Goal: Task Accomplishment & Management: Manage account settings

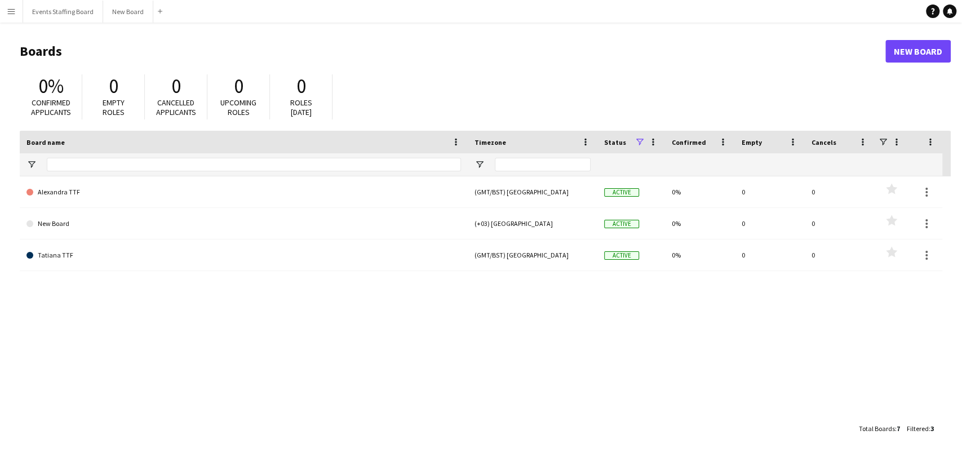
click at [6, 12] on button "Menu" at bounding box center [11, 11] width 23 height 23
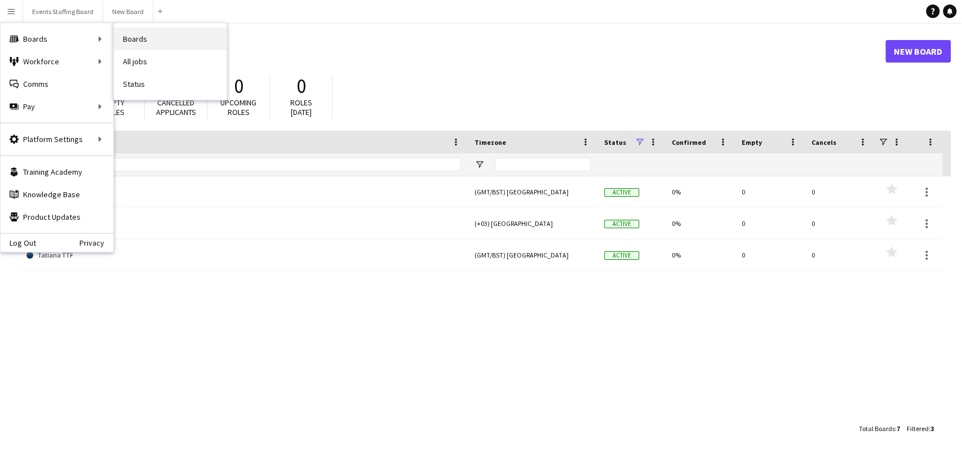
click at [131, 35] on link "Boards" at bounding box center [170, 39] width 113 height 23
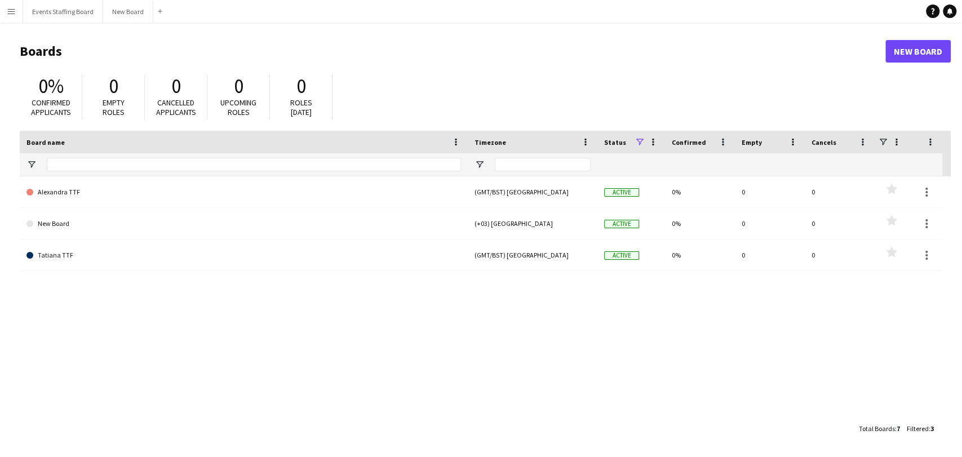
click at [12, 10] on app-icon "Menu" at bounding box center [11, 11] width 9 height 9
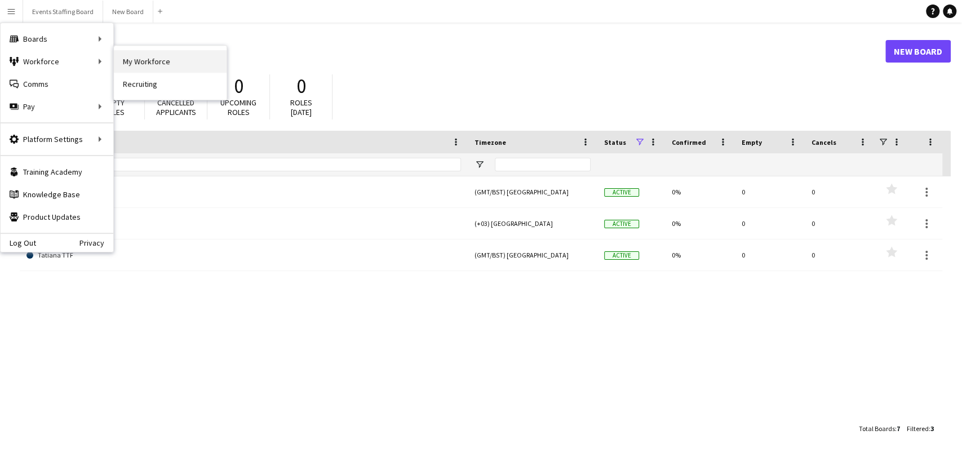
click at [117, 65] on link "My Workforce" at bounding box center [170, 61] width 113 height 23
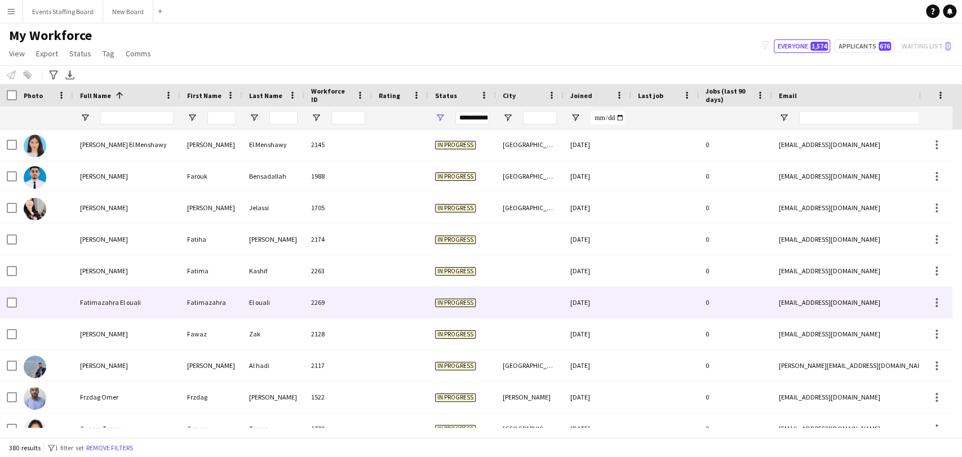
scroll to position [4256, 0]
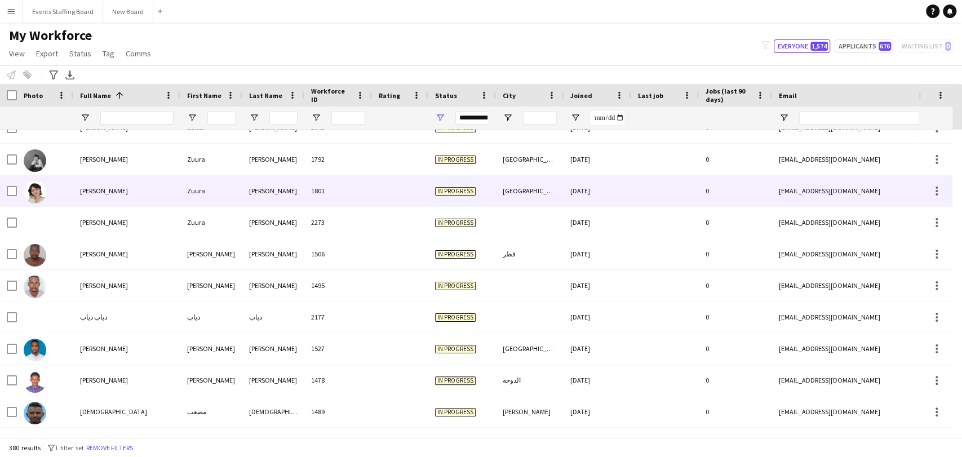
click at [66, 190] on div at bounding box center [45, 190] width 56 height 31
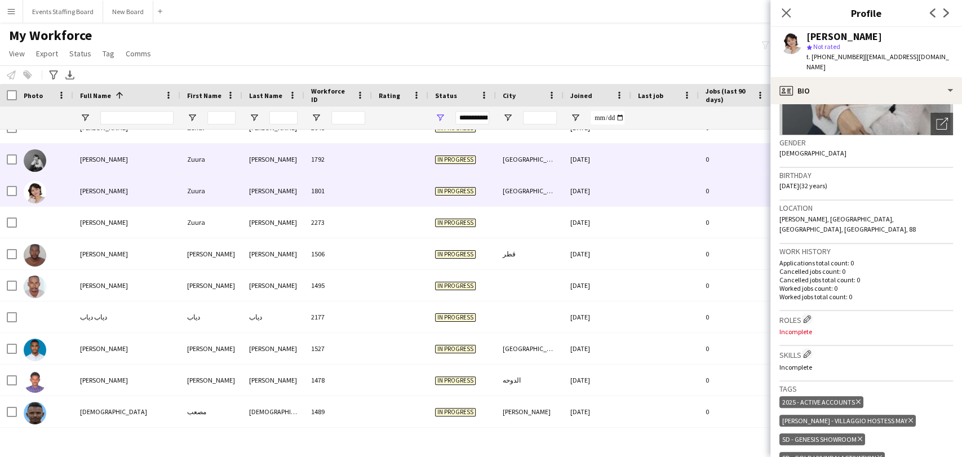
click at [43, 150] on div at bounding box center [35, 160] width 23 height 32
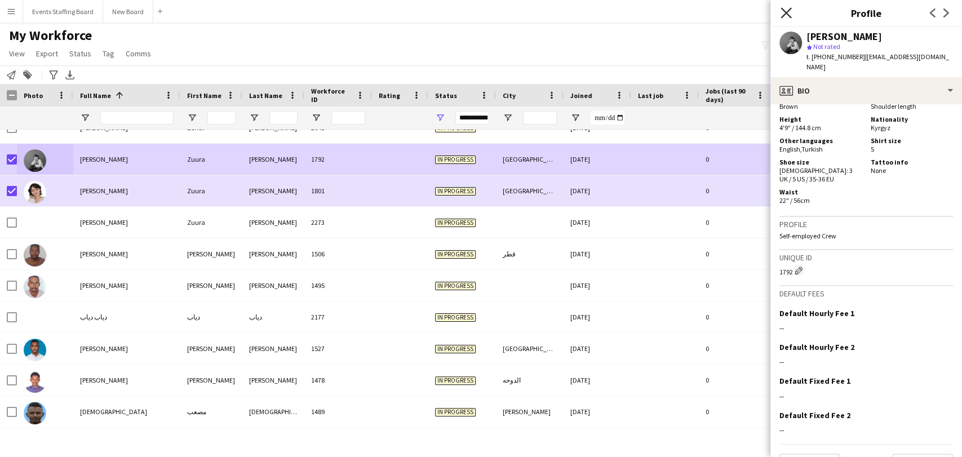
click at [784, 12] on icon "Close pop-in" at bounding box center [785, 12] width 11 height 11
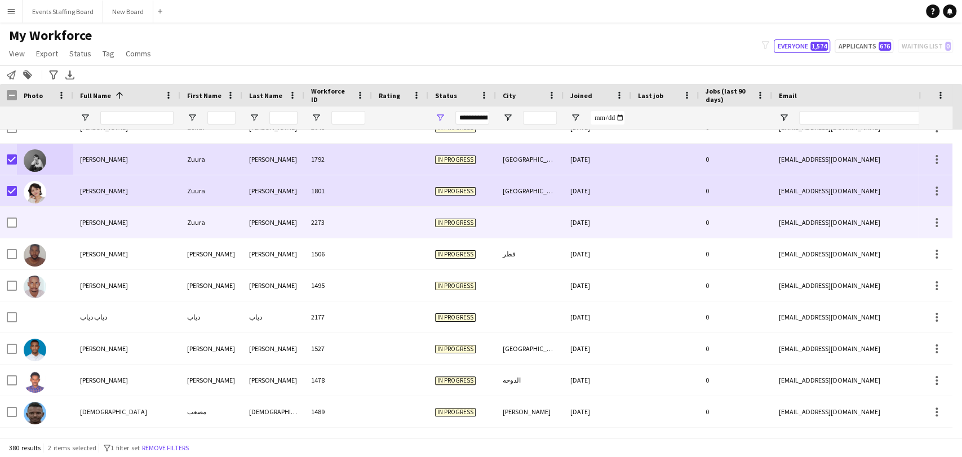
click at [166, 225] on div "[PERSON_NAME]" at bounding box center [126, 222] width 107 height 31
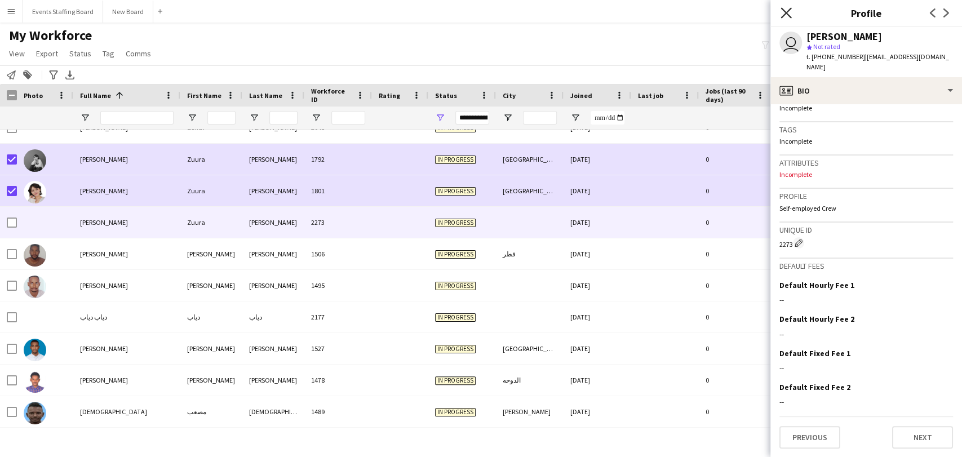
click at [788, 14] on icon "Close pop-in" at bounding box center [785, 12] width 11 height 11
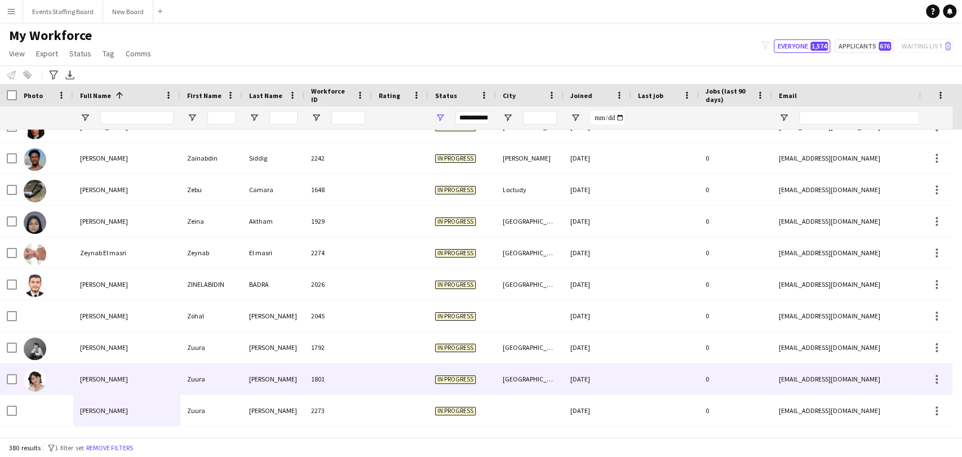
click at [41, 376] on img at bounding box center [35, 380] width 23 height 23
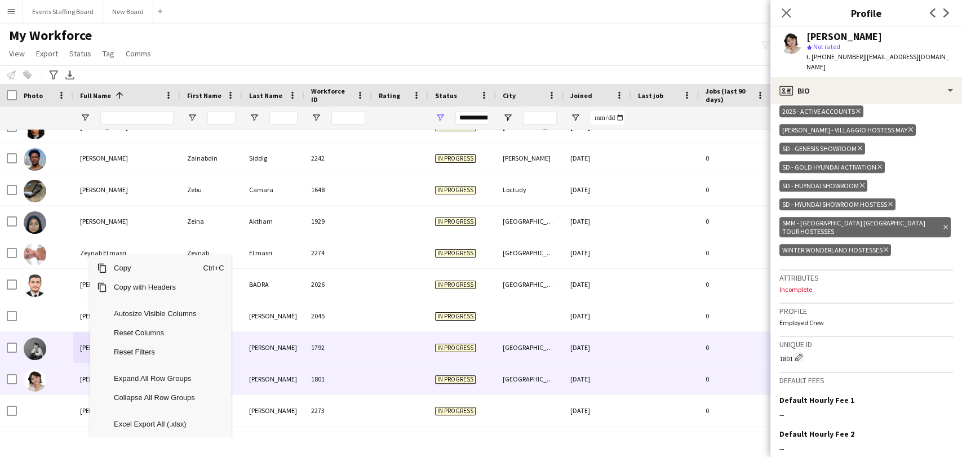
click at [76, 346] on div "[PERSON_NAME]" at bounding box center [126, 347] width 107 height 31
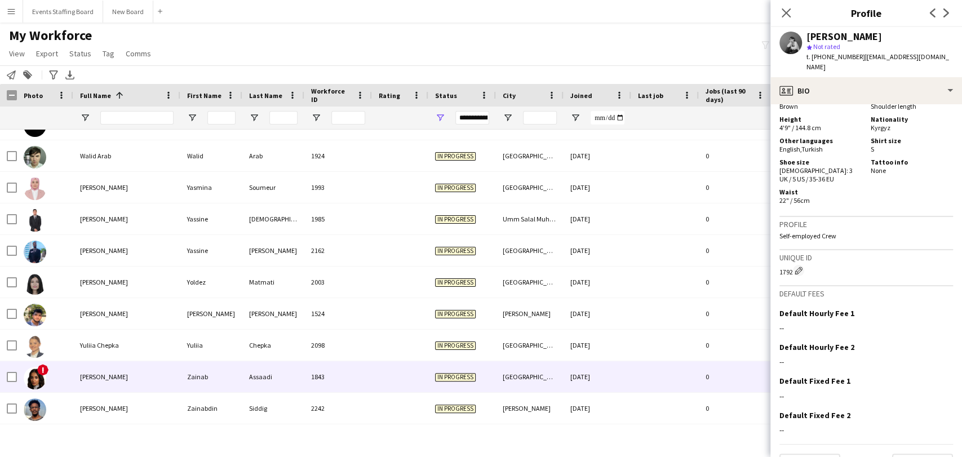
click at [32, 380] on img at bounding box center [35, 378] width 23 height 23
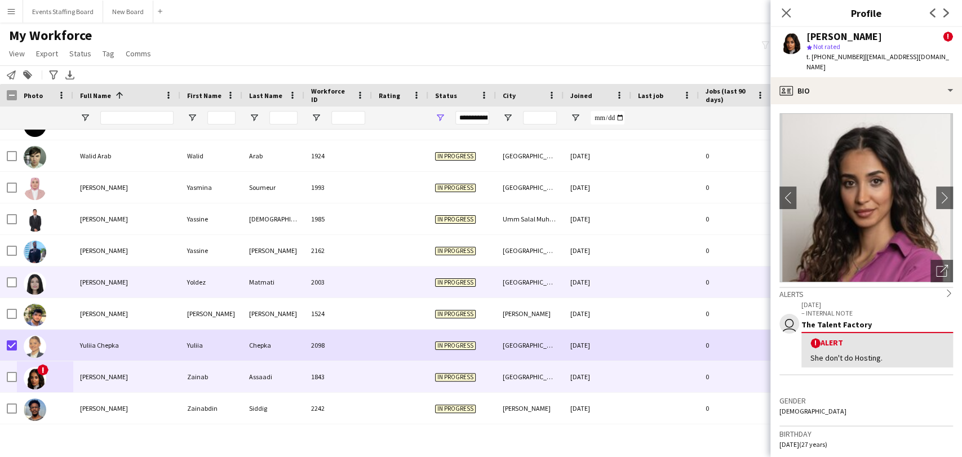
click at [81, 290] on div "[PERSON_NAME]" at bounding box center [126, 281] width 107 height 31
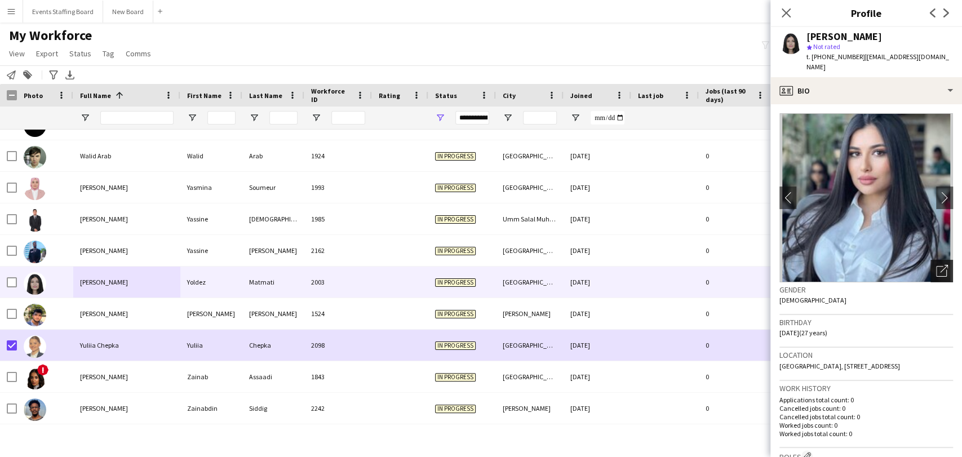
click at [931, 260] on div "Open photos pop-in" at bounding box center [941, 271] width 23 height 23
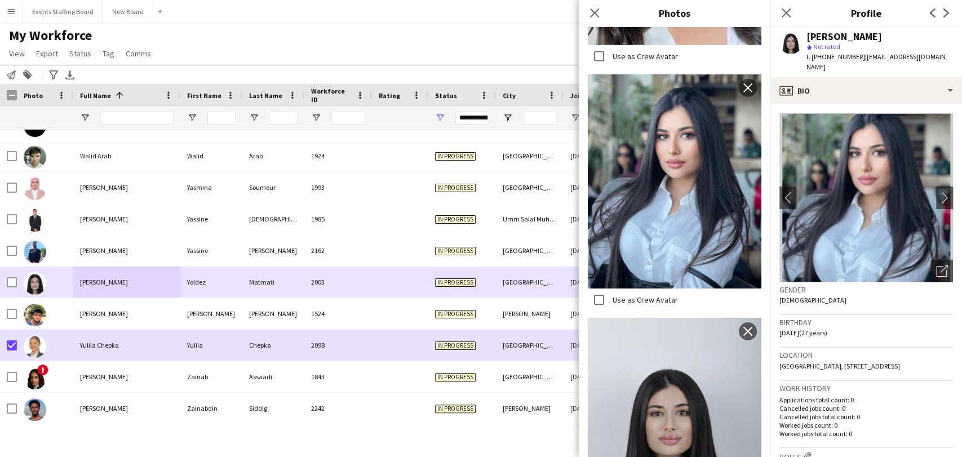
click at [14, 276] on div at bounding box center [12, 282] width 10 height 32
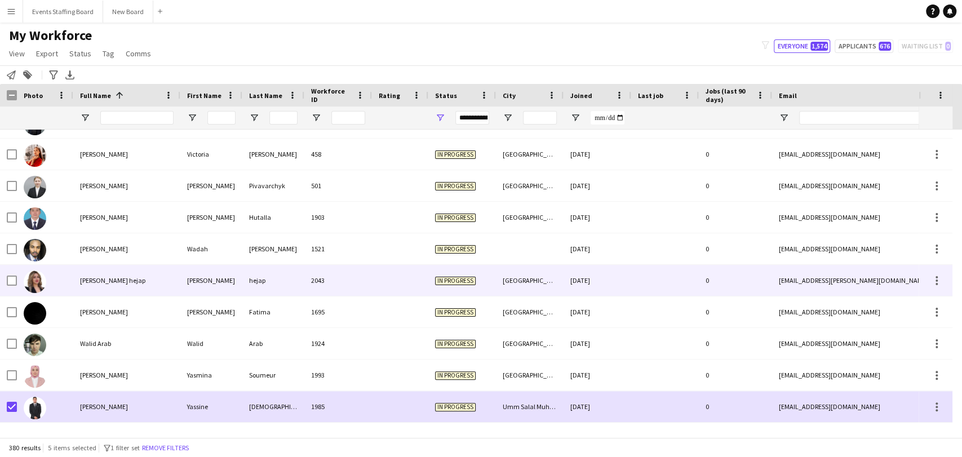
click at [50, 284] on div at bounding box center [45, 280] width 56 height 31
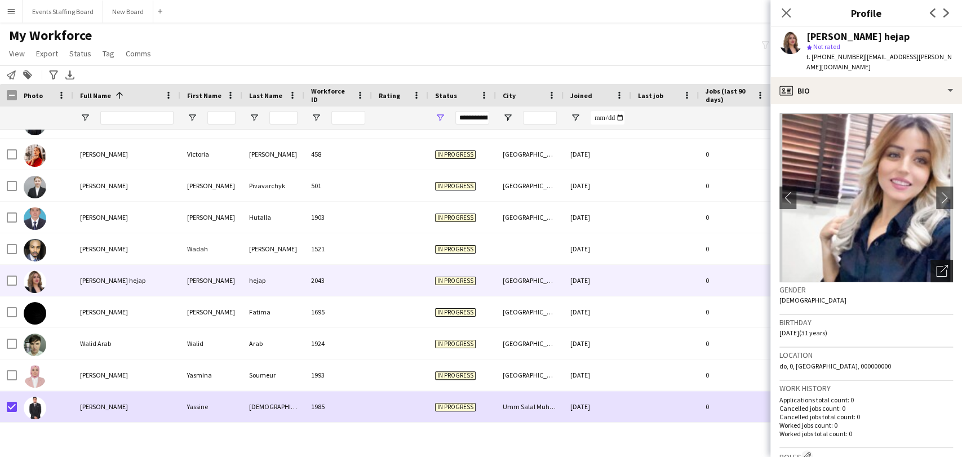
click at [937, 264] on div "Open photos pop-in" at bounding box center [941, 271] width 23 height 23
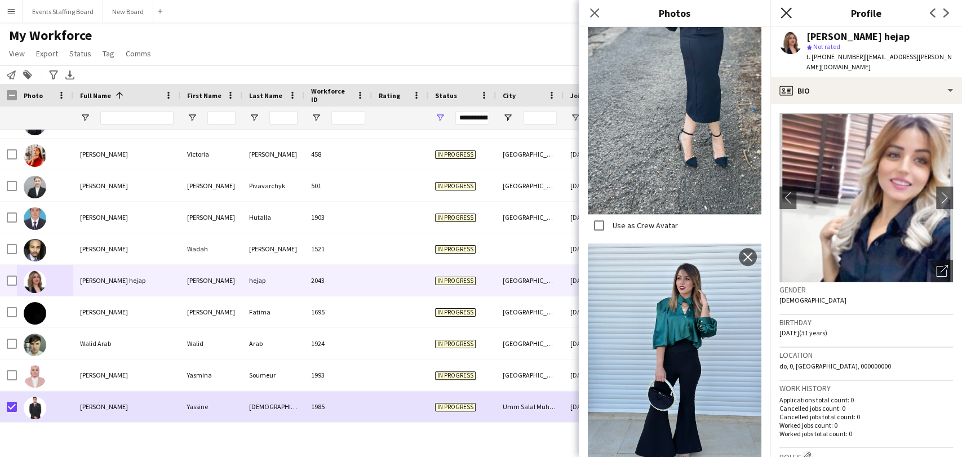
click at [786, 16] on icon "Close pop-in" at bounding box center [785, 12] width 11 height 11
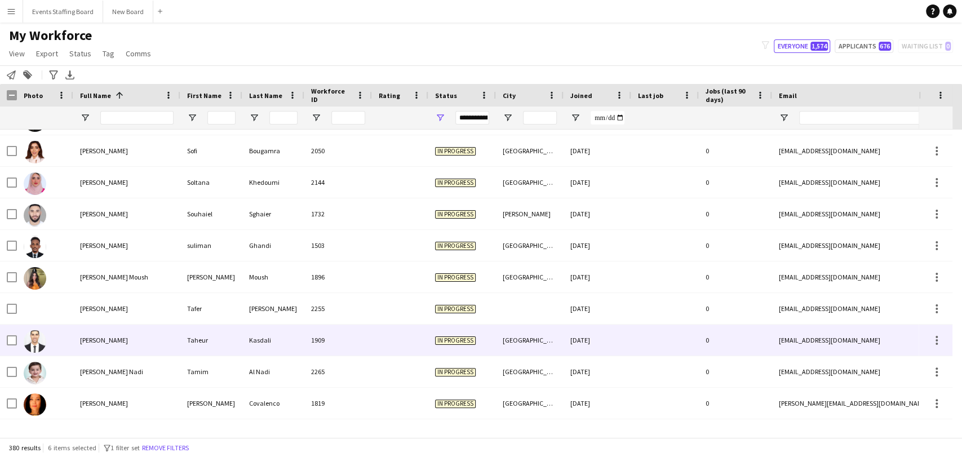
click at [69, 346] on div at bounding box center [45, 339] width 56 height 31
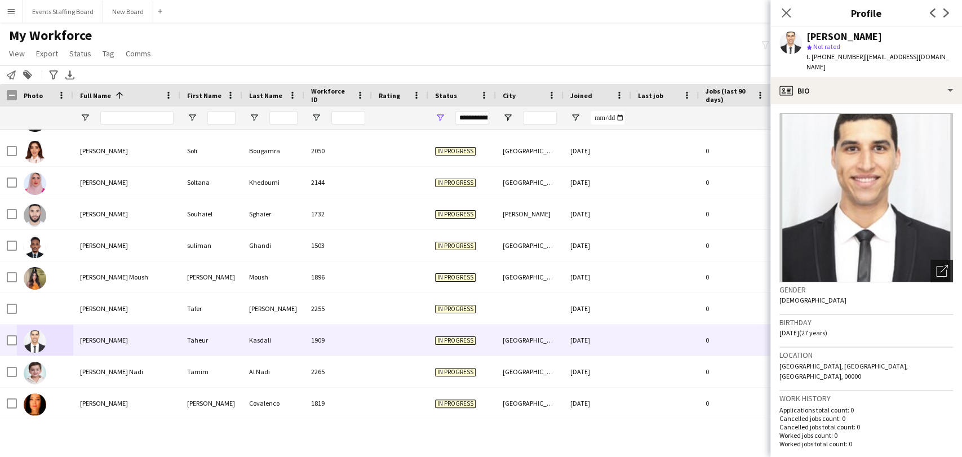
click at [936, 265] on icon "Open photos pop-in" at bounding box center [942, 271] width 12 height 12
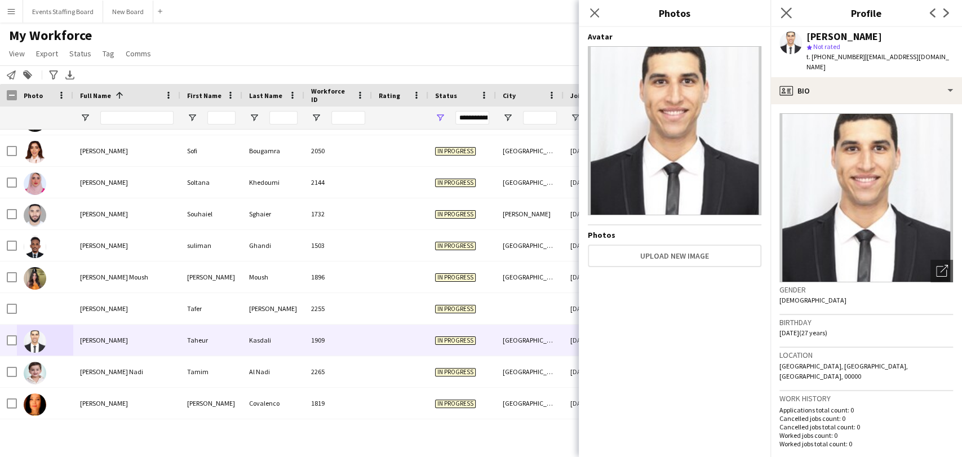
click at [788, 6] on app-icon "Close pop-in" at bounding box center [786, 13] width 16 height 16
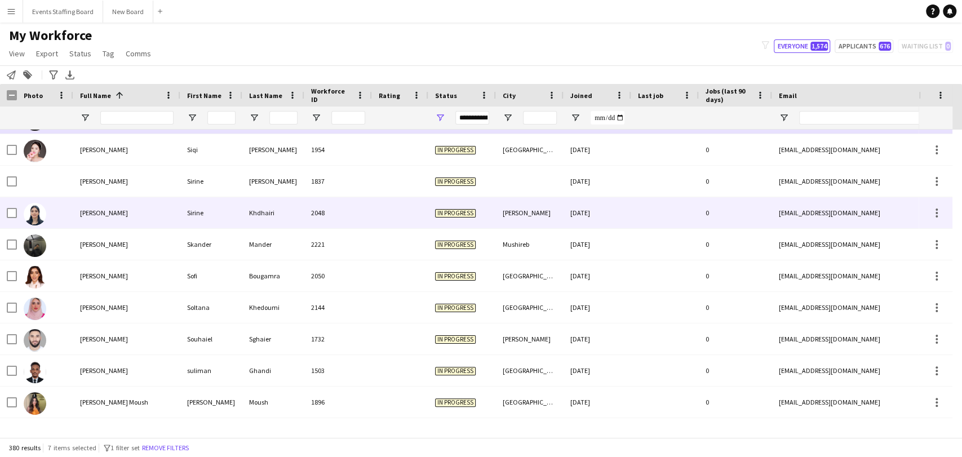
click at [70, 212] on div at bounding box center [45, 212] width 56 height 31
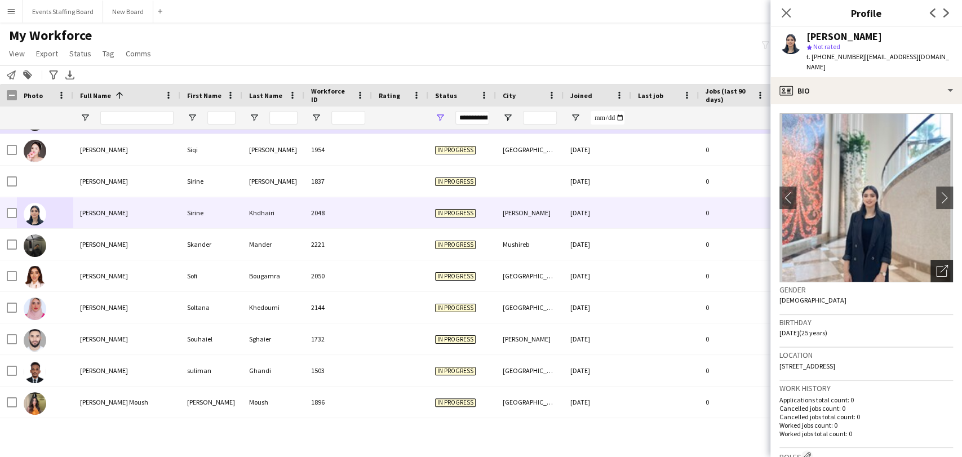
click at [939, 260] on div "Open photos pop-in" at bounding box center [941, 271] width 23 height 23
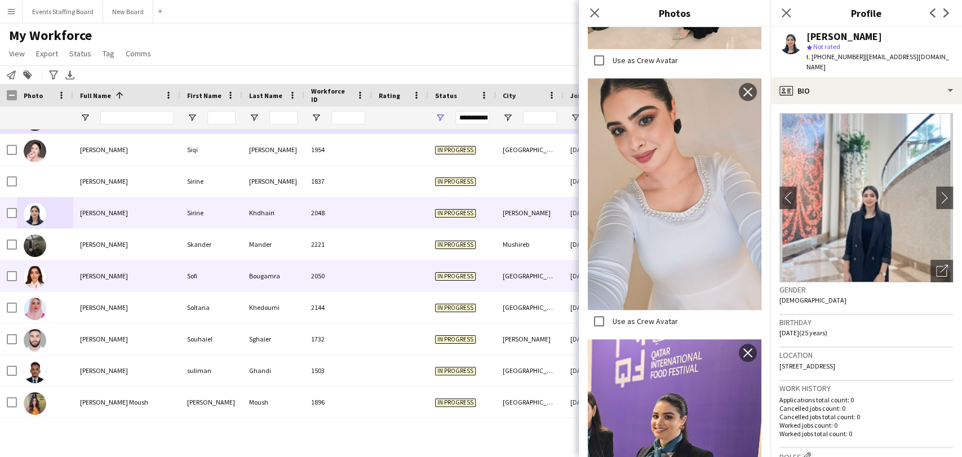
click at [87, 273] on span "[PERSON_NAME]" at bounding box center [104, 276] width 48 height 8
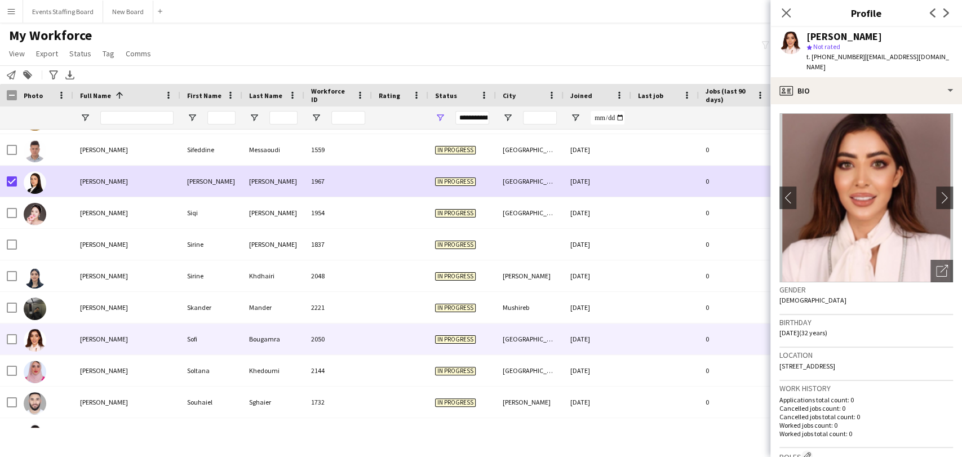
click at [944, 263] on app-crew-profile-bio "chevron-left chevron-right Open photos pop-in Gender Female Birthday 02-11-1992…" at bounding box center [866, 280] width 192 height 353
click at [936, 265] on icon "Open photos pop-in" at bounding box center [942, 271] width 12 height 12
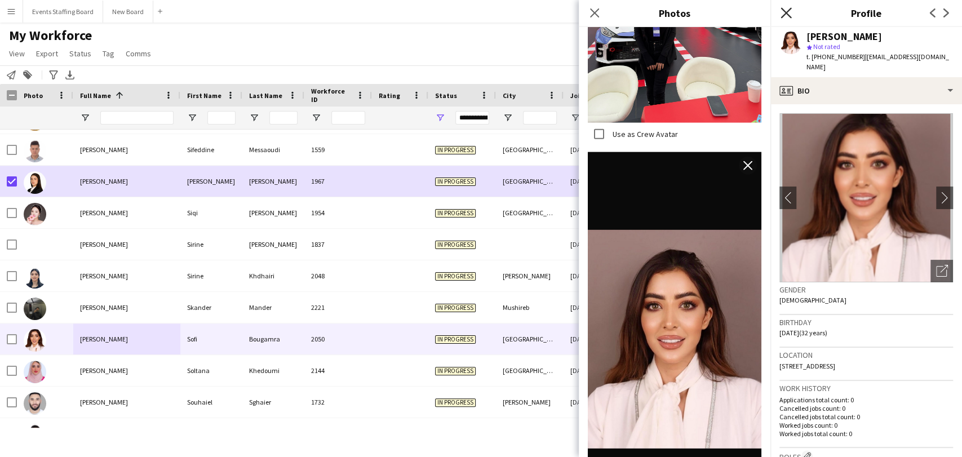
click at [781, 15] on icon "Close pop-in" at bounding box center [785, 12] width 11 height 11
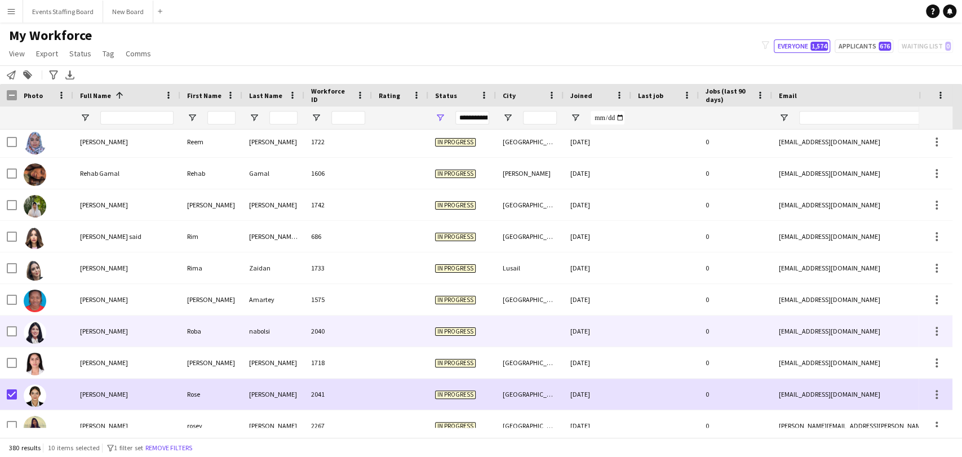
click at [41, 332] on img at bounding box center [35, 332] width 23 height 23
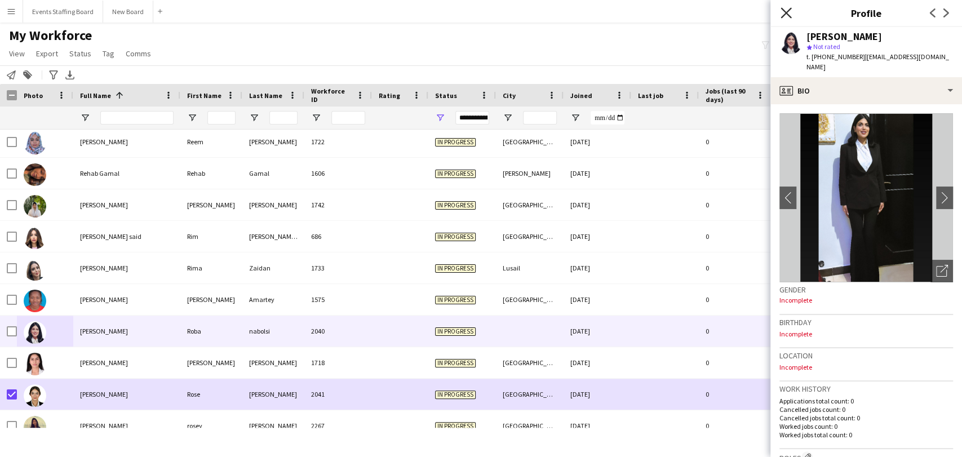
click at [782, 14] on icon "Close pop-in" at bounding box center [785, 12] width 11 height 11
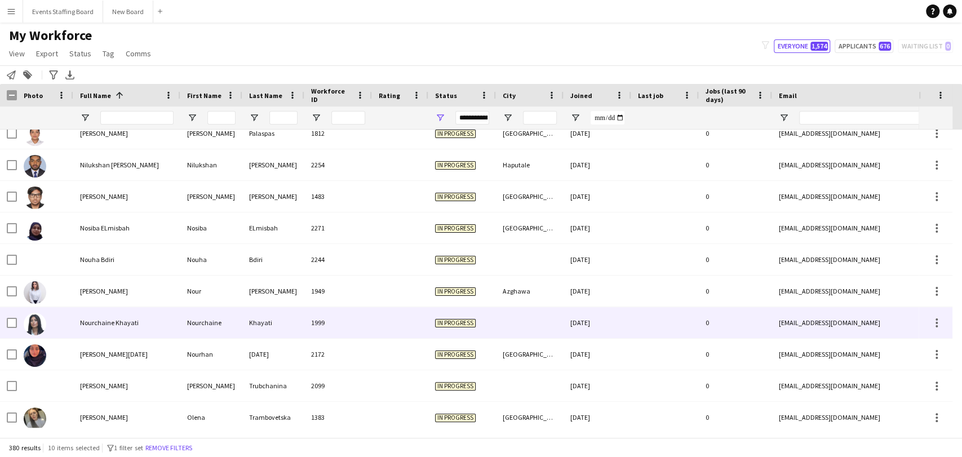
click at [100, 324] on span "Nourchaine Khayati" at bounding box center [109, 322] width 59 height 8
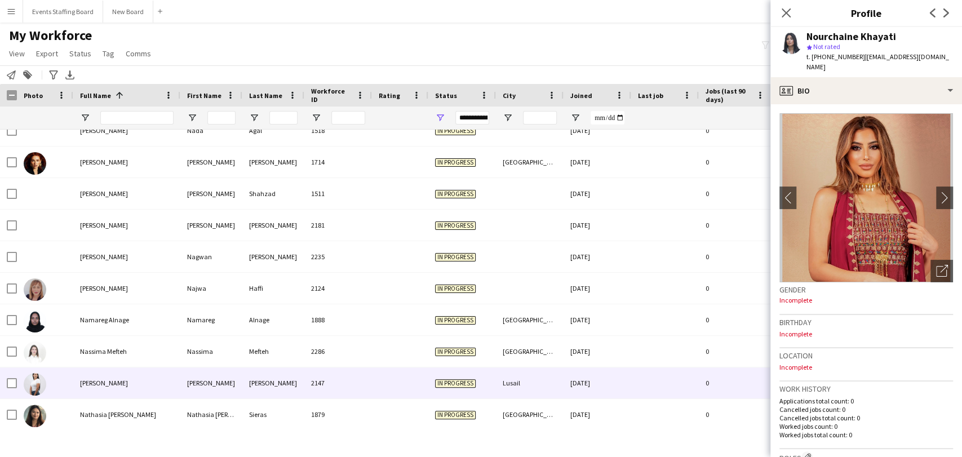
click at [90, 375] on div "[PERSON_NAME]" at bounding box center [126, 382] width 107 height 31
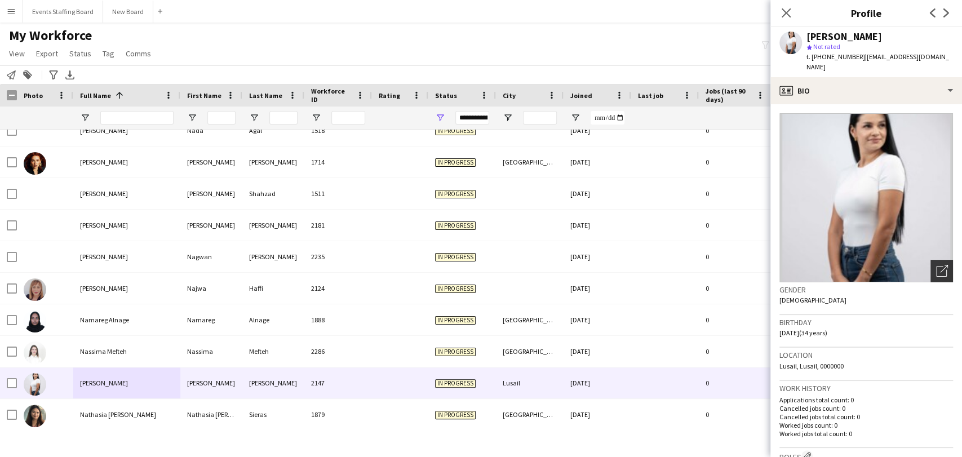
click at [936, 265] on icon "Open photos pop-in" at bounding box center [942, 271] width 12 height 12
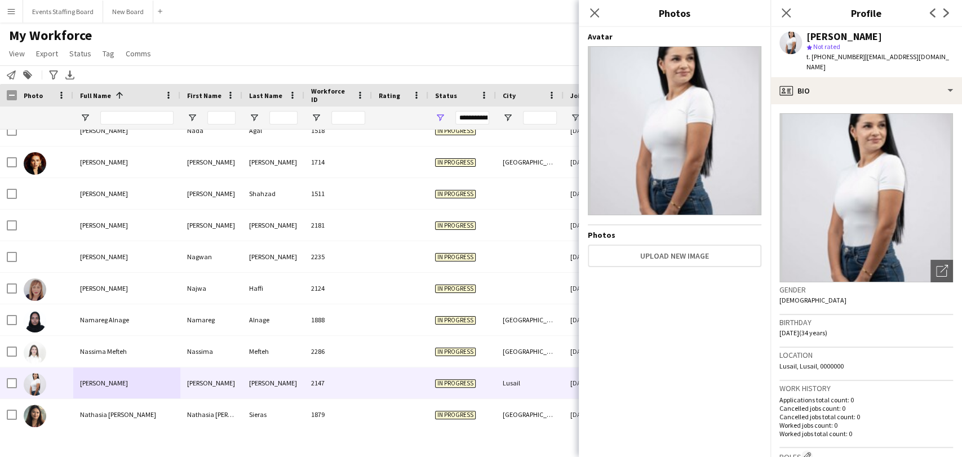
click at [775, 11] on div "Close pop-in" at bounding box center [786, 13] width 32 height 26
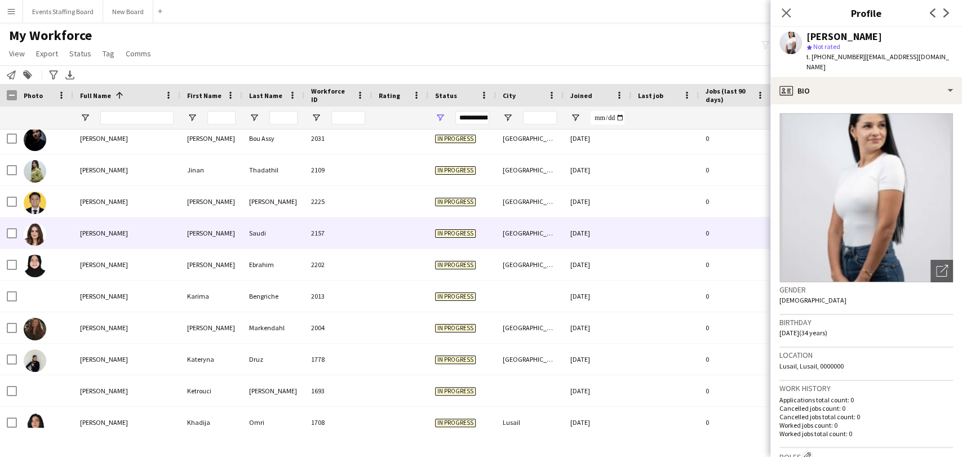
click at [104, 233] on span "Judy Saudi" at bounding box center [104, 233] width 48 height 8
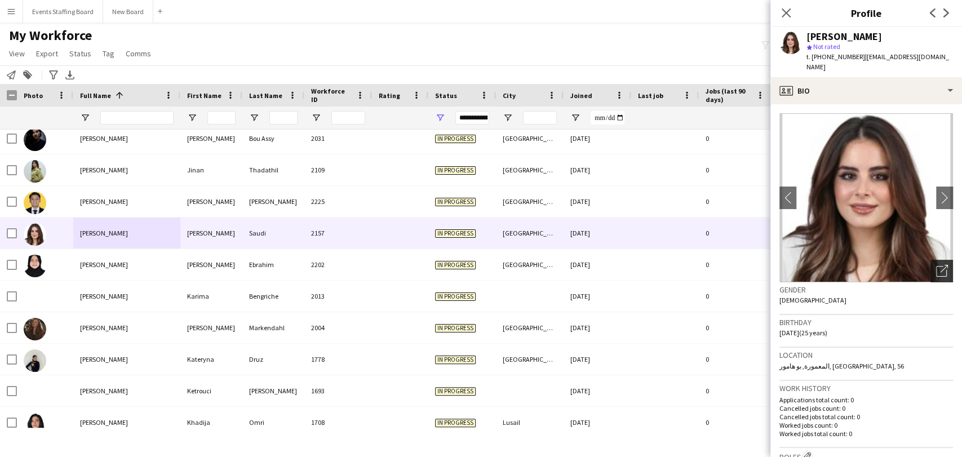
click at [936, 265] on icon "Open photos pop-in" at bounding box center [942, 271] width 12 height 12
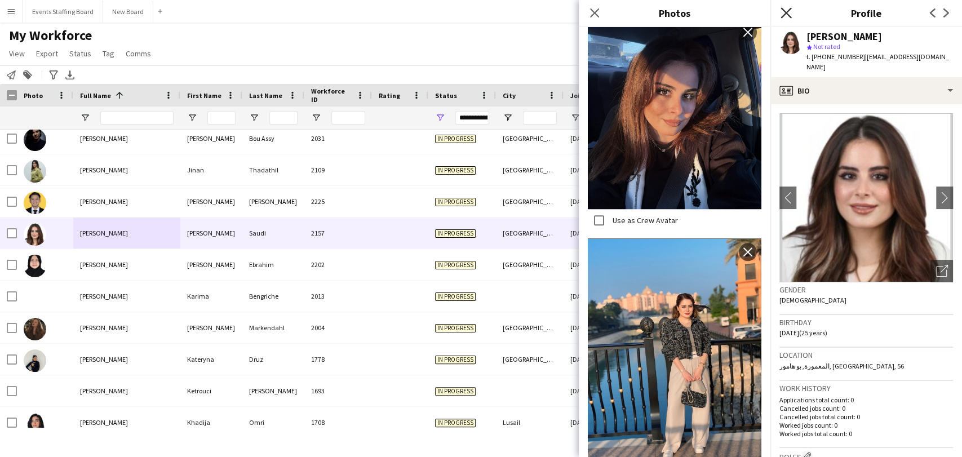
click at [784, 18] on icon "Close pop-in" at bounding box center [785, 12] width 11 height 11
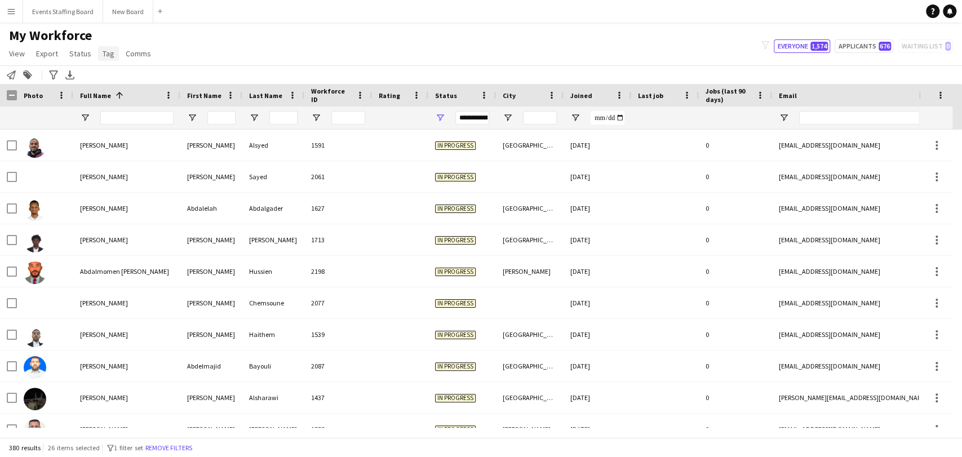
click at [96, 54] on app-page-menu "View Views Default view Alexandra View April Live Force Tracking Sheet Moutamn …" at bounding box center [81, 54] width 162 height 21
click at [99, 52] on link "Tag" at bounding box center [108, 53] width 21 height 15
click at [79, 52] on span "Status" at bounding box center [80, 53] width 22 height 10
click at [80, 70] on link "Edit" at bounding box center [104, 78] width 79 height 24
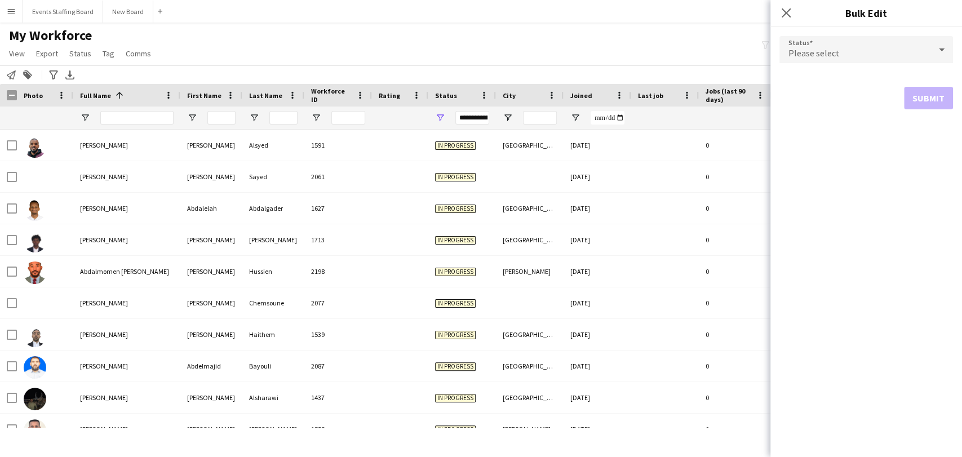
click at [841, 50] on div "Please select" at bounding box center [854, 49] width 151 height 27
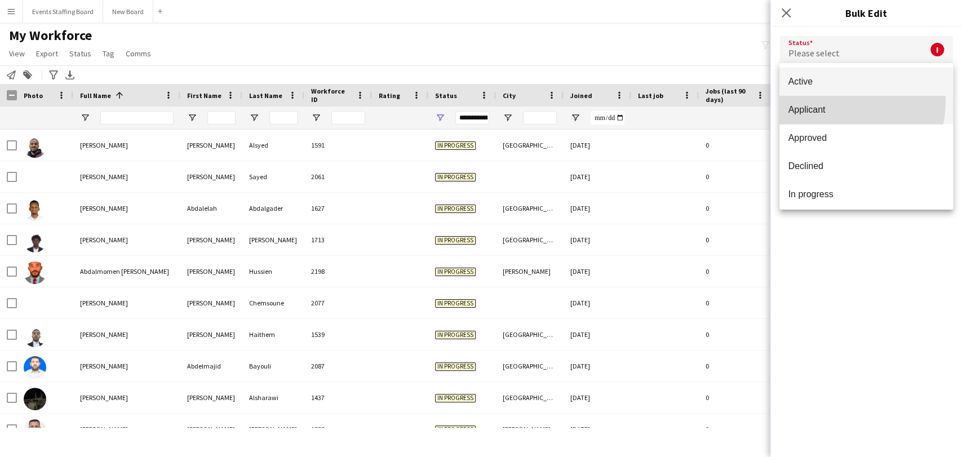
click at [839, 101] on mat-option "Applicant" at bounding box center [866, 110] width 174 height 28
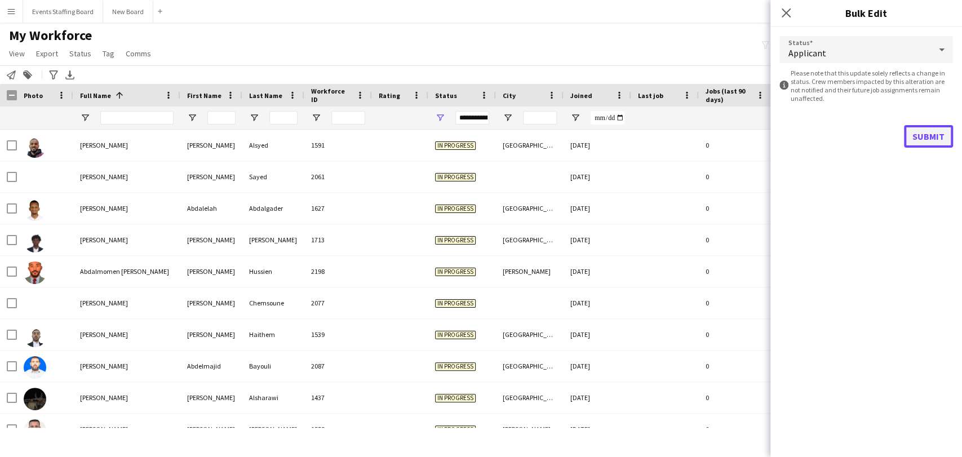
click at [931, 133] on button "Submit" at bounding box center [928, 136] width 49 height 23
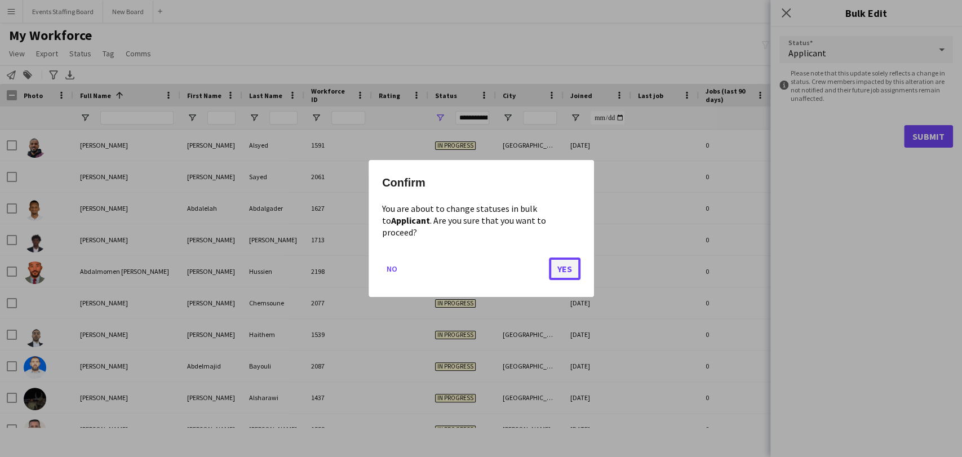
click at [560, 268] on button "Yes" at bounding box center [565, 268] width 32 height 23
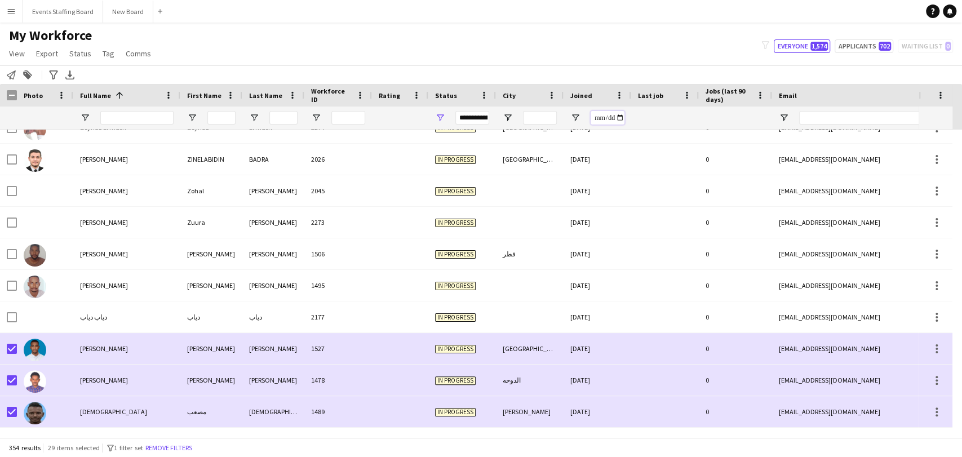
click at [602, 116] on input "Joined Filter Input" at bounding box center [607, 118] width 34 height 14
click at [610, 117] on input "Joined Filter Input" at bounding box center [607, 118] width 34 height 14
click at [616, 118] on input "Joined Filter Input" at bounding box center [607, 118] width 34 height 14
click at [619, 116] on input "Joined Filter Input" at bounding box center [607, 118] width 34 height 14
click at [650, 109] on div at bounding box center [665, 117] width 54 height 23
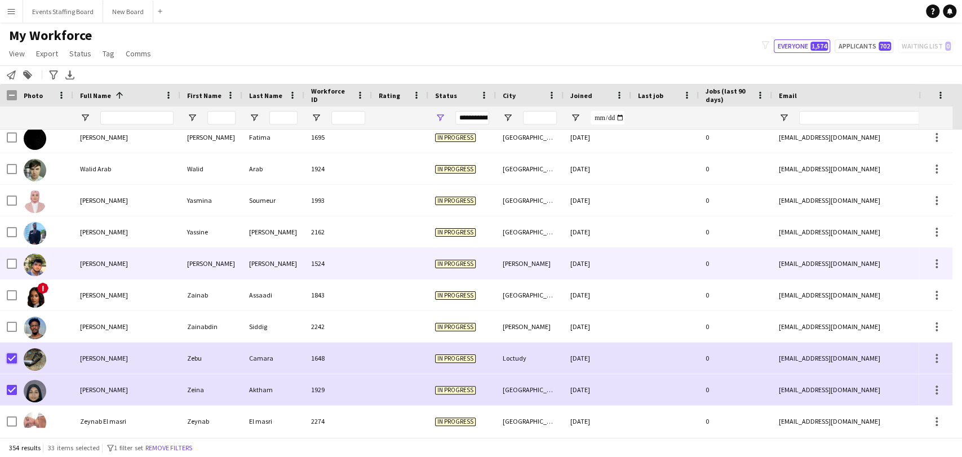
scroll to position [10556, 0]
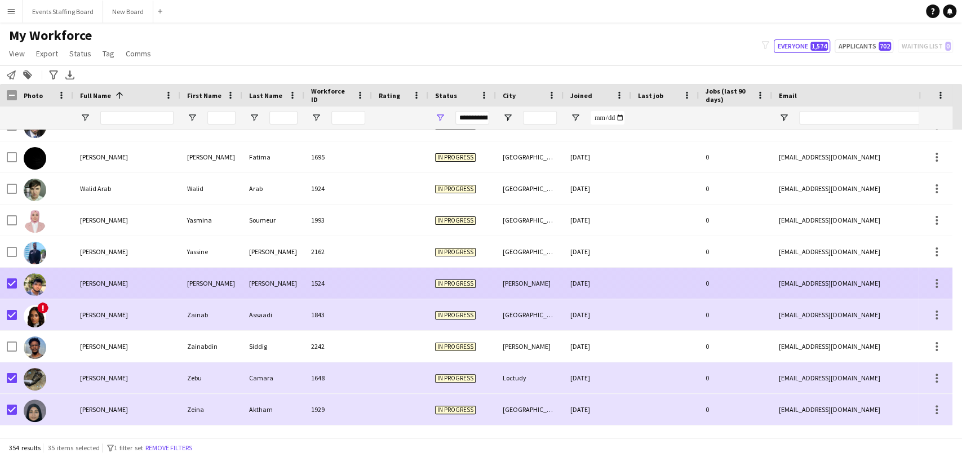
click at [37, 284] on img at bounding box center [35, 284] width 23 height 23
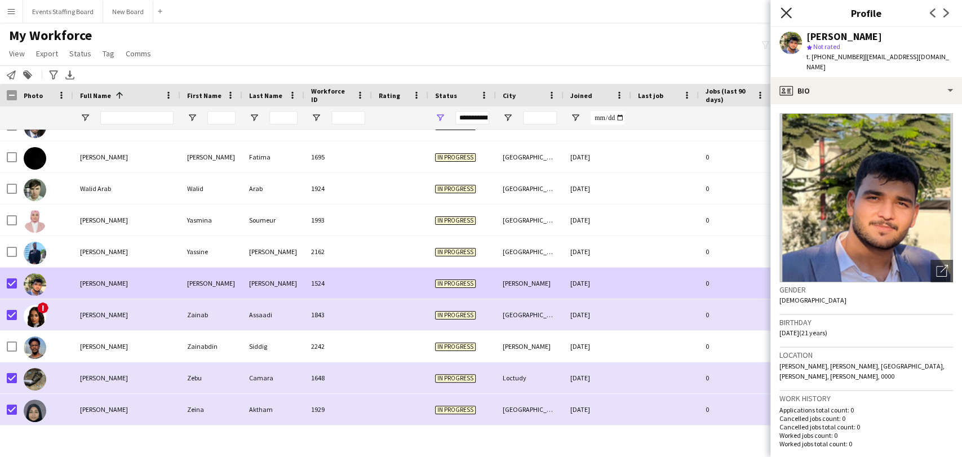
click at [782, 10] on icon at bounding box center [785, 12] width 11 height 11
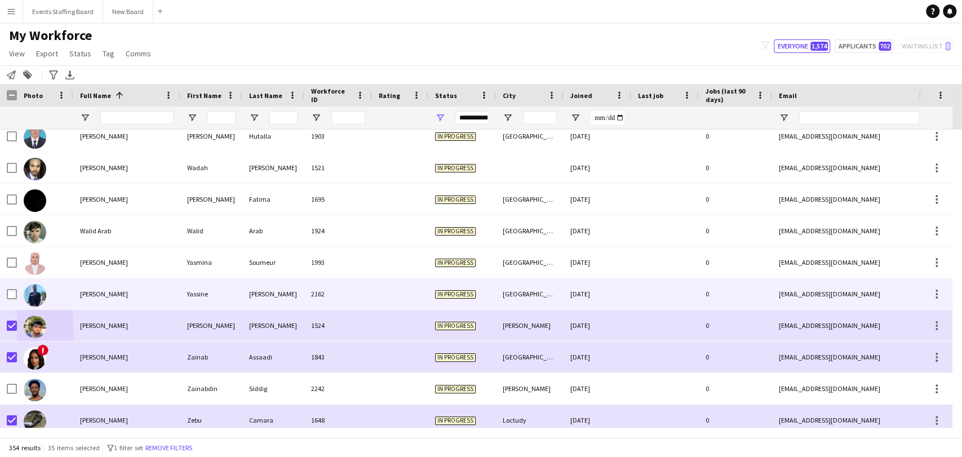
scroll to position [10493, 0]
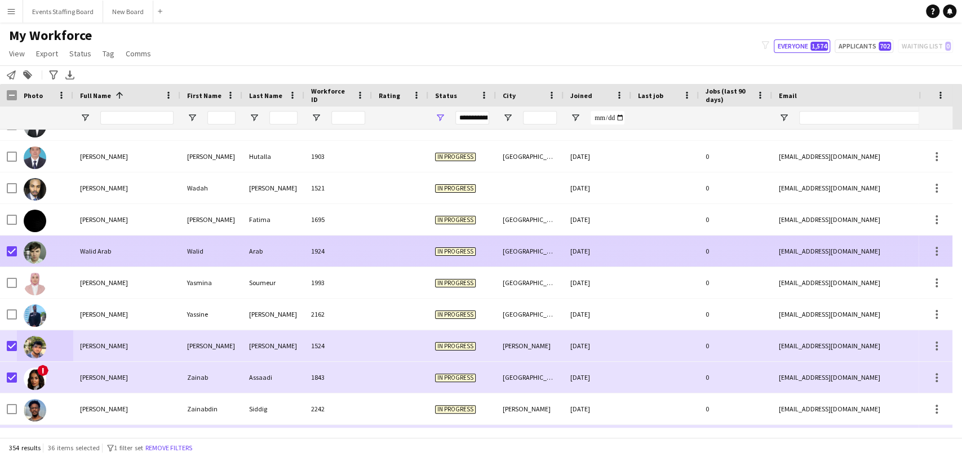
click at [54, 253] on div at bounding box center [45, 250] width 56 height 31
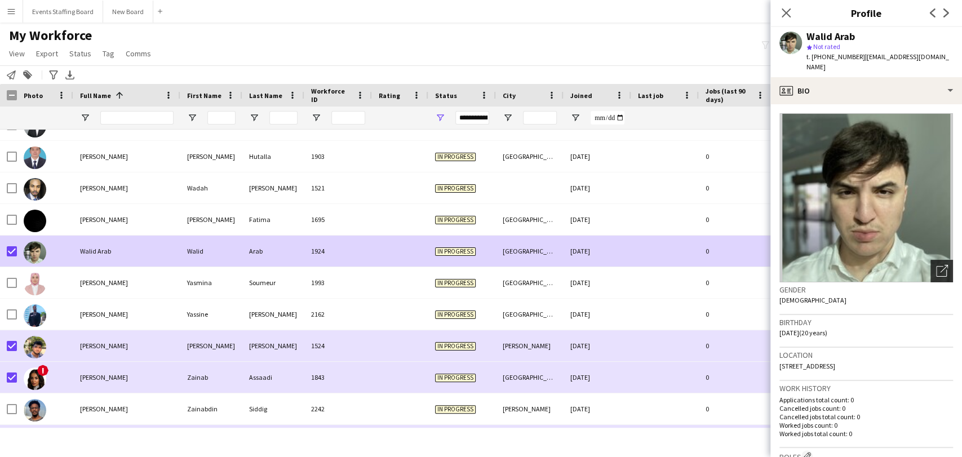
click at [937, 260] on div "Open photos pop-in" at bounding box center [941, 271] width 23 height 23
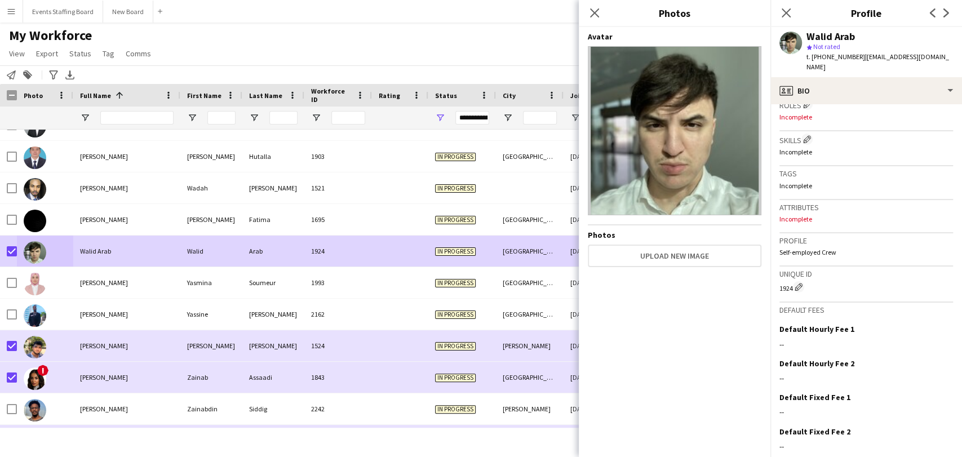
scroll to position [385, 0]
click at [788, 11] on icon at bounding box center [785, 12] width 11 height 11
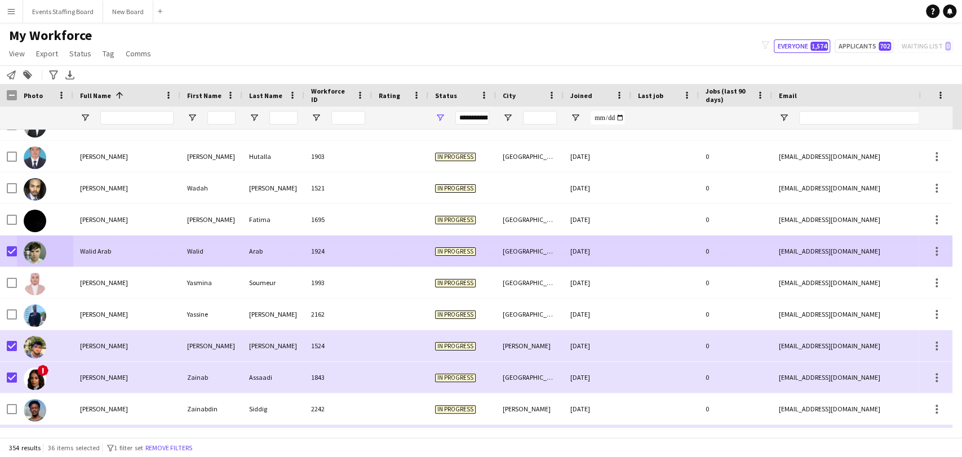
scroll to position [10451, 0]
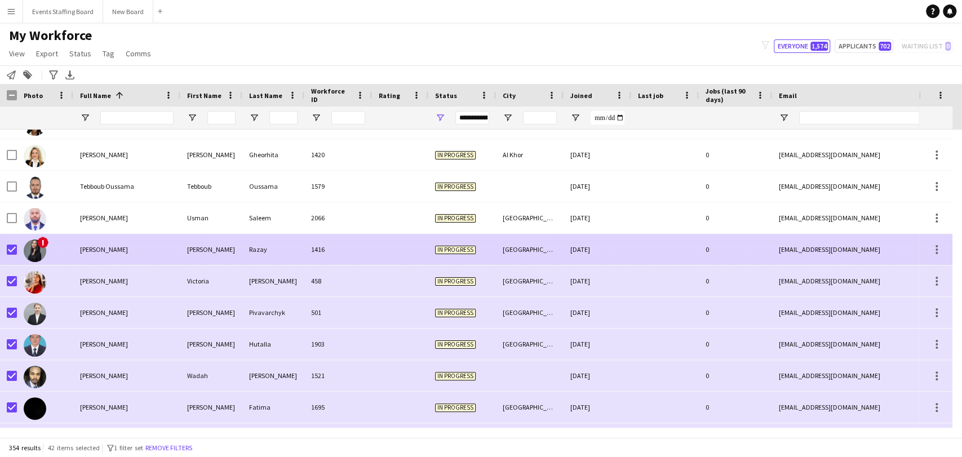
click at [28, 251] on img at bounding box center [35, 250] width 23 height 23
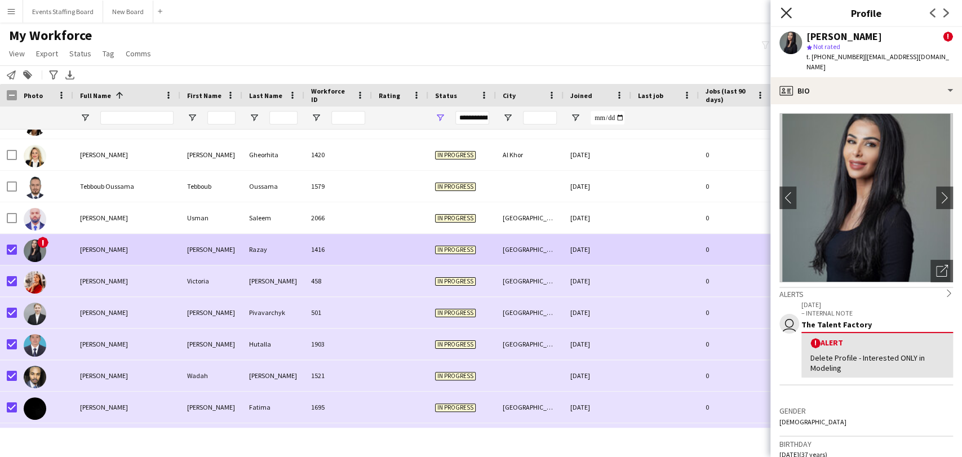
click at [784, 14] on icon "Close pop-in" at bounding box center [785, 12] width 11 height 11
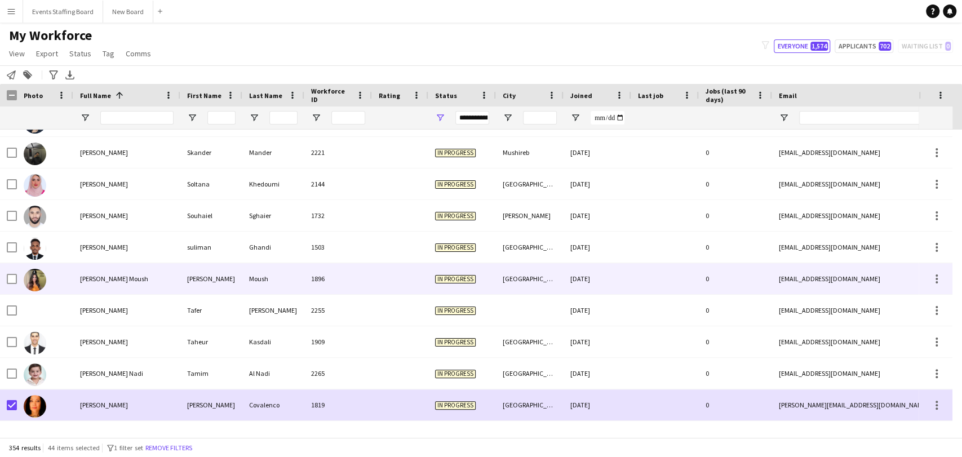
click at [33, 276] on img at bounding box center [35, 280] width 23 height 23
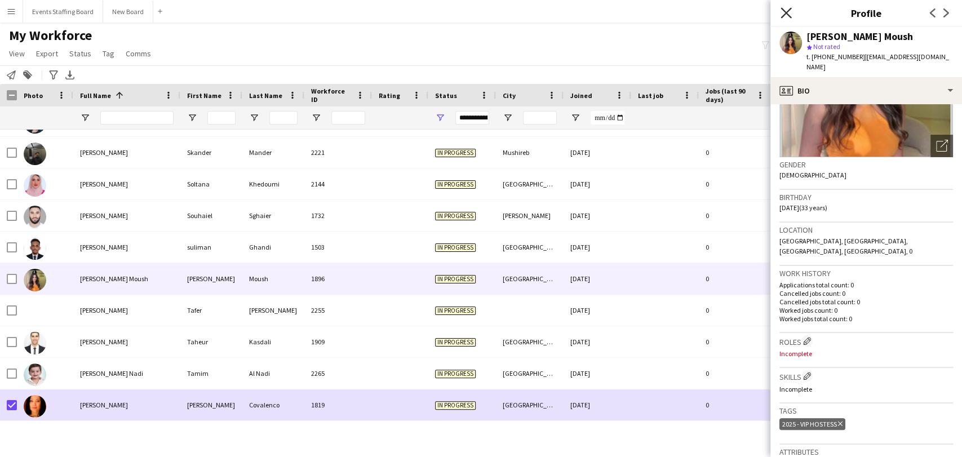
click at [789, 16] on icon at bounding box center [785, 12] width 11 height 11
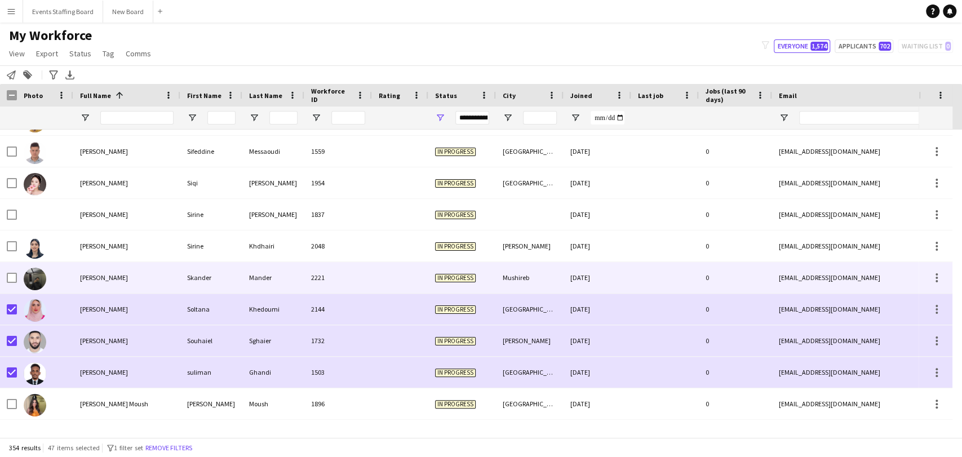
click at [47, 279] on div at bounding box center [45, 277] width 56 height 31
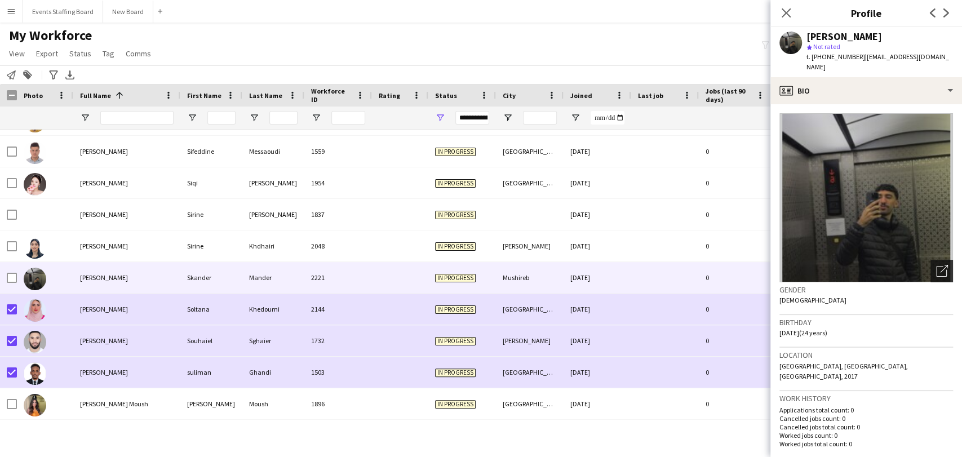
click at [936, 265] on icon "Open photos pop-in" at bounding box center [942, 271] width 12 height 12
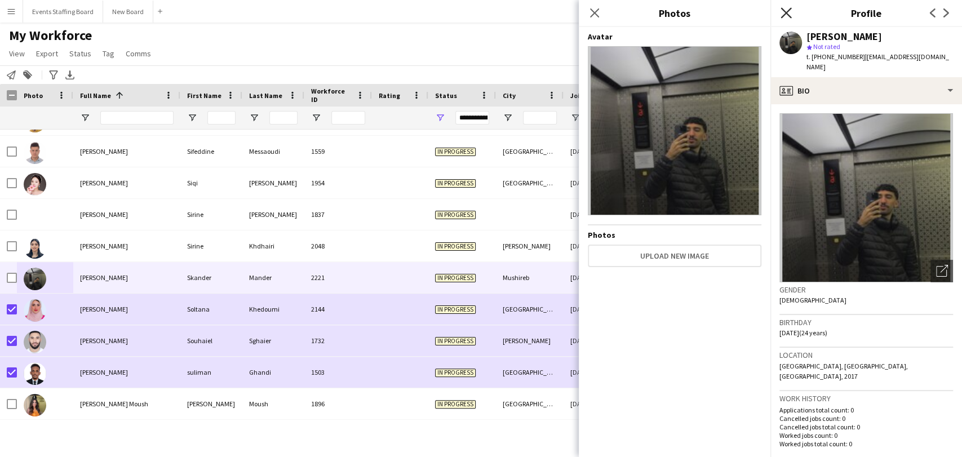
click at [786, 11] on icon "Close pop-in" at bounding box center [785, 12] width 11 height 11
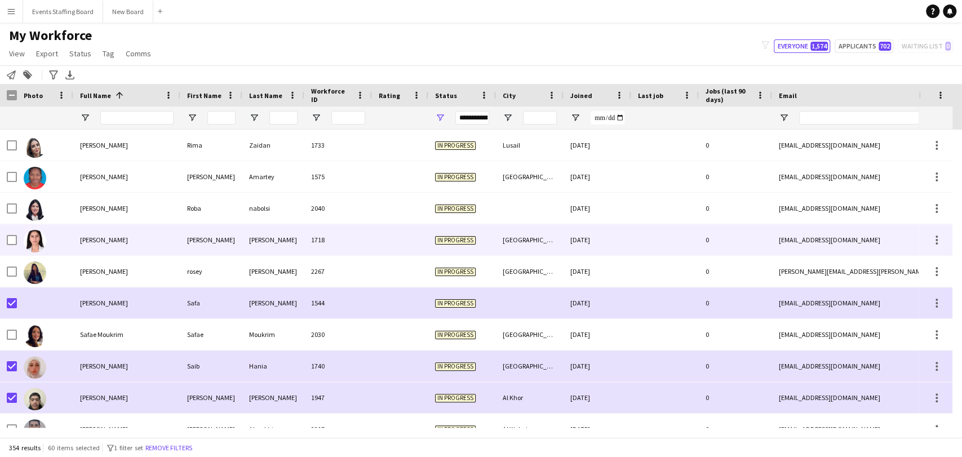
click at [45, 238] on img at bounding box center [35, 241] width 23 height 23
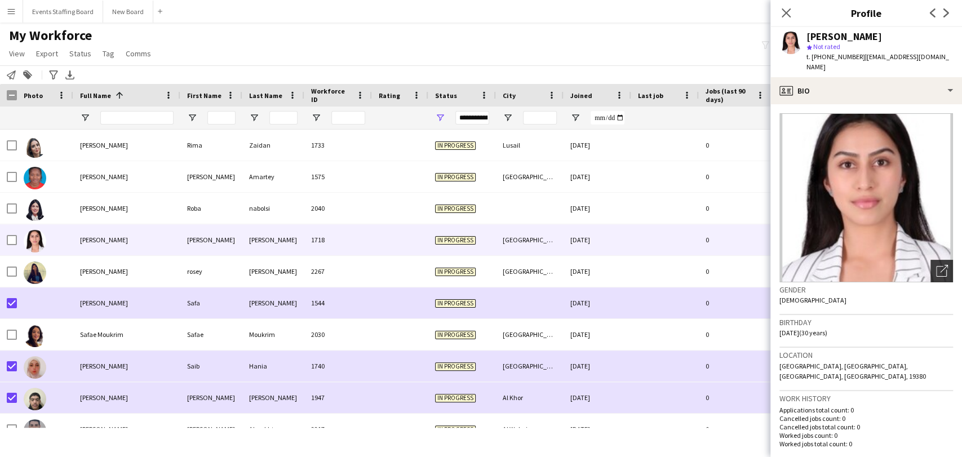
click at [936, 265] on icon "Open photos pop-in" at bounding box center [942, 271] width 12 height 12
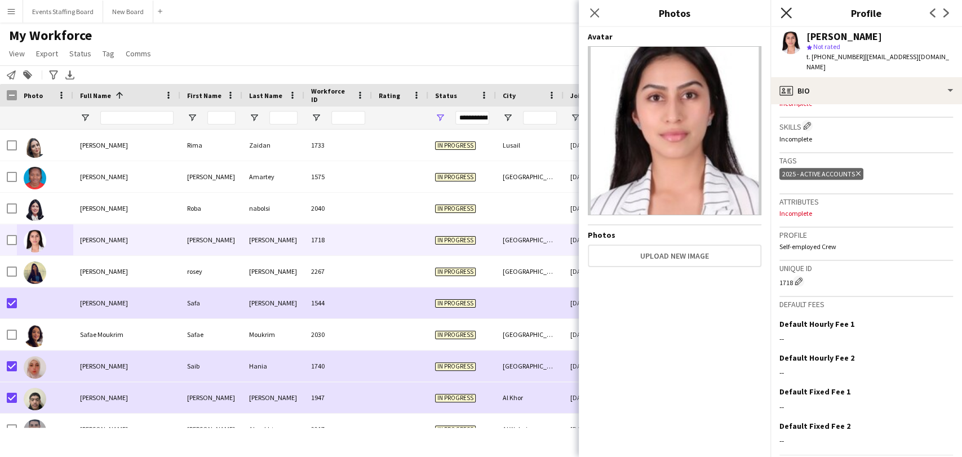
click at [789, 15] on icon "Close pop-in" at bounding box center [785, 12] width 11 height 11
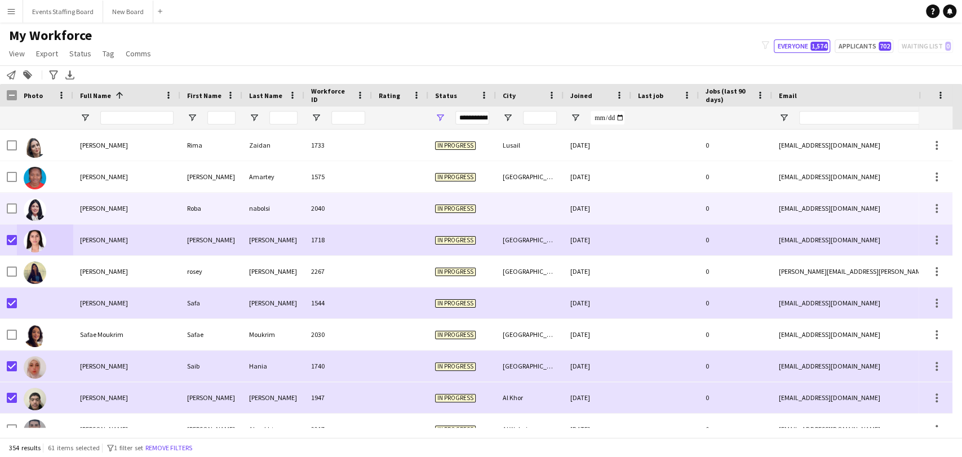
click at [54, 210] on div at bounding box center [45, 208] width 56 height 31
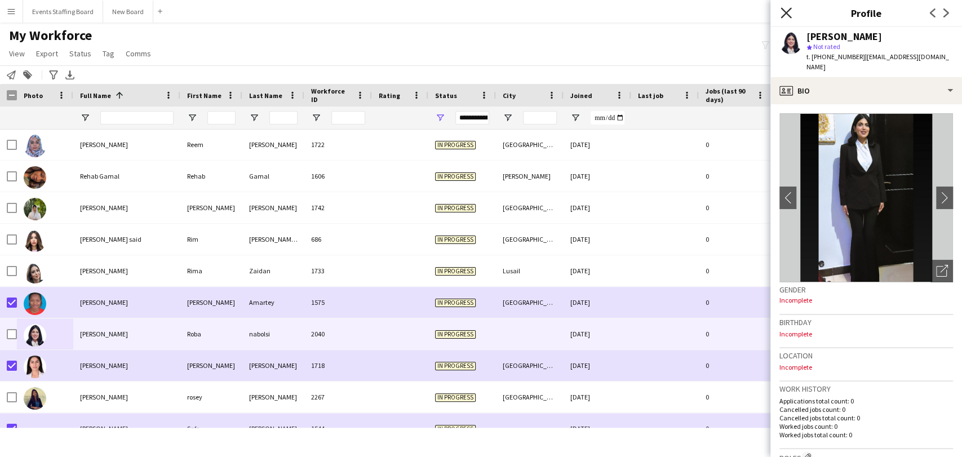
click at [789, 15] on icon "Close pop-in" at bounding box center [785, 12] width 11 height 11
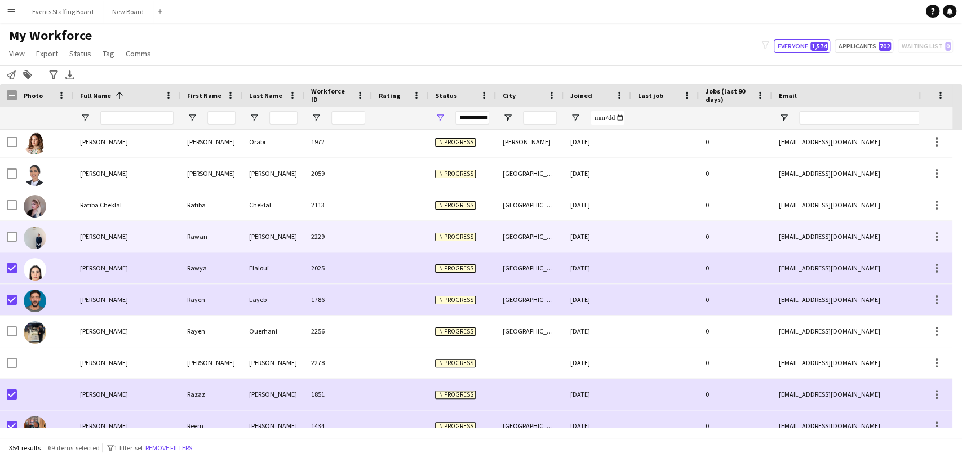
click at [41, 240] on img at bounding box center [35, 237] width 23 height 23
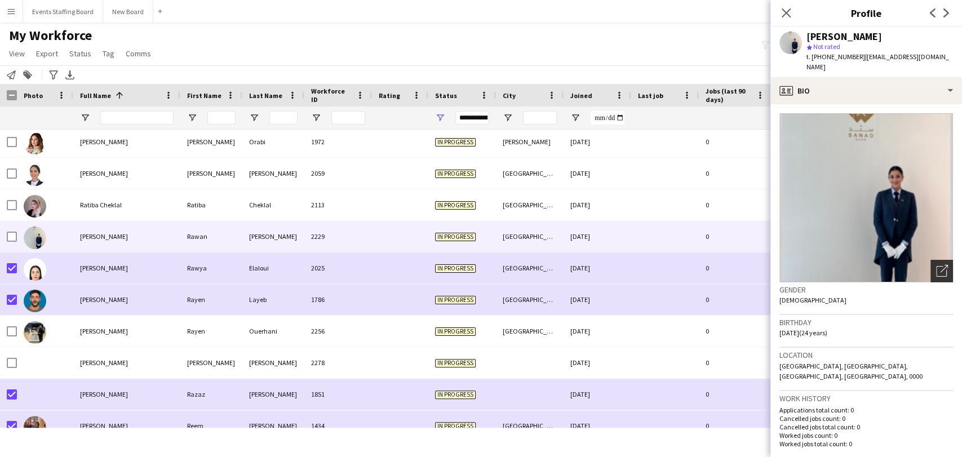
click at [936, 265] on icon "Open photos pop-in" at bounding box center [942, 271] width 12 height 12
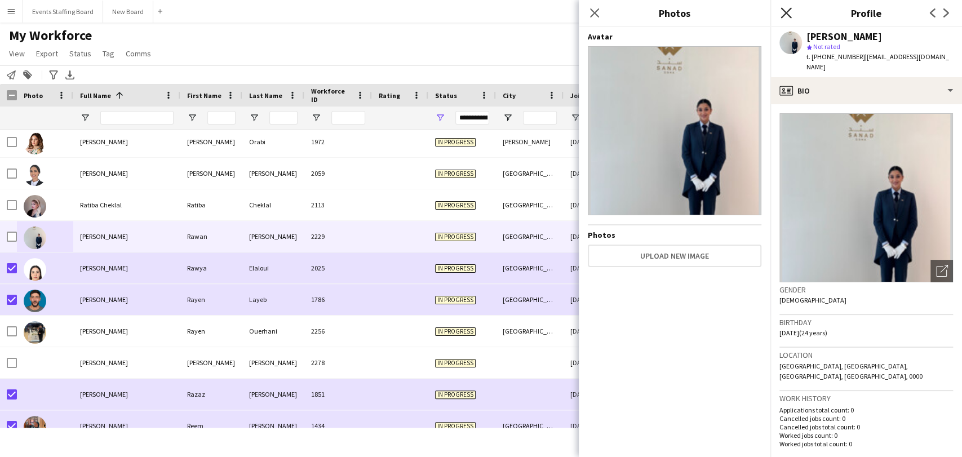
click at [784, 9] on icon "Close pop-in" at bounding box center [785, 12] width 11 height 11
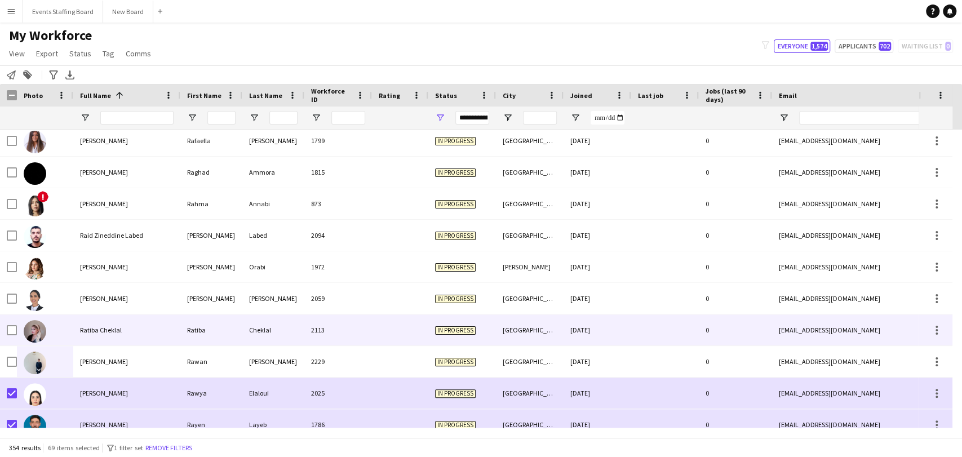
click at [37, 332] on img at bounding box center [35, 331] width 23 height 23
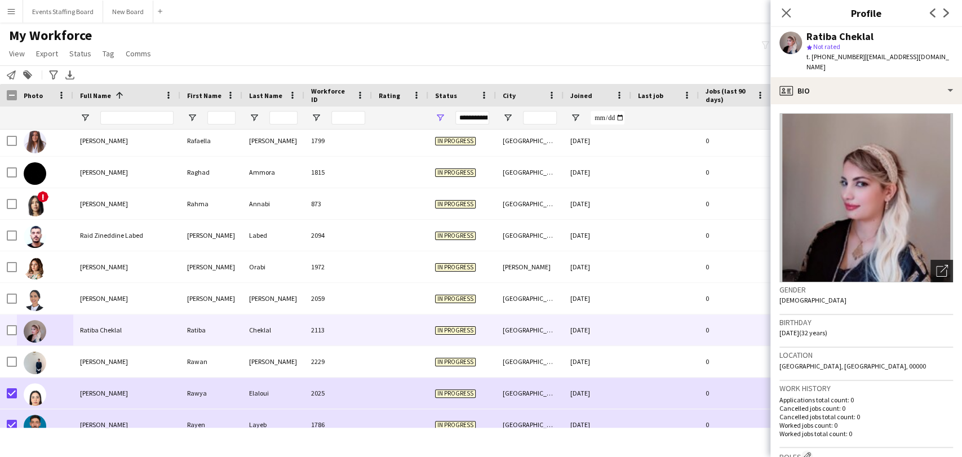
click at [941, 263] on div "Open photos pop-in" at bounding box center [941, 271] width 23 height 23
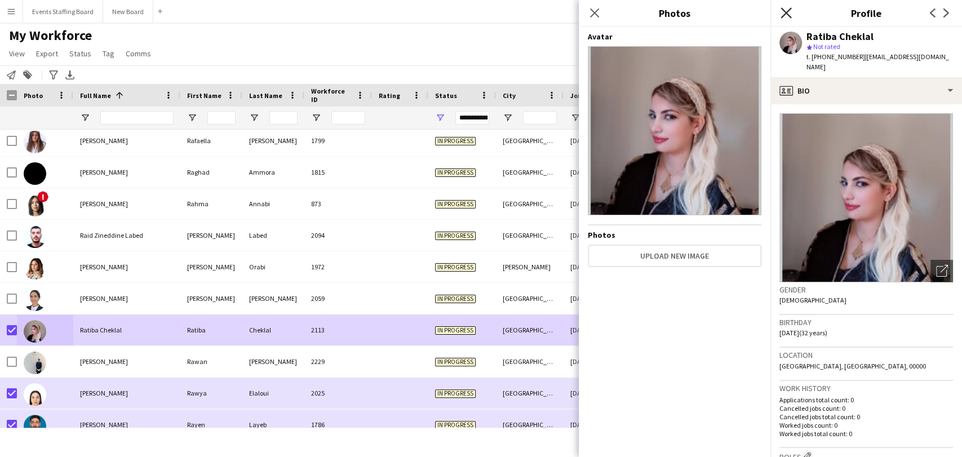
click at [782, 9] on icon at bounding box center [785, 12] width 11 height 11
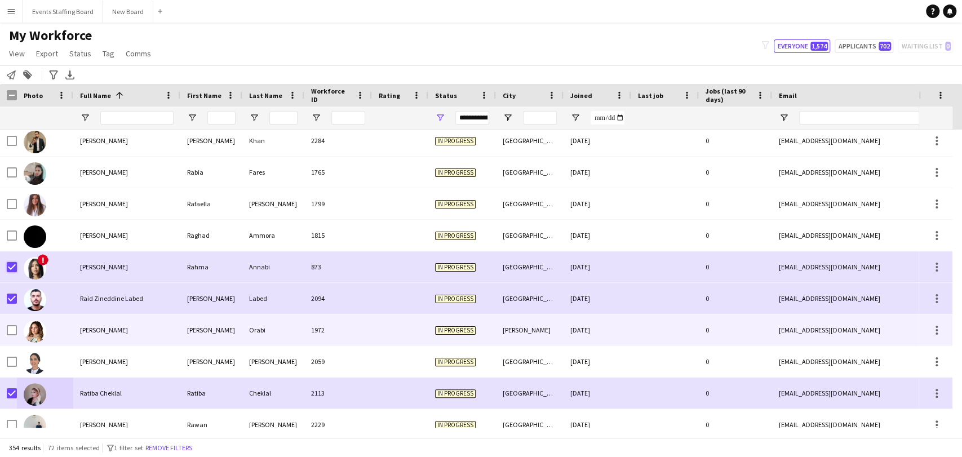
scroll to position [8407, 0]
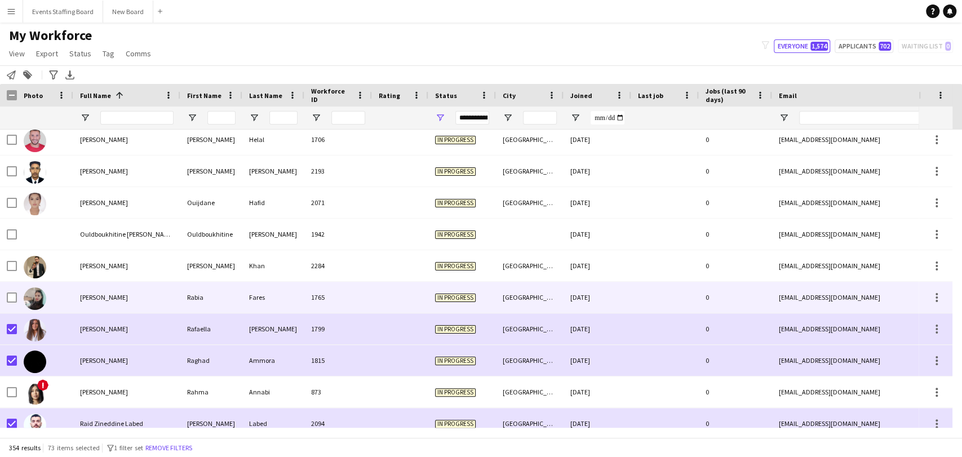
click at [3, 299] on div at bounding box center [8, 297] width 17 height 31
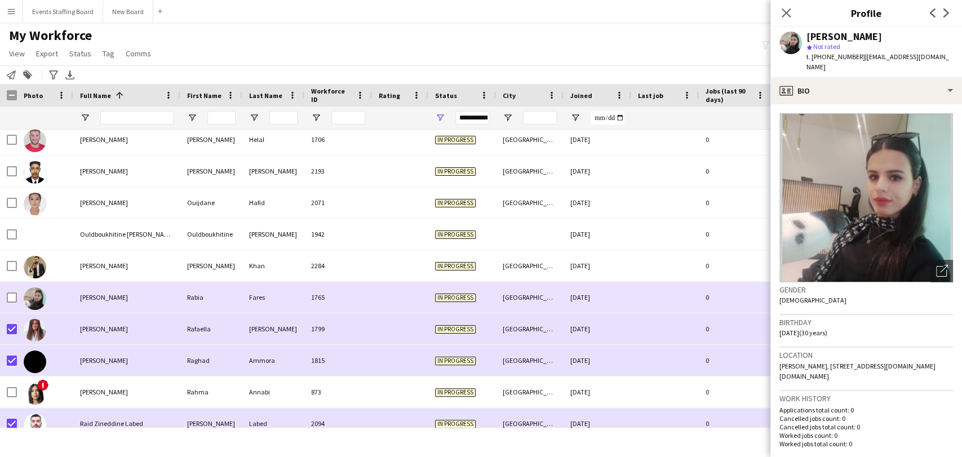
click at [44, 296] on img at bounding box center [35, 298] width 23 height 23
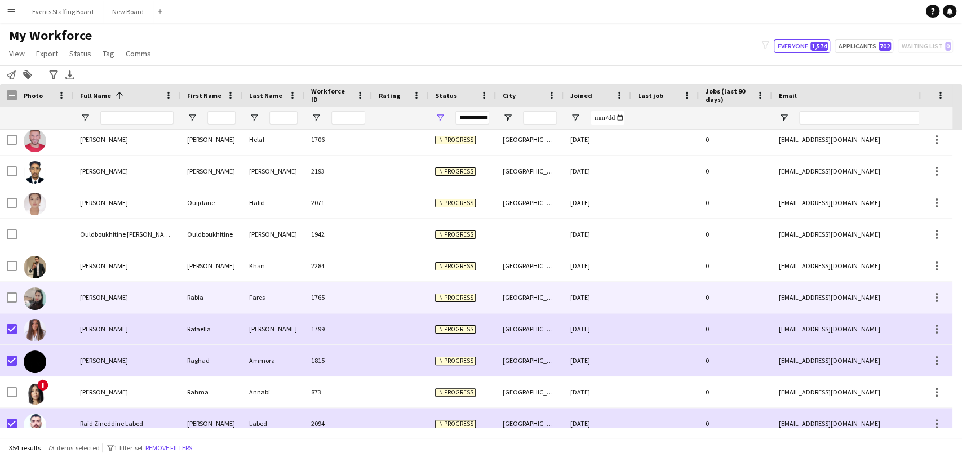
click at [44, 296] on img at bounding box center [35, 298] width 23 height 23
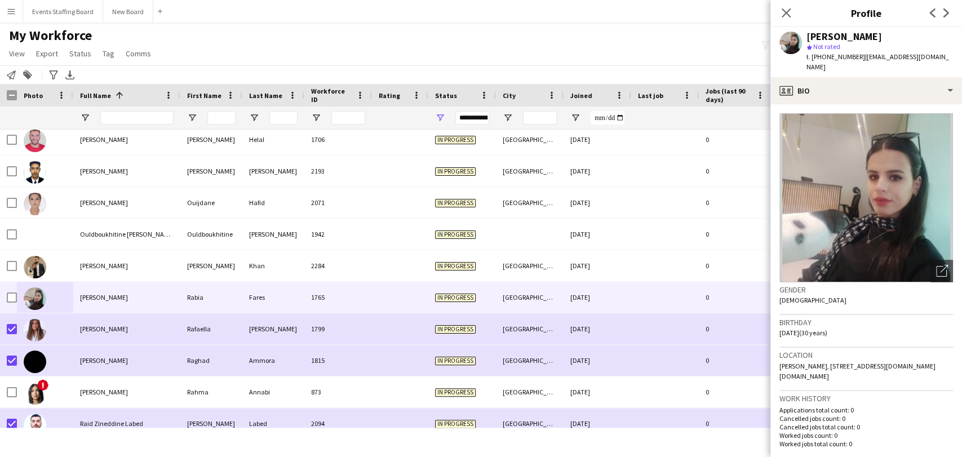
drag, startPoint x: 931, startPoint y: 264, endPoint x: 911, endPoint y: 273, distance: 21.9
click at [936, 265] on icon "Open photos pop-in" at bounding box center [942, 271] width 12 height 12
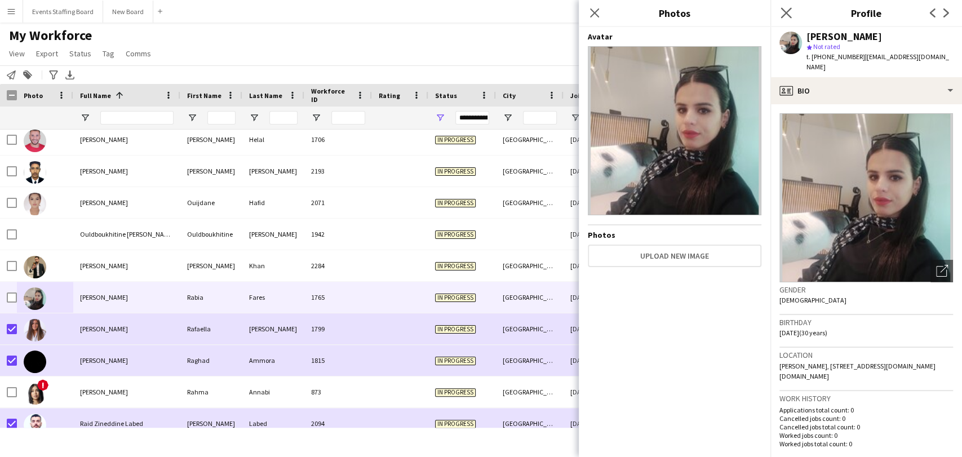
click at [783, 19] on app-icon "Close pop-in" at bounding box center [786, 13] width 16 height 16
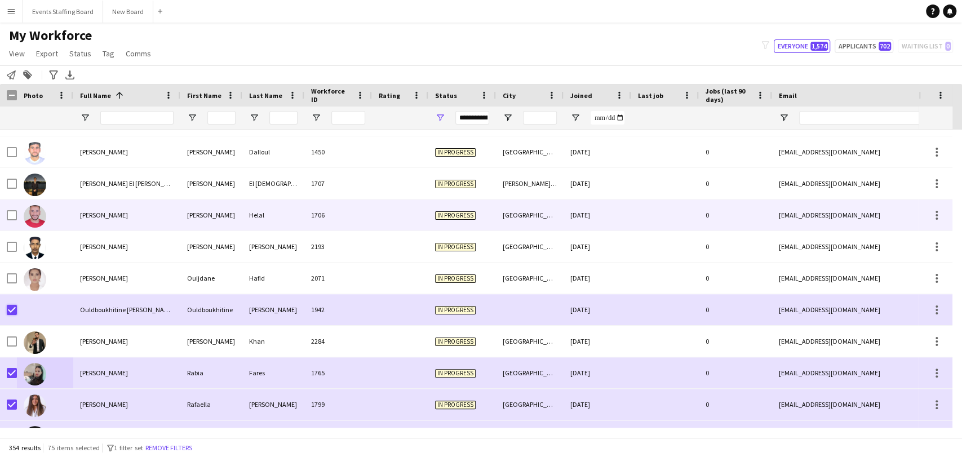
scroll to position [8240, 0]
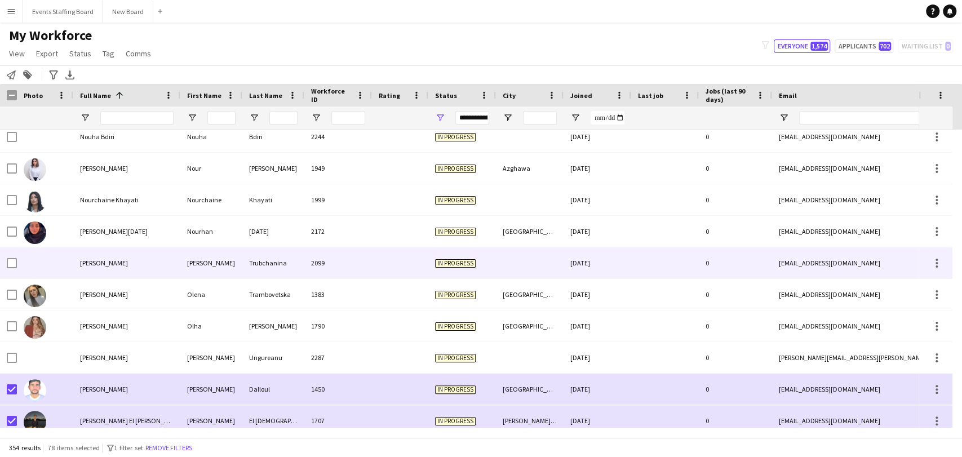
click at [75, 262] on div "[PERSON_NAME]" at bounding box center [126, 262] width 107 height 31
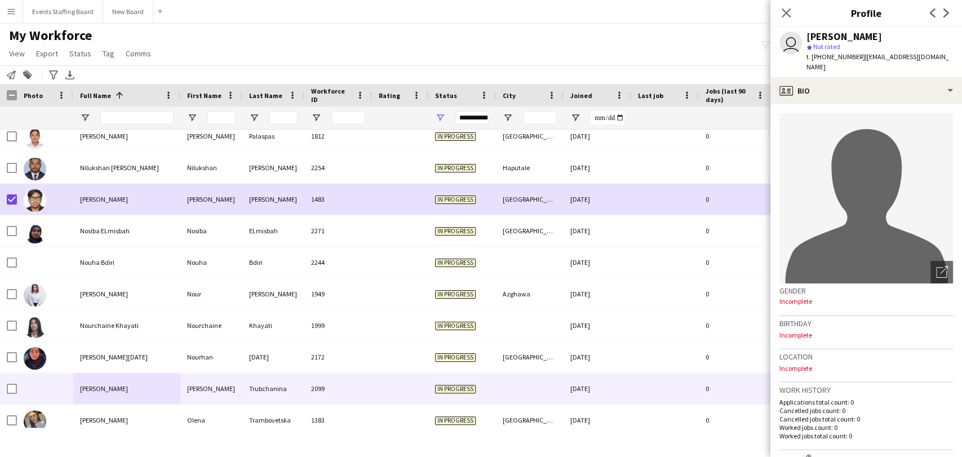
click at [788, 11] on icon at bounding box center [785, 12] width 9 height 9
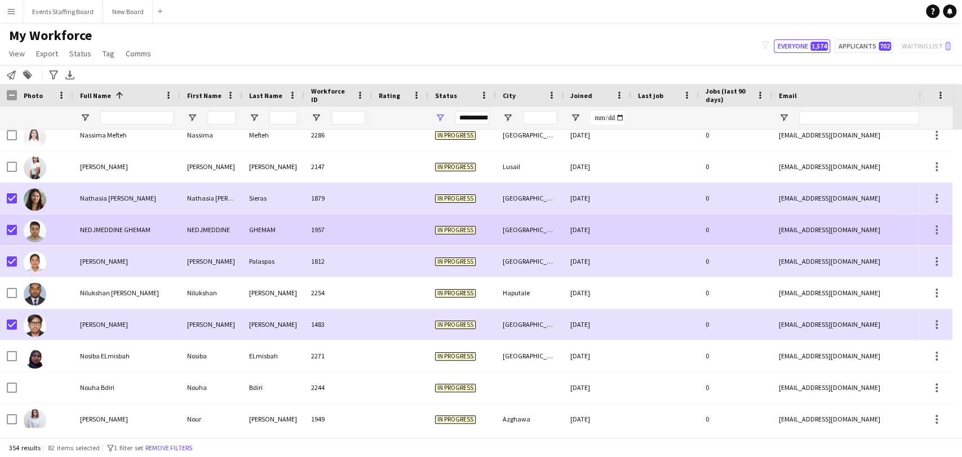
click at [35, 235] on img at bounding box center [35, 231] width 23 height 23
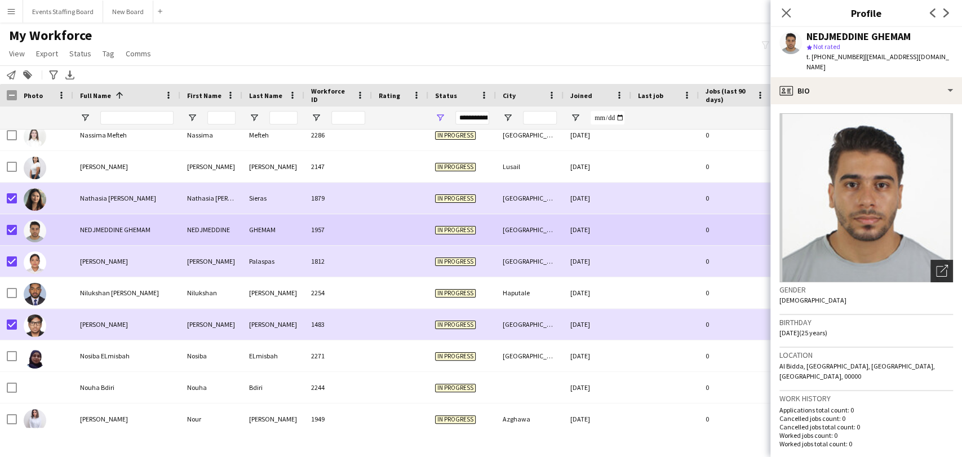
click at [936, 268] on icon "Open photos pop-in" at bounding box center [942, 271] width 12 height 12
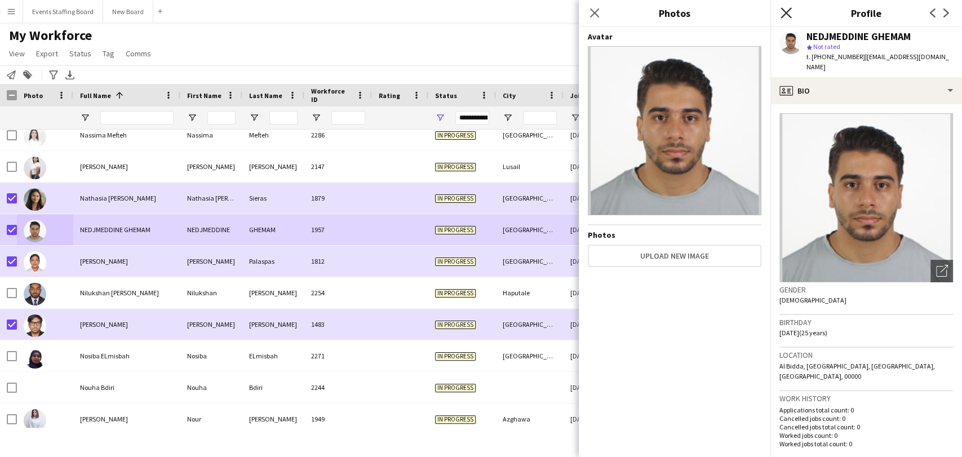
click at [787, 11] on icon at bounding box center [785, 12] width 11 height 11
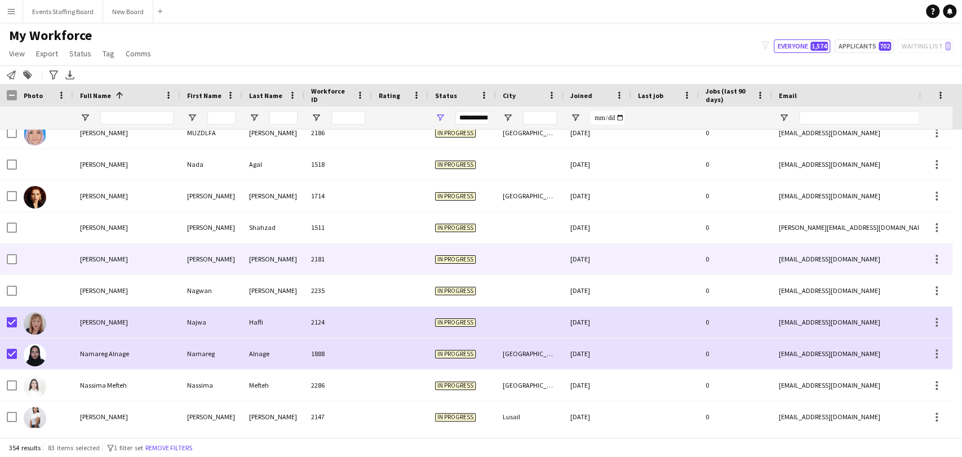
click at [9, 265] on div at bounding box center [12, 259] width 10 height 32
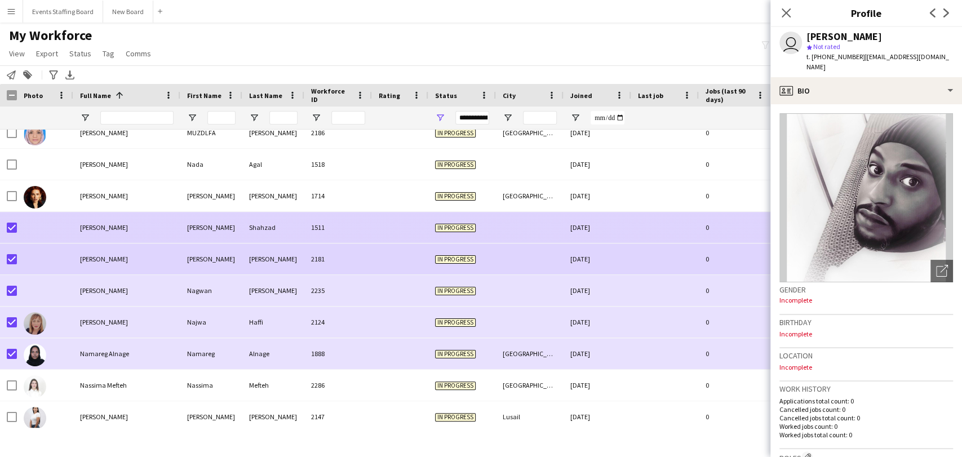
click at [95, 222] on div "[PERSON_NAME]" at bounding box center [126, 227] width 107 height 31
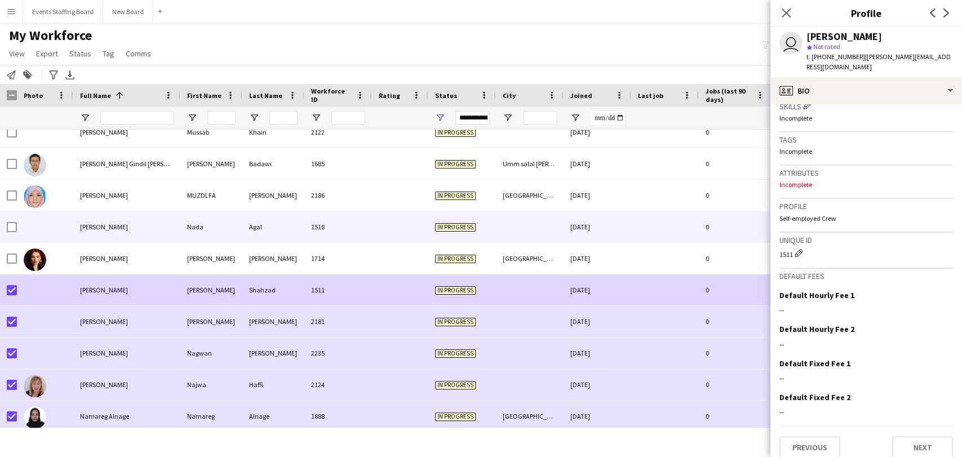
click at [55, 232] on div at bounding box center [45, 226] width 56 height 31
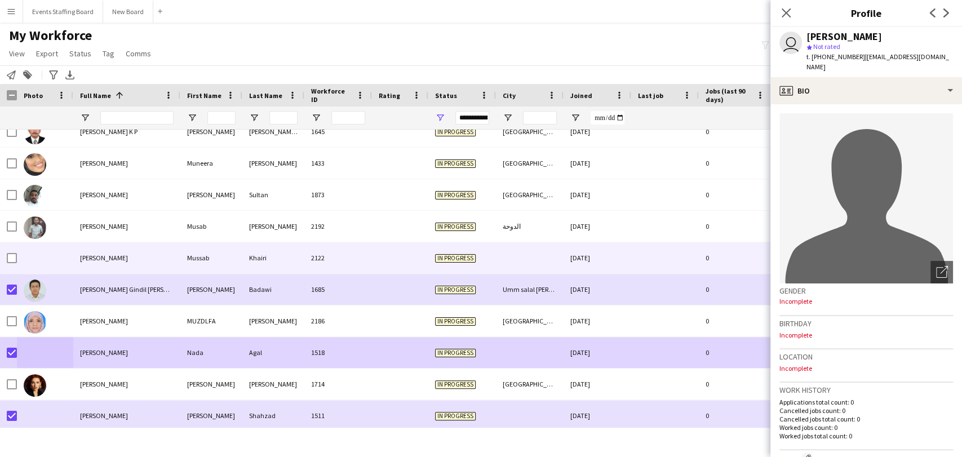
click at [3, 261] on div at bounding box center [8, 257] width 17 height 31
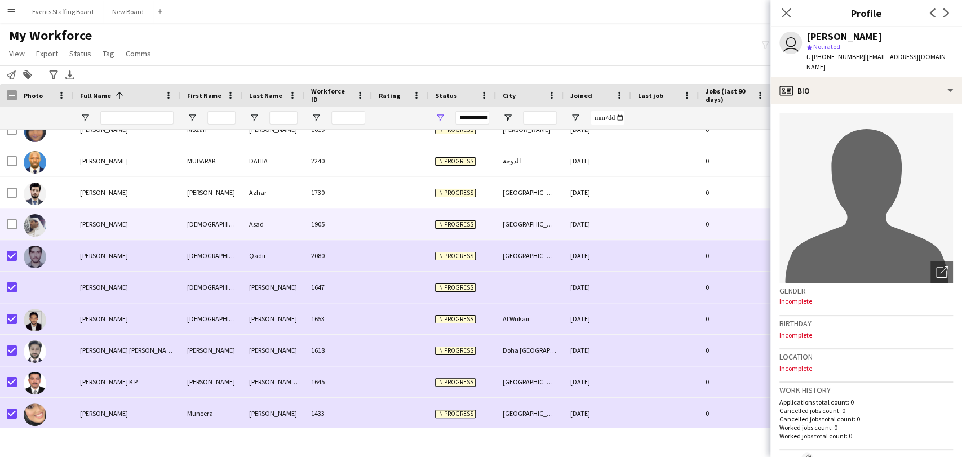
click at [6, 222] on div at bounding box center [8, 223] width 17 height 31
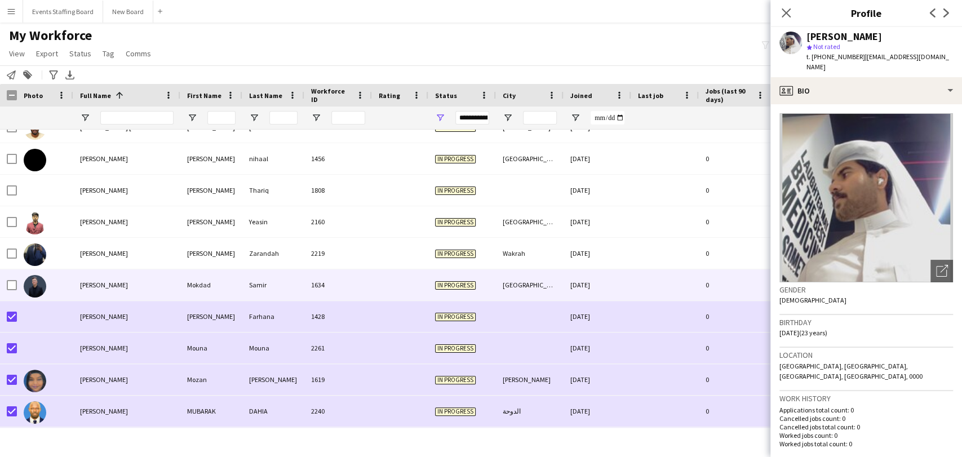
click at [81, 297] on div "[PERSON_NAME]" at bounding box center [126, 284] width 107 height 31
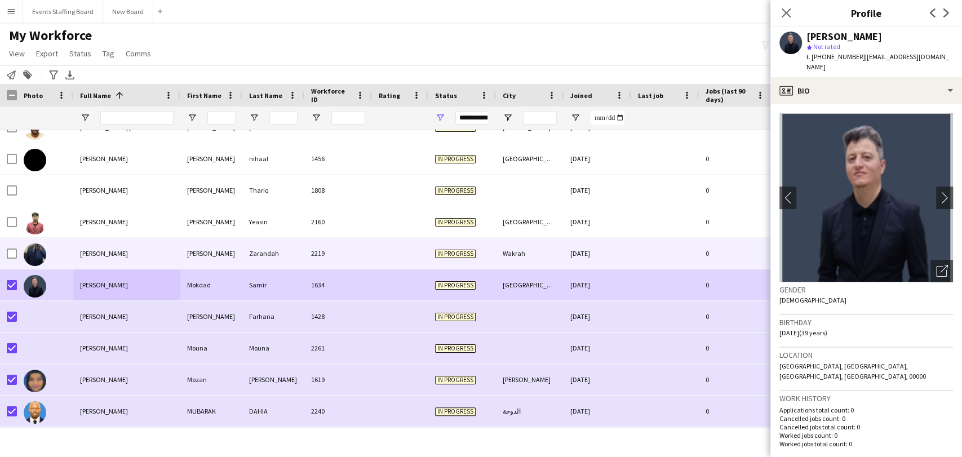
click at [32, 258] on img at bounding box center [35, 254] width 23 height 23
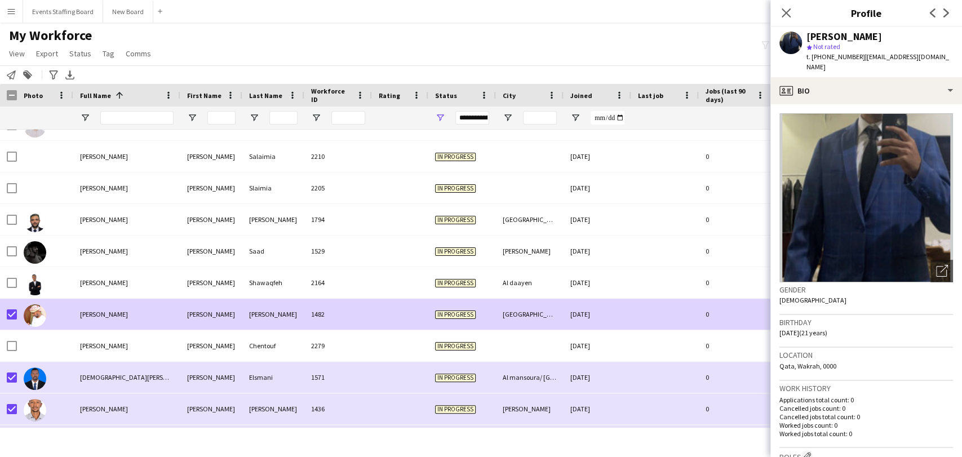
click at [41, 312] on img at bounding box center [35, 315] width 23 height 23
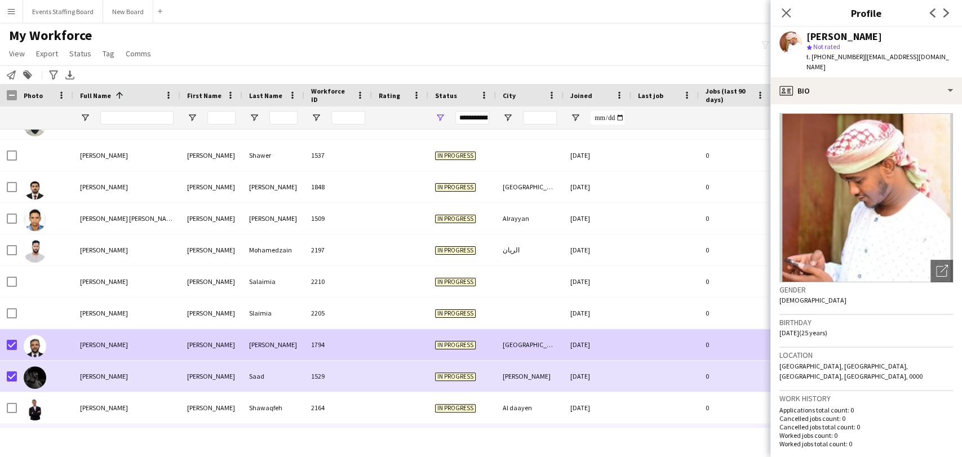
click at [55, 344] on div at bounding box center [45, 344] width 56 height 31
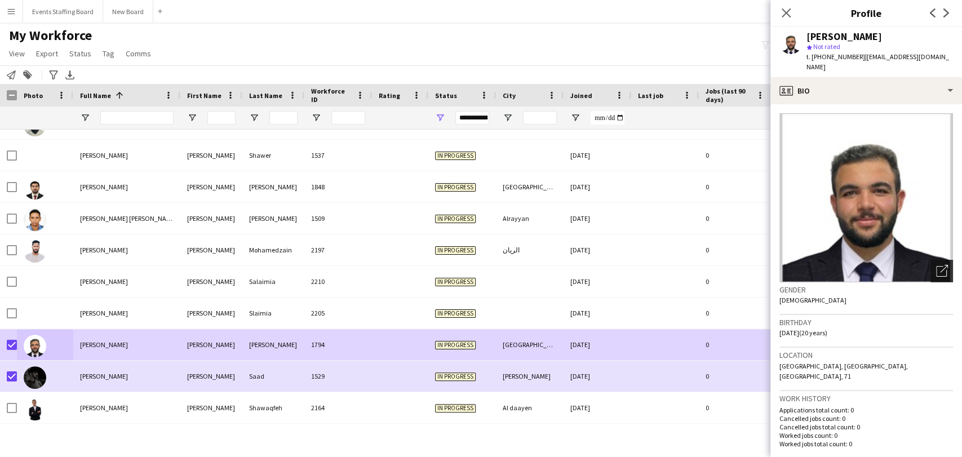
click at [936, 265] on icon "Open photos pop-in" at bounding box center [942, 271] width 12 height 12
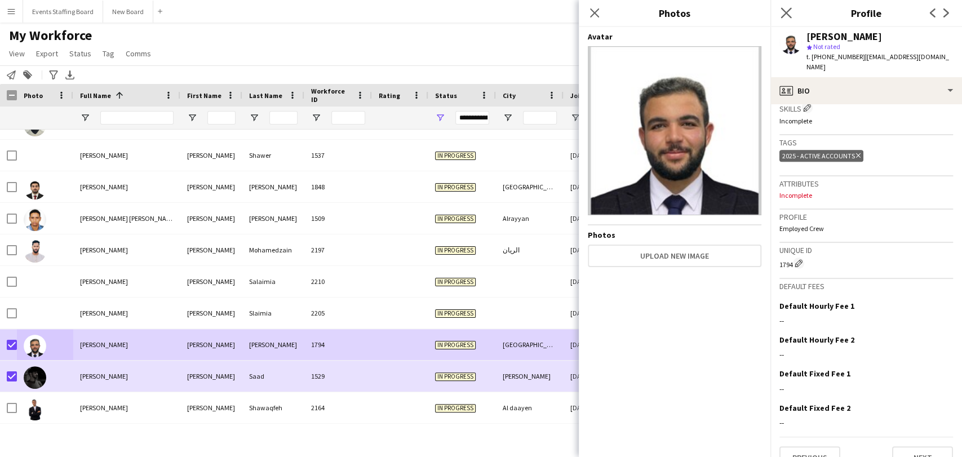
click at [788, 18] on icon "Close pop-in" at bounding box center [785, 12] width 11 height 11
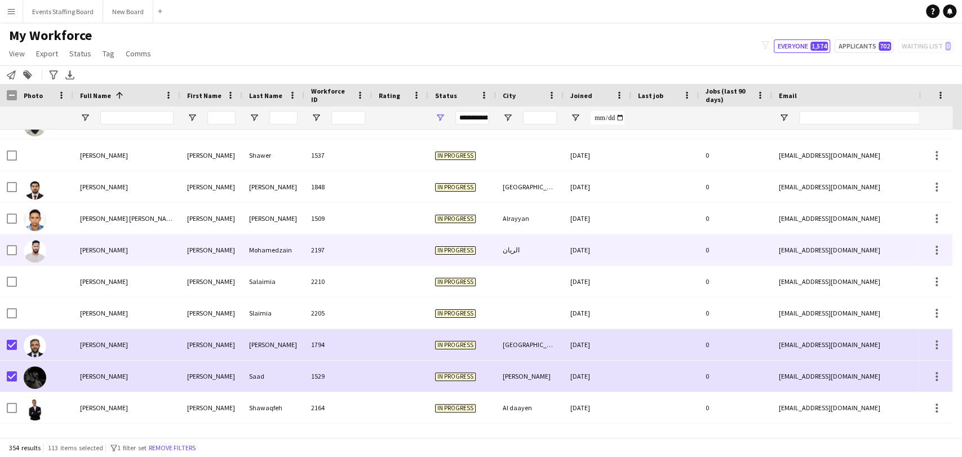
click at [31, 249] on img at bounding box center [35, 251] width 23 height 23
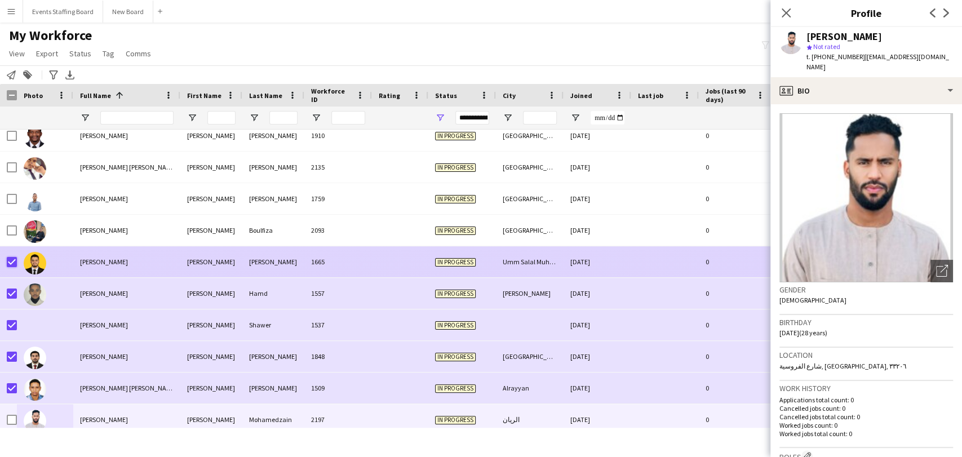
scroll to position [6237, 0]
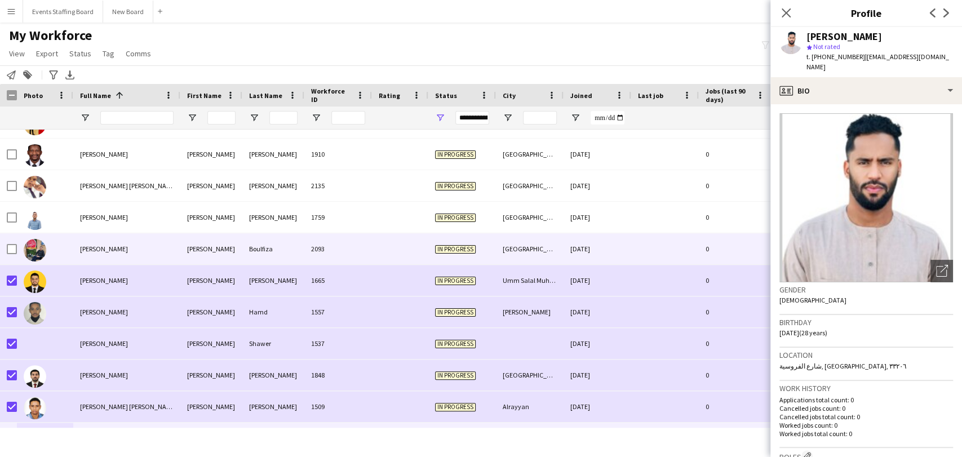
click at [33, 247] on img at bounding box center [35, 250] width 23 height 23
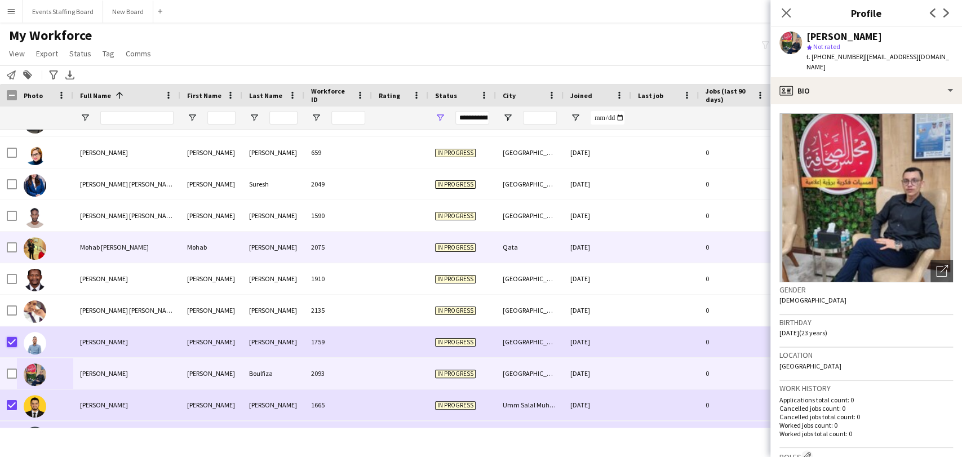
scroll to position [6049, 0]
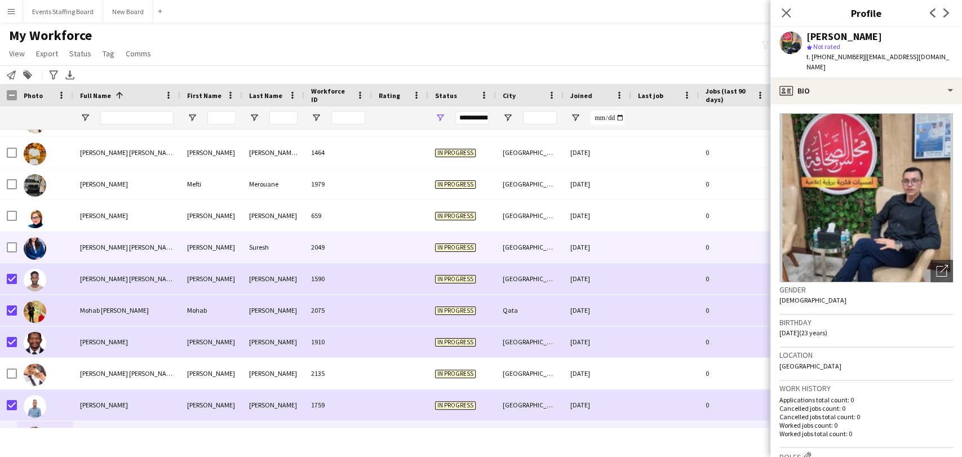
click at [30, 244] on img at bounding box center [35, 248] width 23 height 23
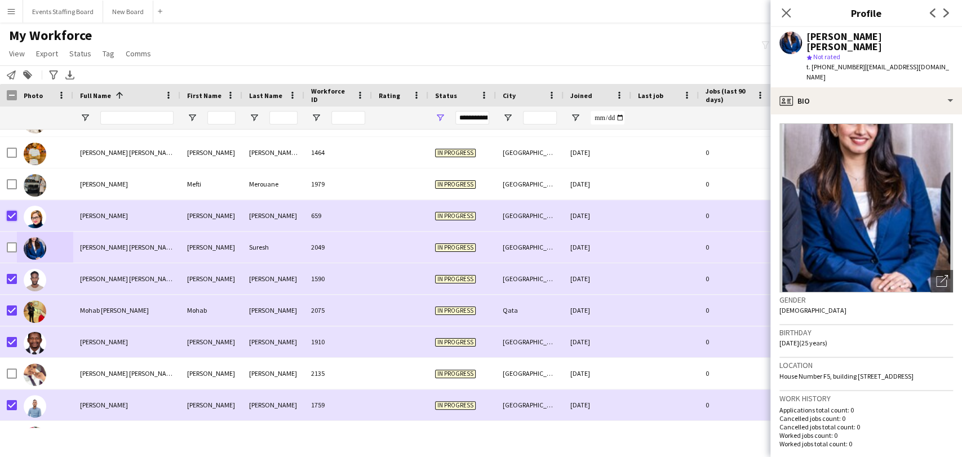
scroll to position [5987, 0]
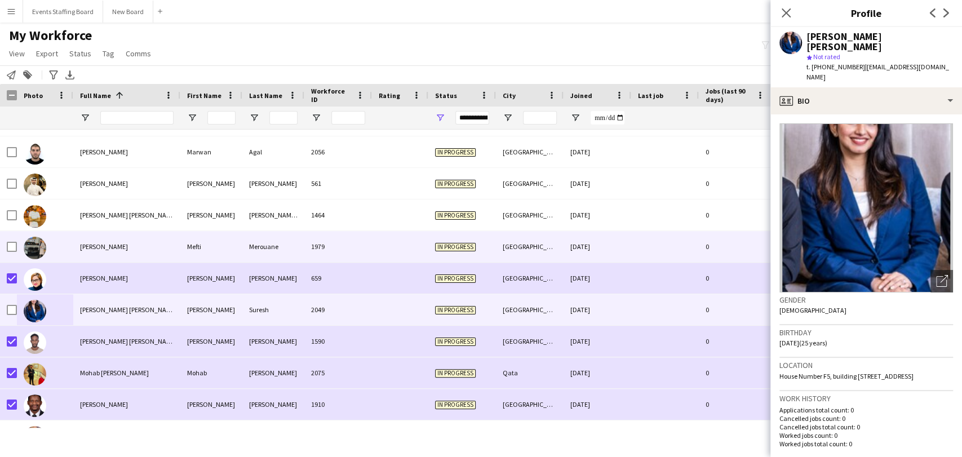
click at [38, 249] on img at bounding box center [35, 248] width 23 height 23
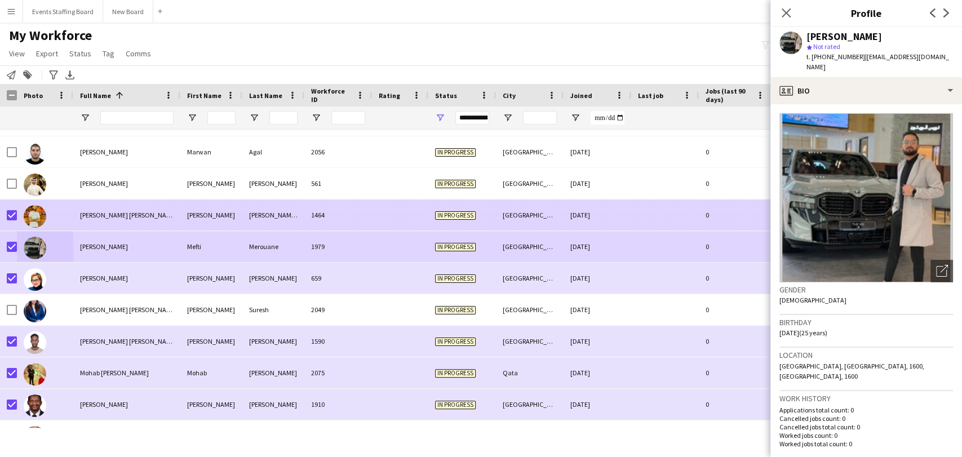
click at [38, 219] on img at bounding box center [35, 216] width 23 height 23
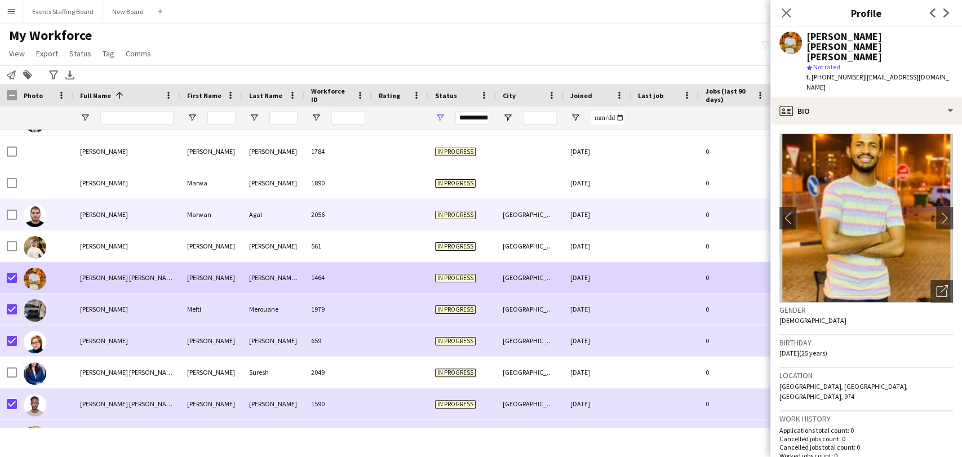
scroll to position [5862, 0]
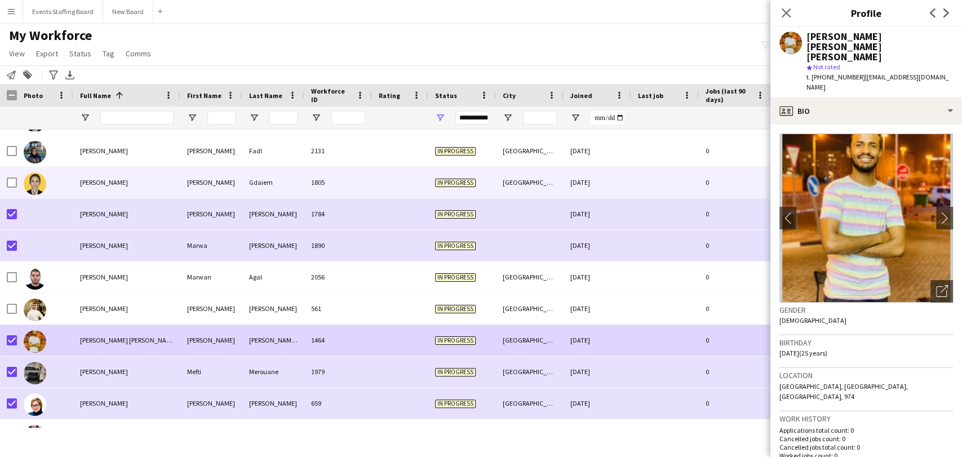
click at [33, 177] on img at bounding box center [35, 183] width 23 height 23
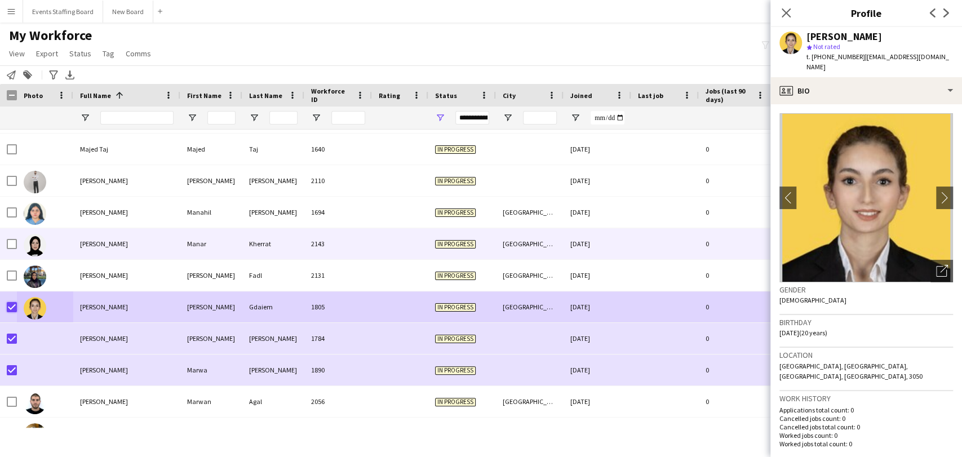
scroll to position [5737, 0]
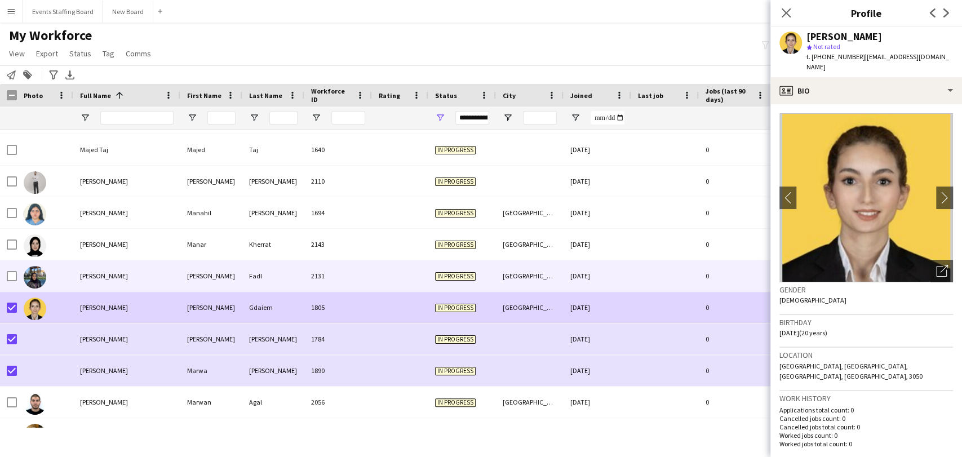
click at [32, 276] on img at bounding box center [35, 277] width 23 height 23
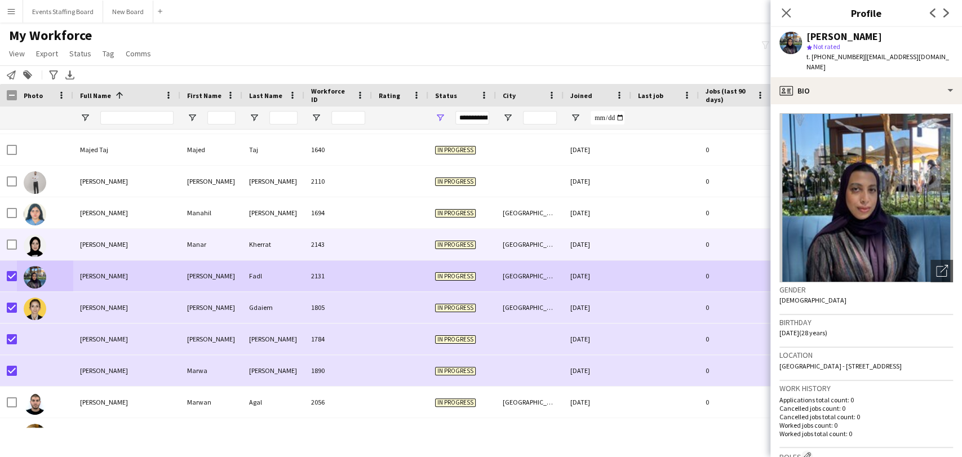
click at [46, 243] on div at bounding box center [45, 244] width 56 height 31
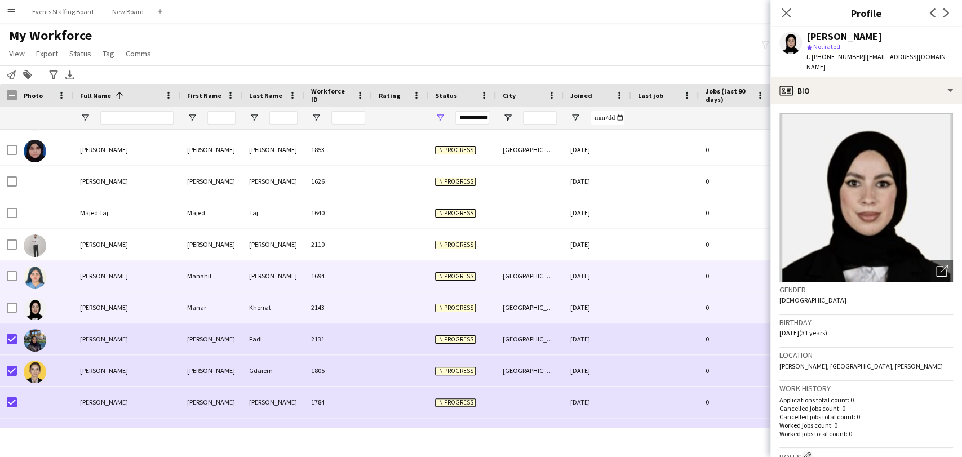
click at [32, 279] on img at bounding box center [35, 277] width 23 height 23
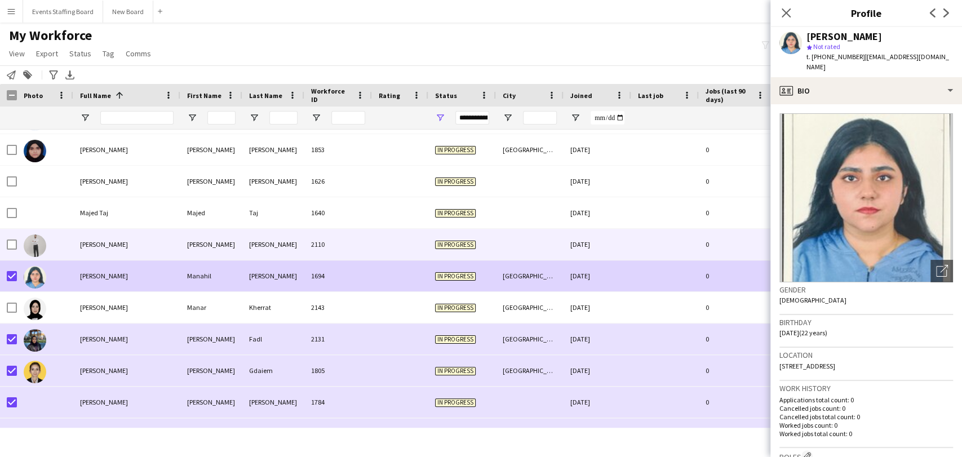
click at [43, 238] on img at bounding box center [35, 245] width 23 height 23
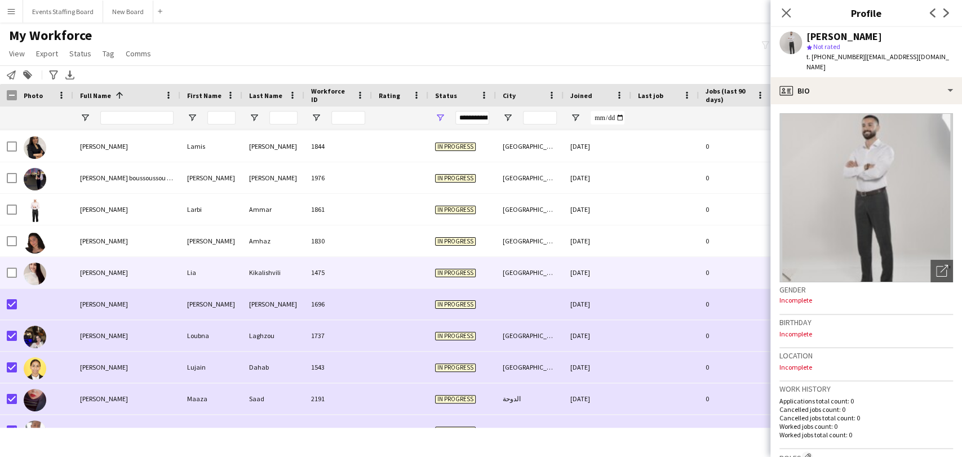
click at [10, 277] on div at bounding box center [12, 273] width 10 height 32
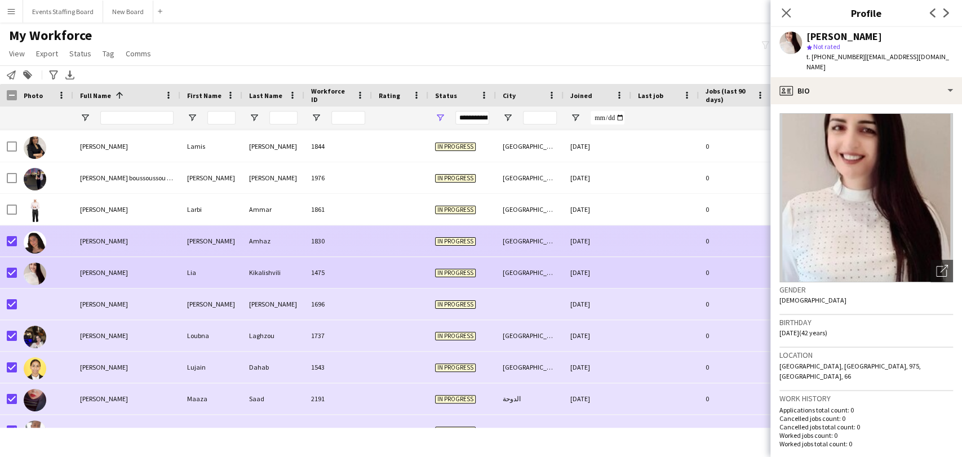
click at [55, 235] on div at bounding box center [45, 240] width 56 height 31
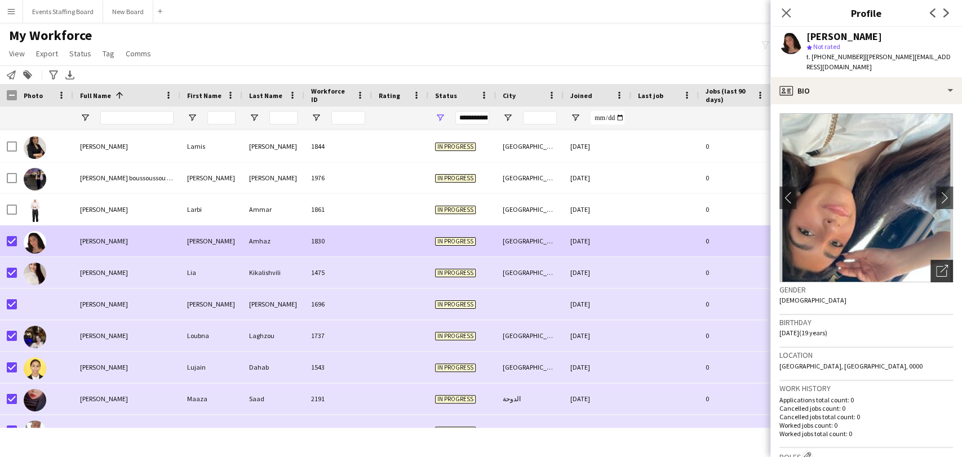
click at [936, 265] on icon "Open photos pop-in" at bounding box center [942, 271] width 12 height 12
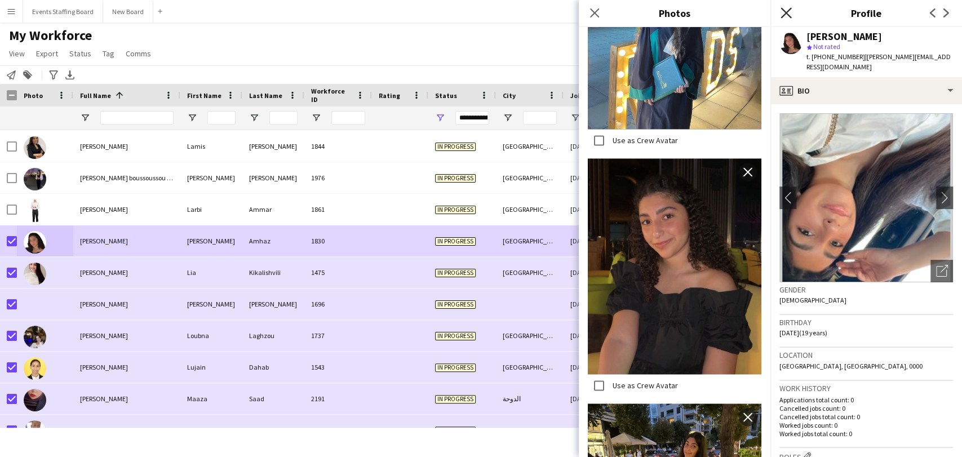
click at [781, 10] on icon "Close pop-in" at bounding box center [785, 12] width 11 height 11
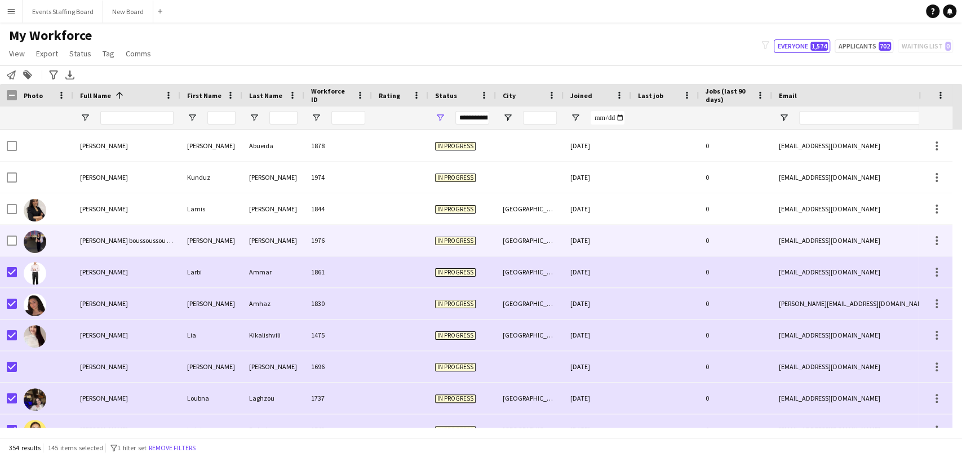
click at [44, 241] on img at bounding box center [35, 241] width 23 height 23
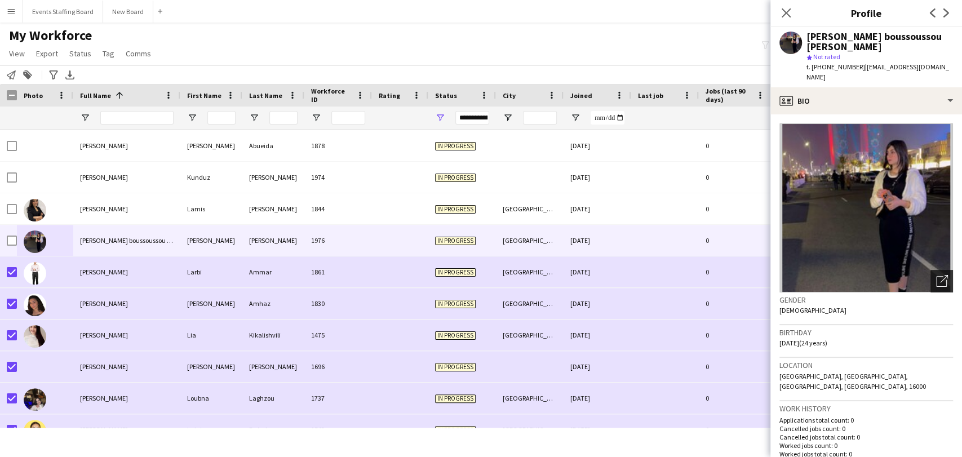
click at [936, 275] on icon "Open photos pop-in" at bounding box center [942, 281] width 12 height 12
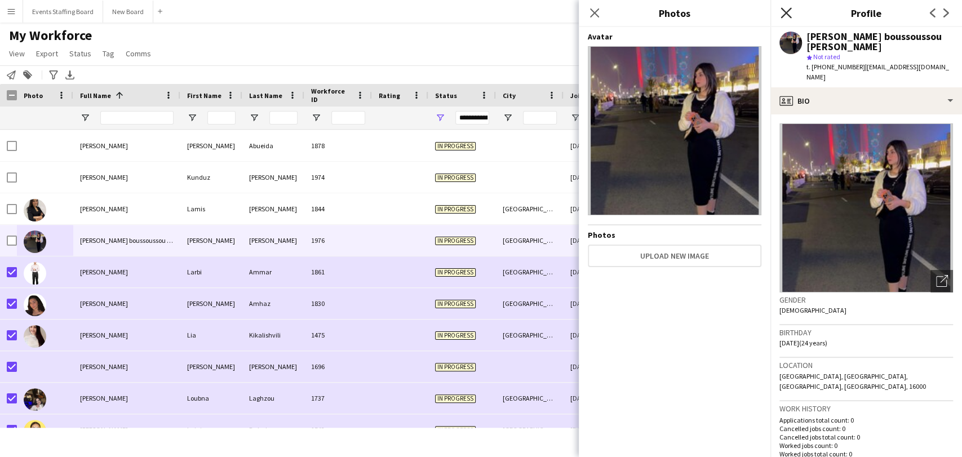
click at [785, 14] on icon at bounding box center [785, 12] width 11 height 11
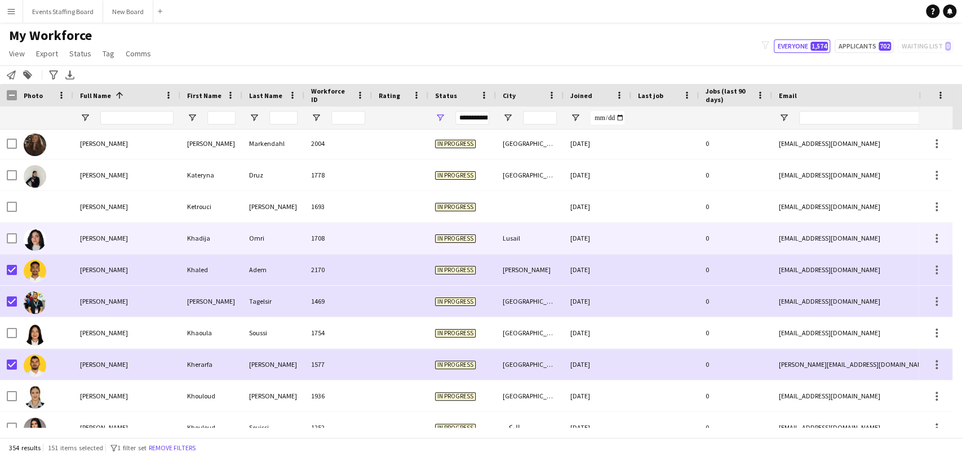
click at [27, 237] on img at bounding box center [35, 239] width 23 height 23
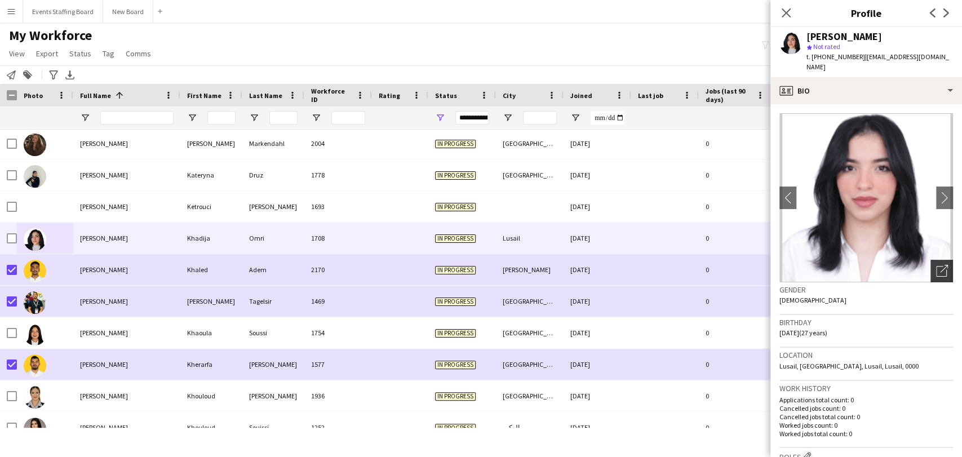
click at [932, 260] on div "Open photos pop-in" at bounding box center [941, 271] width 23 height 23
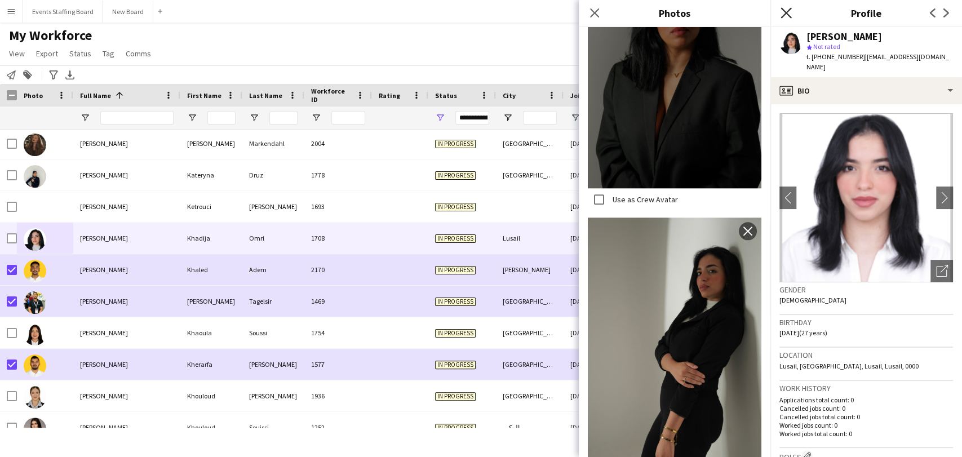
click at [791, 10] on icon "Close pop-in" at bounding box center [785, 12] width 11 height 11
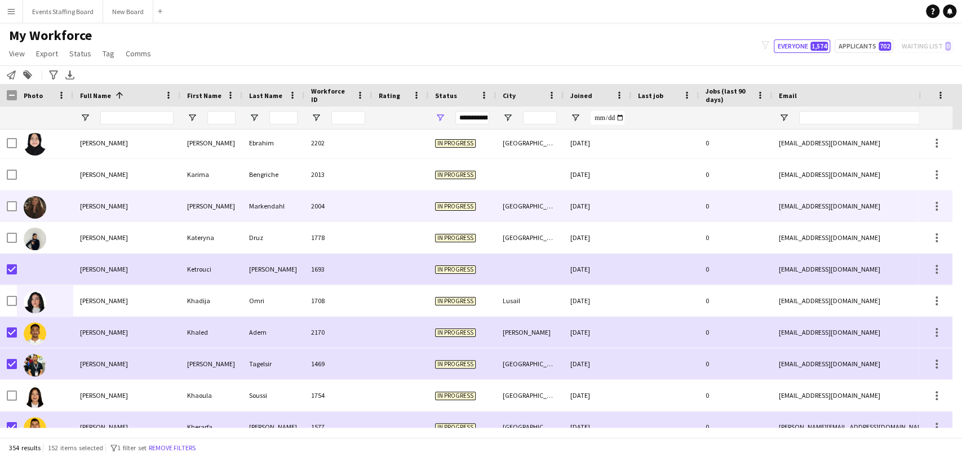
click at [37, 202] on img at bounding box center [35, 207] width 23 height 23
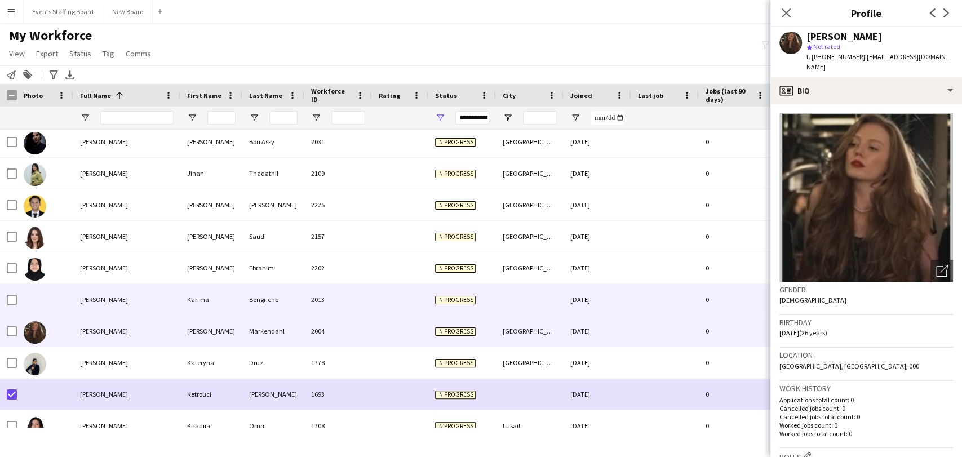
click at [47, 297] on div at bounding box center [45, 299] width 56 height 31
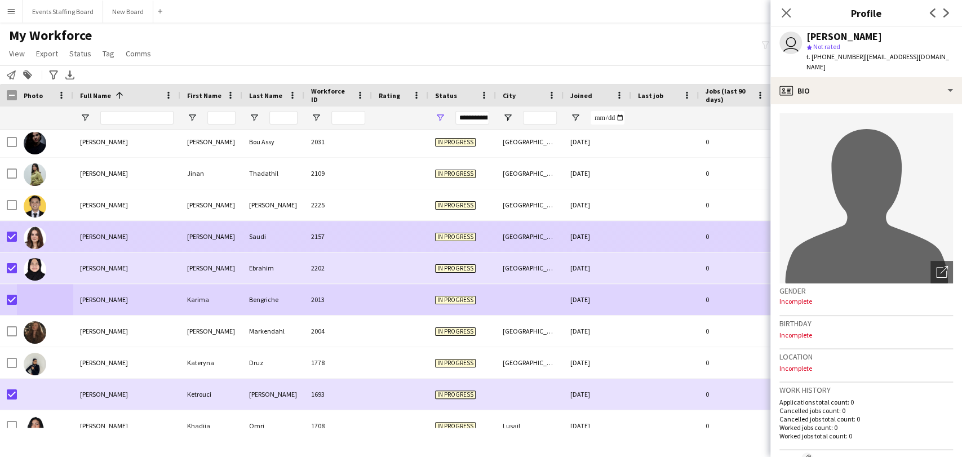
click at [68, 237] on div at bounding box center [45, 236] width 56 height 31
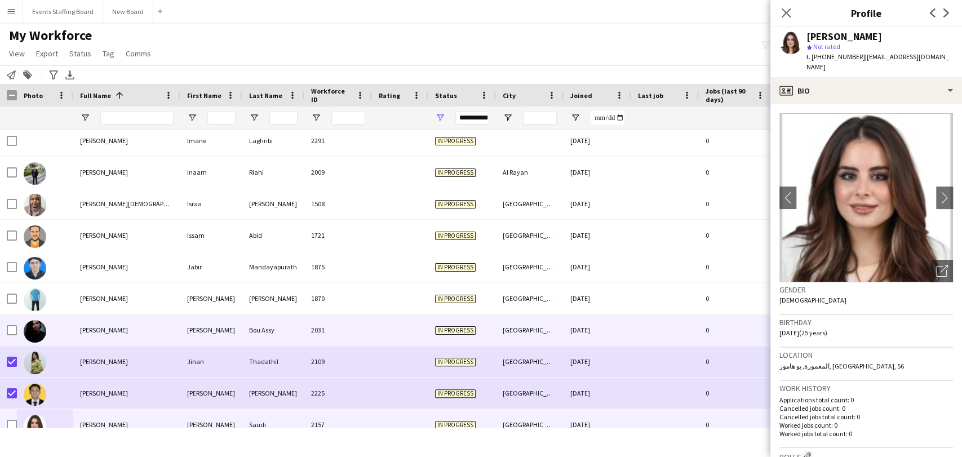
click at [46, 326] on div at bounding box center [45, 329] width 56 height 31
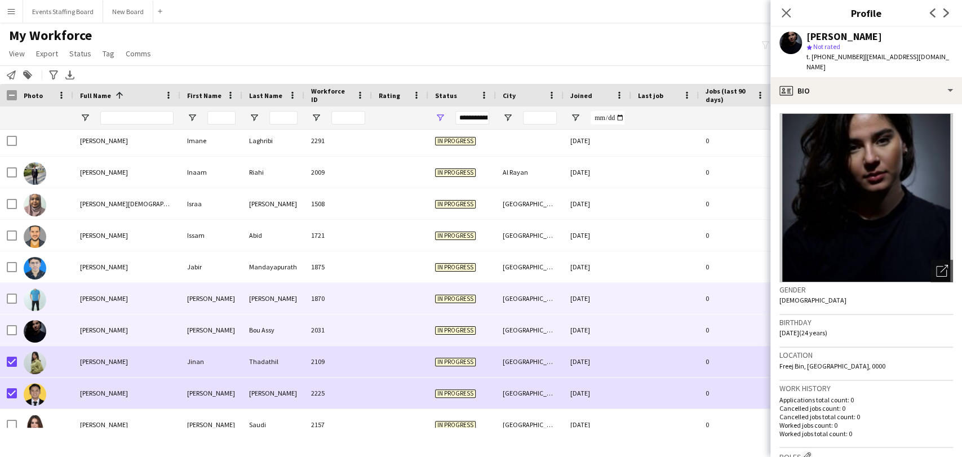
click at [46, 302] on div at bounding box center [45, 298] width 56 height 31
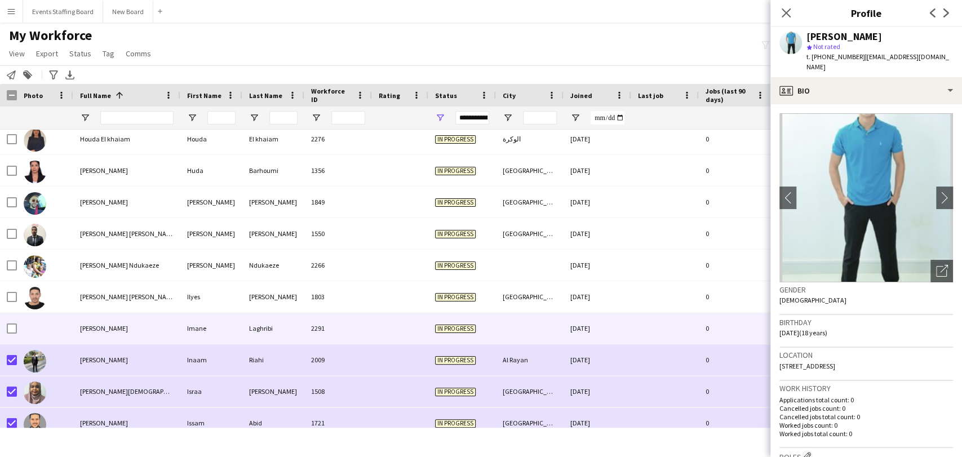
click at [122, 326] on div "[PERSON_NAME]" at bounding box center [126, 328] width 107 height 31
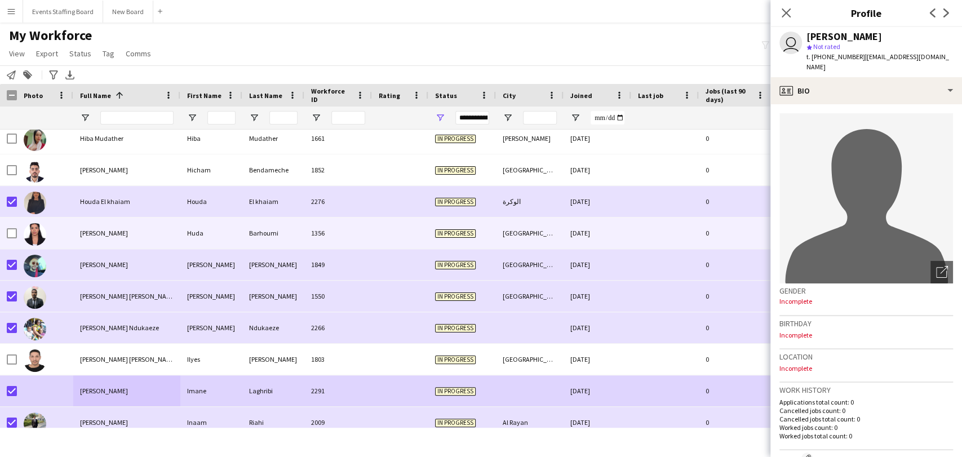
click at [96, 243] on div "Huda Barhoumi" at bounding box center [126, 232] width 107 height 31
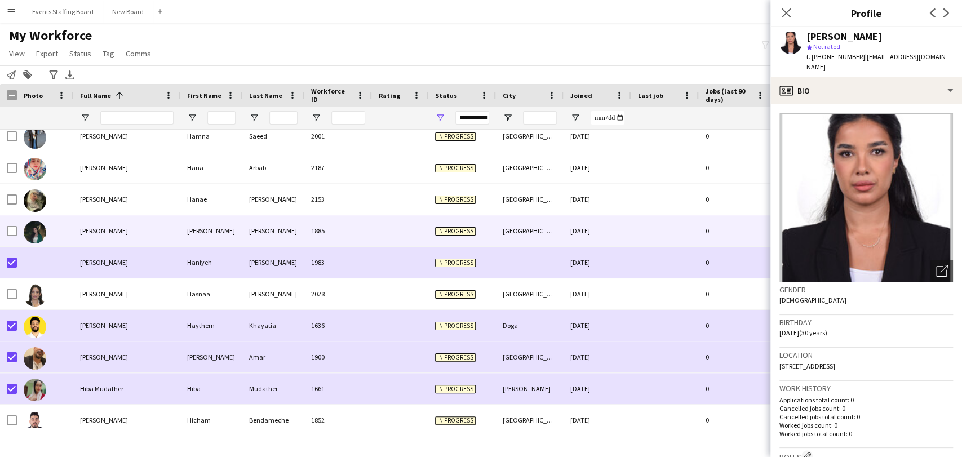
click at [41, 228] on img at bounding box center [35, 232] width 23 height 23
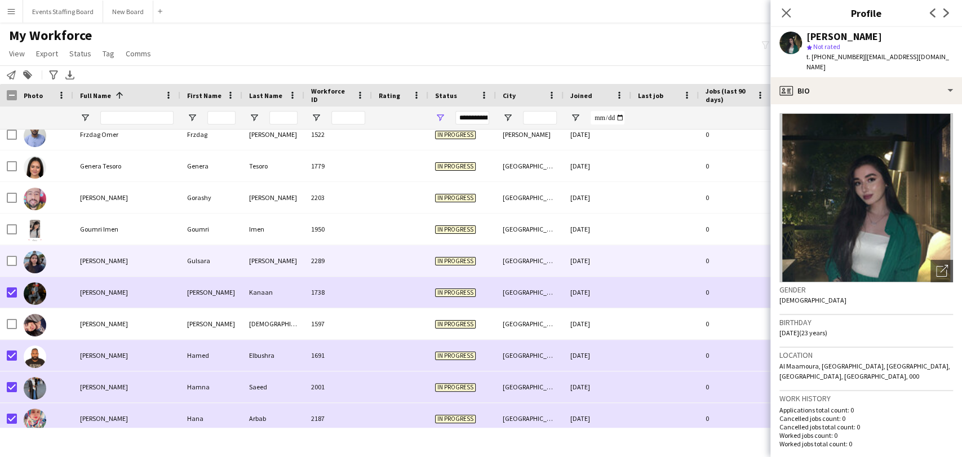
click at [65, 257] on div at bounding box center [45, 260] width 56 height 31
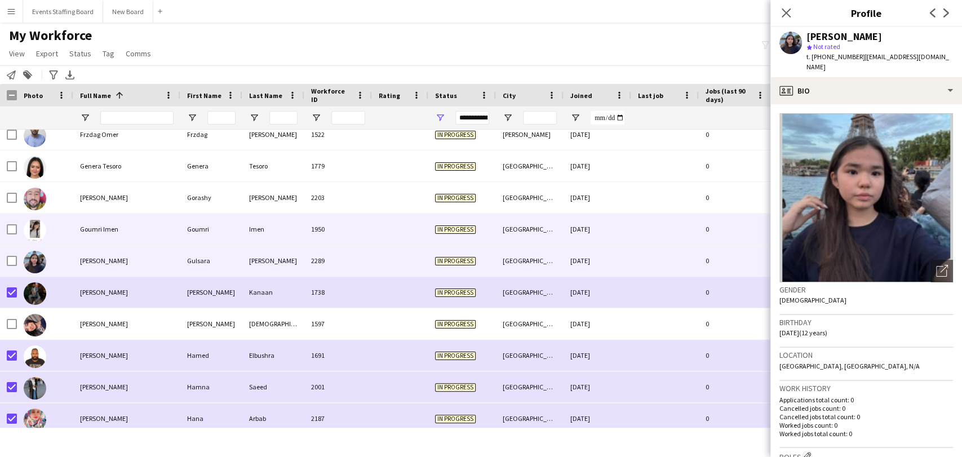
click at [38, 220] on img at bounding box center [35, 230] width 23 height 23
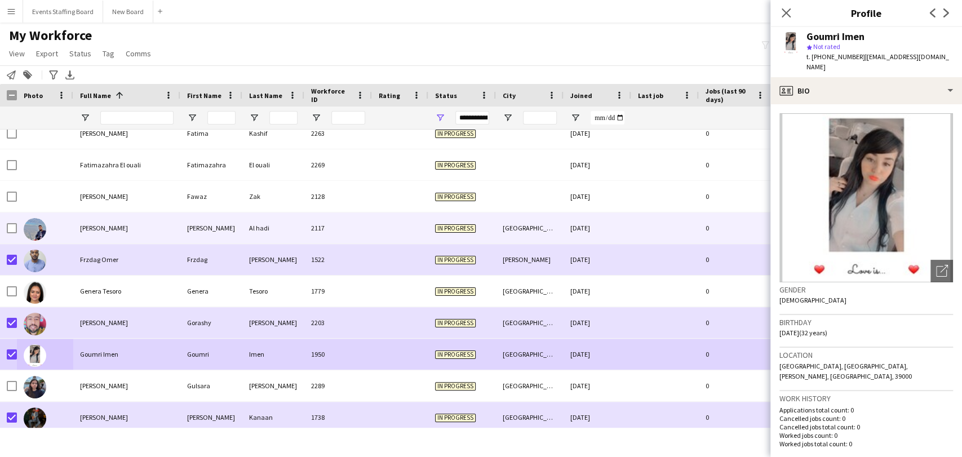
click at [10, 234] on div at bounding box center [12, 228] width 10 height 32
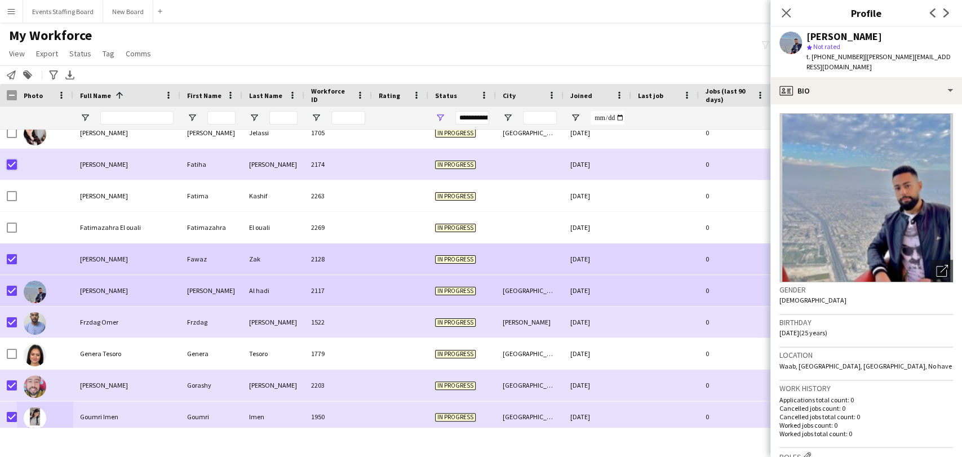
scroll to position [3484, 0]
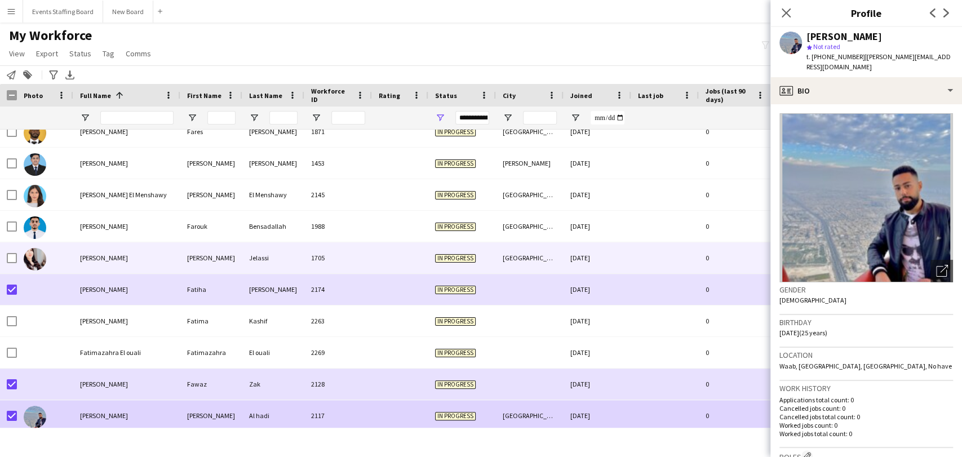
click at [27, 256] on img at bounding box center [35, 259] width 23 height 23
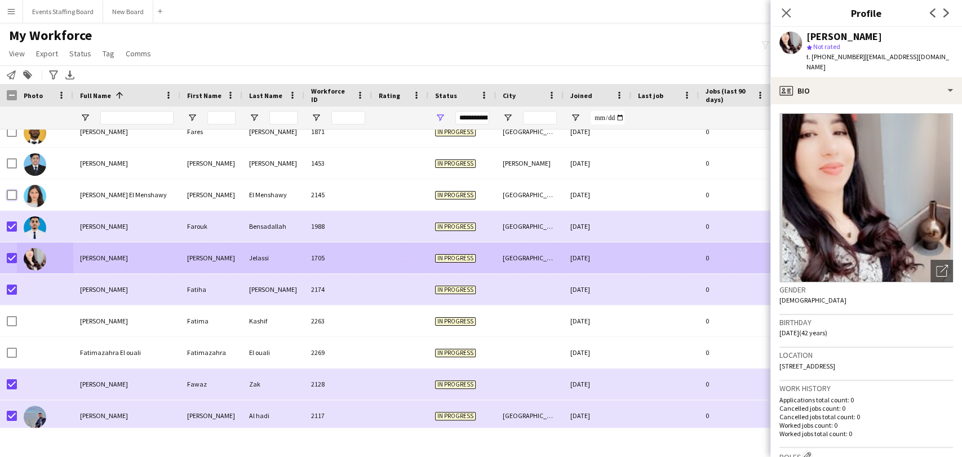
scroll to position [3358, 0]
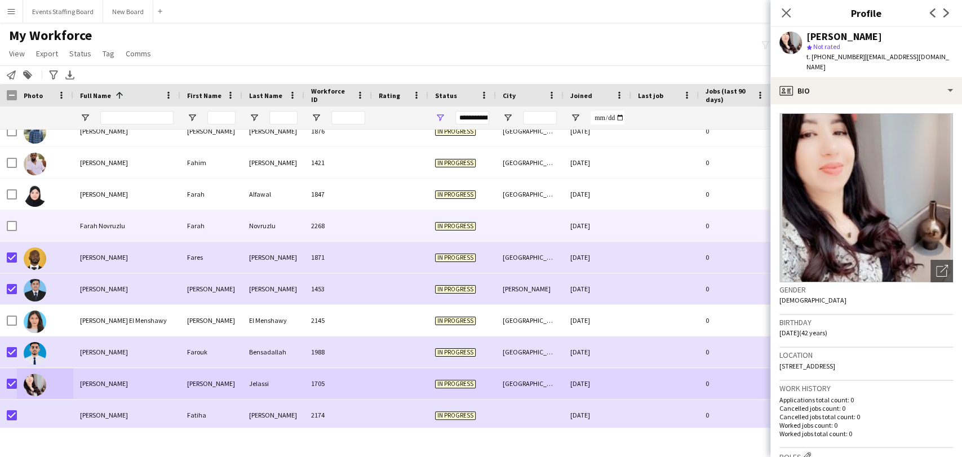
click at [8, 219] on div at bounding box center [12, 226] width 10 height 32
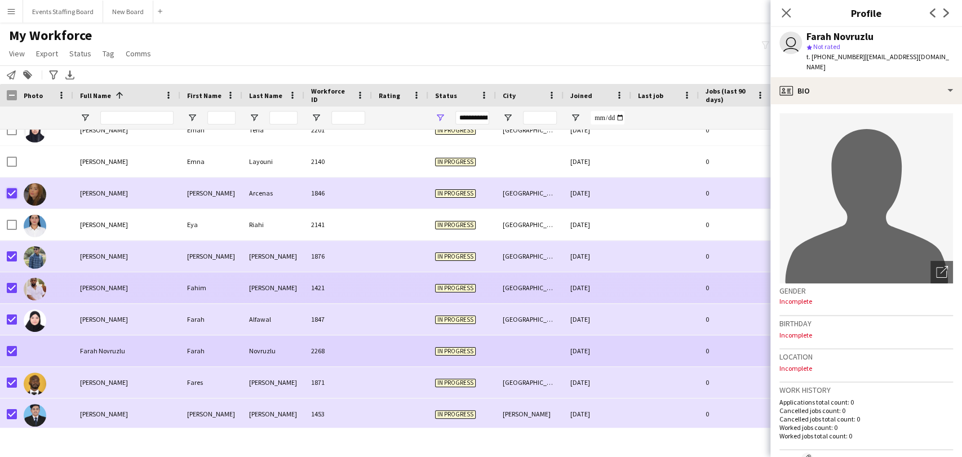
scroll to position [3170, 0]
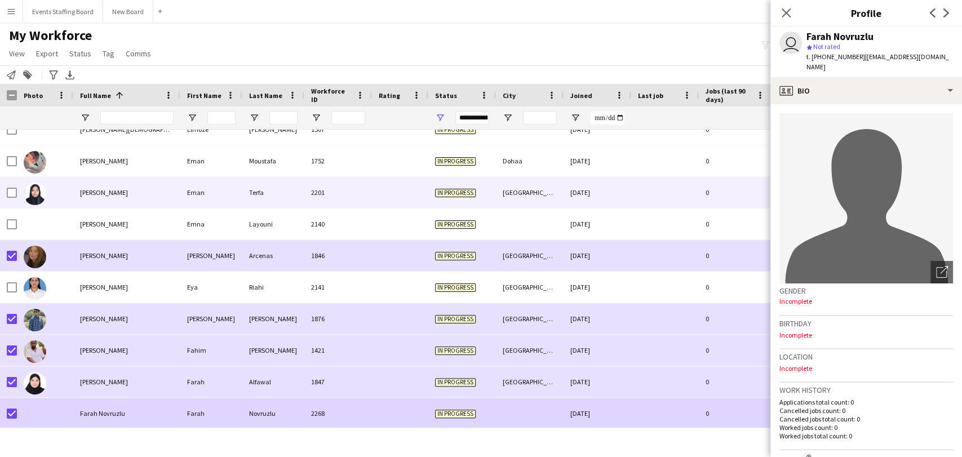
click at [27, 190] on img at bounding box center [35, 194] width 23 height 23
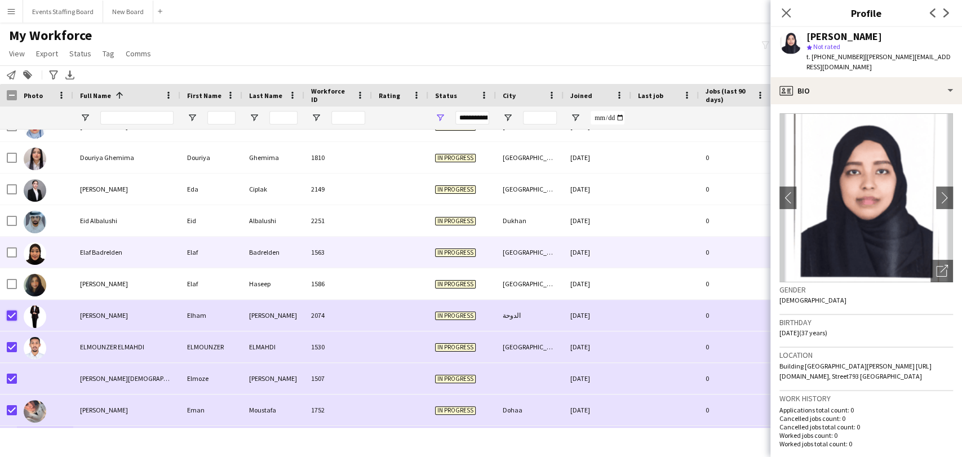
scroll to position [2920, 0]
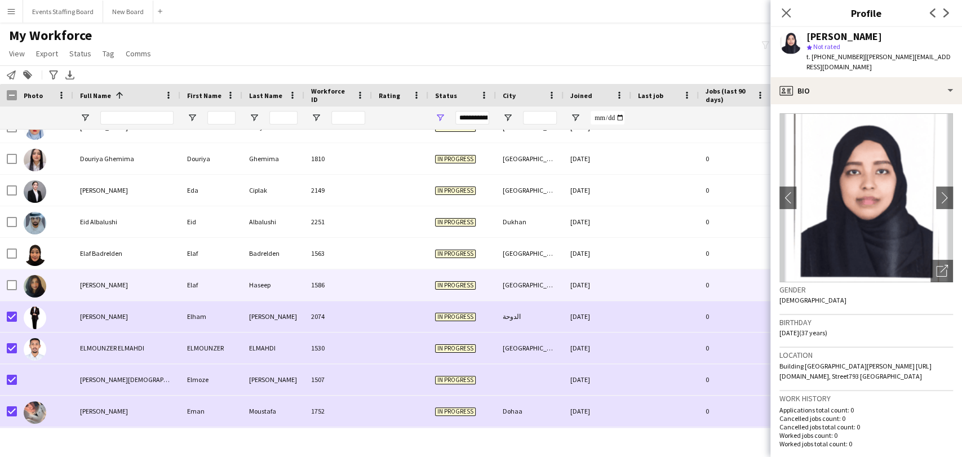
click at [34, 285] on img at bounding box center [35, 286] width 23 height 23
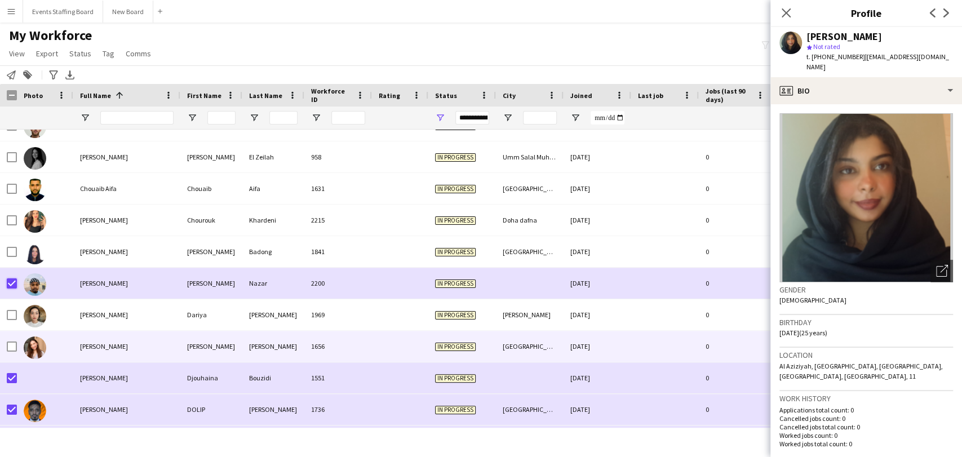
scroll to position [2606, 0]
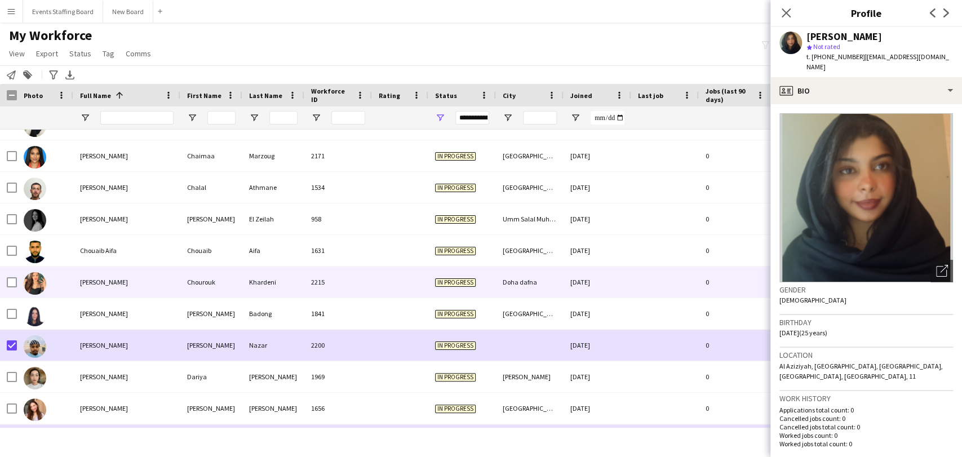
click at [108, 288] on div "Chourouk Khardeni" at bounding box center [126, 281] width 107 height 31
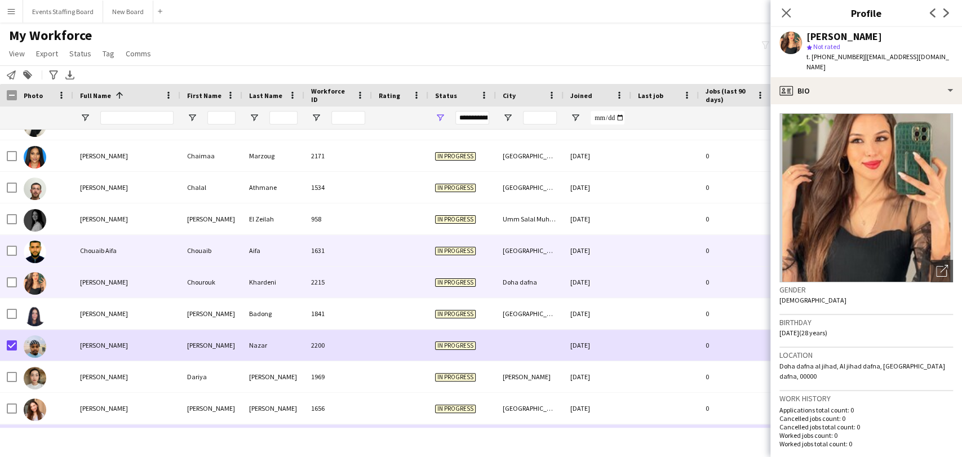
click at [81, 251] on span "Chouaib Aifa" at bounding box center [98, 250] width 37 height 8
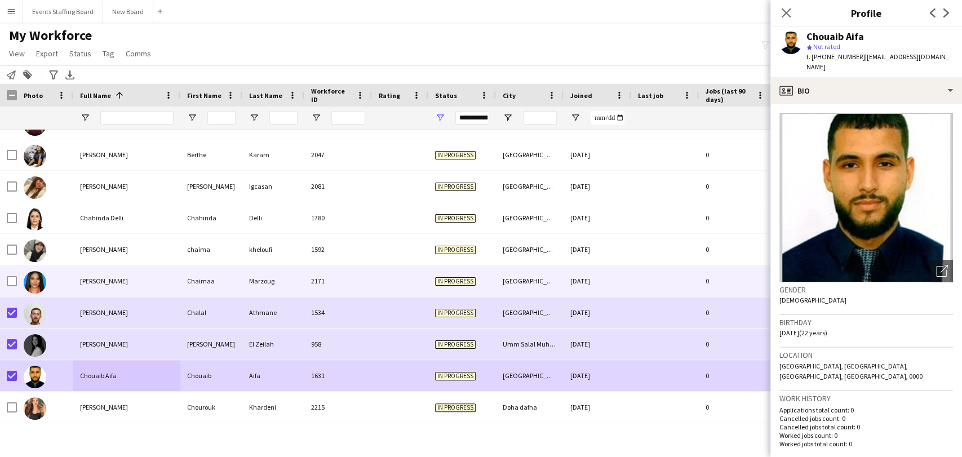
click at [39, 276] on img at bounding box center [35, 282] width 23 height 23
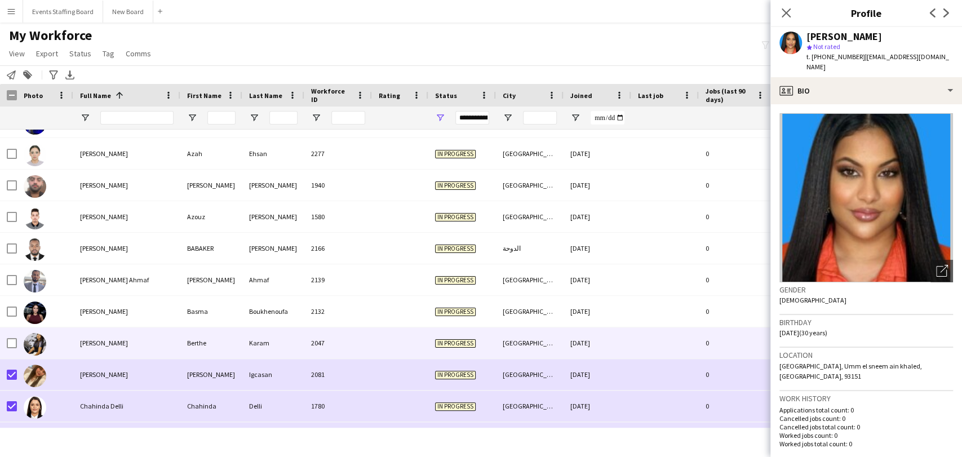
click at [38, 345] on img at bounding box center [35, 344] width 23 height 23
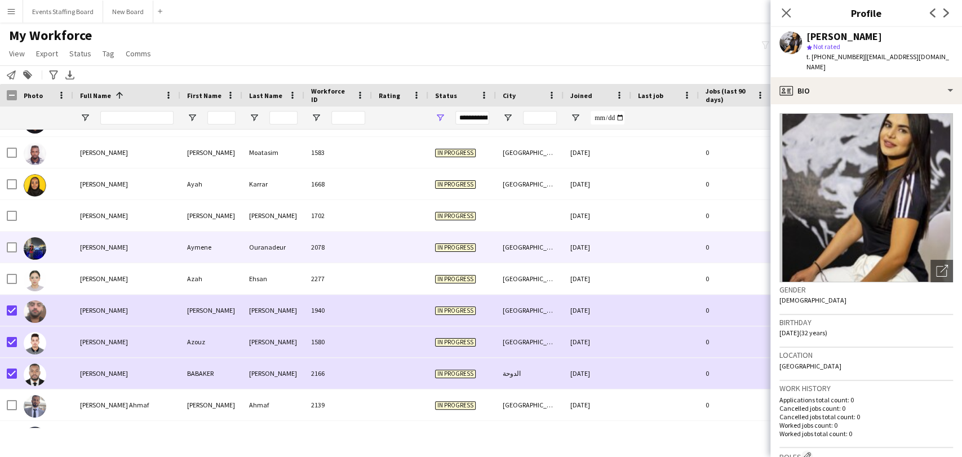
click at [32, 244] on img at bounding box center [35, 248] width 23 height 23
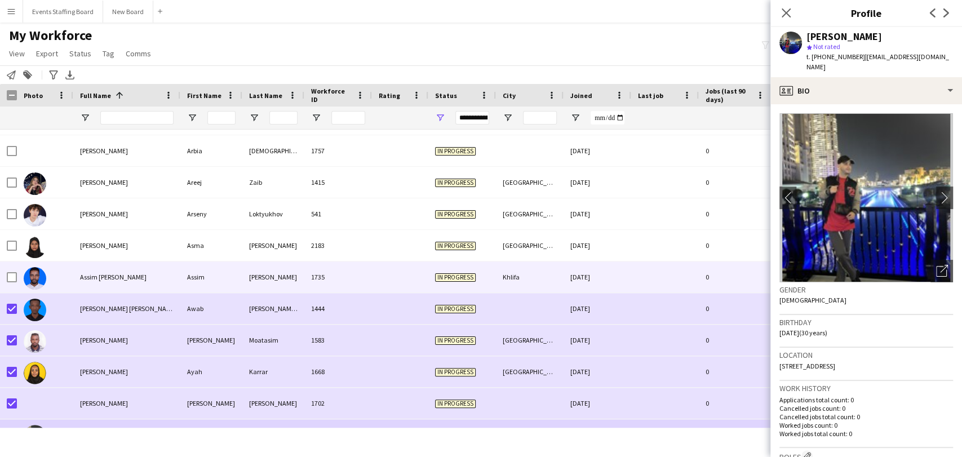
click at [18, 272] on div at bounding box center [45, 276] width 56 height 31
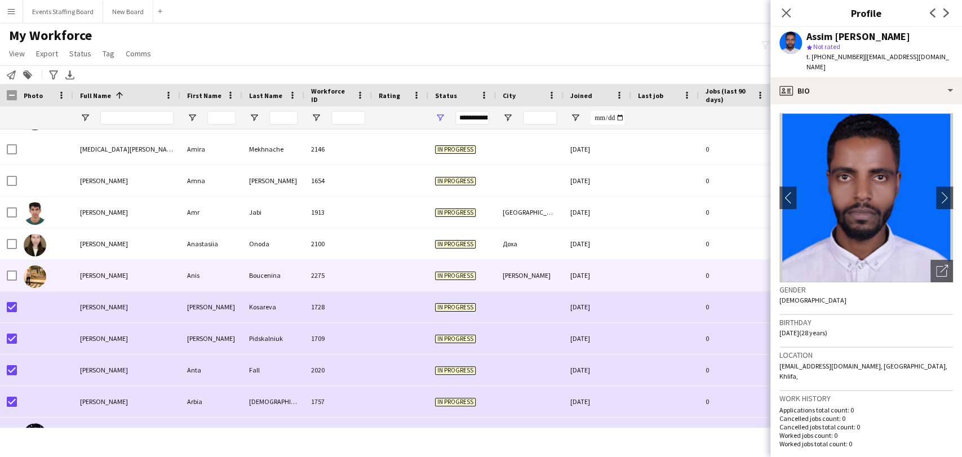
click at [29, 273] on img at bounding box center [35, 276] width 23 height 23
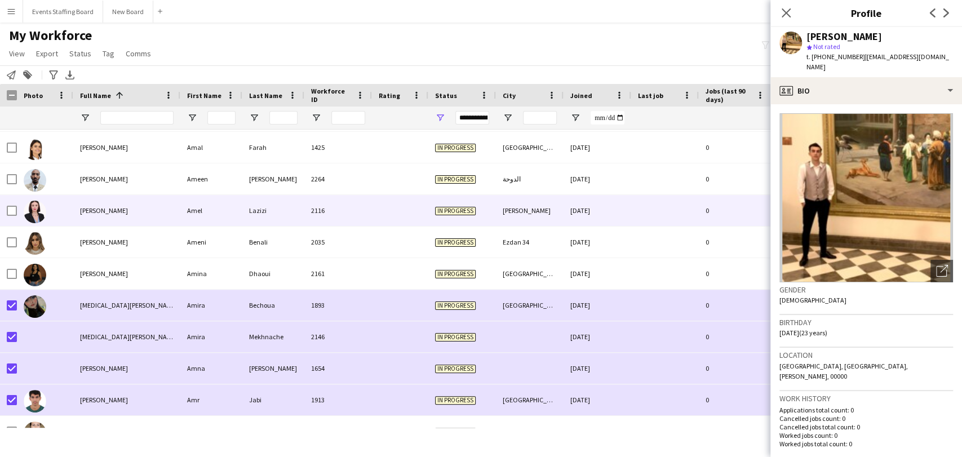
click at [33, 208] on img at bounding box center [35, 212] width 23 height 23
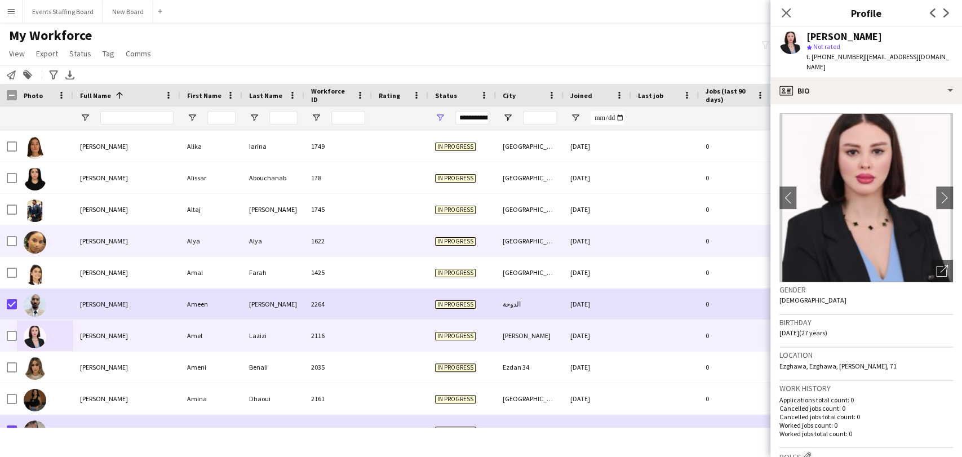
click at [33, 236] on img at bounding box center [35, 242] width 23 height 23
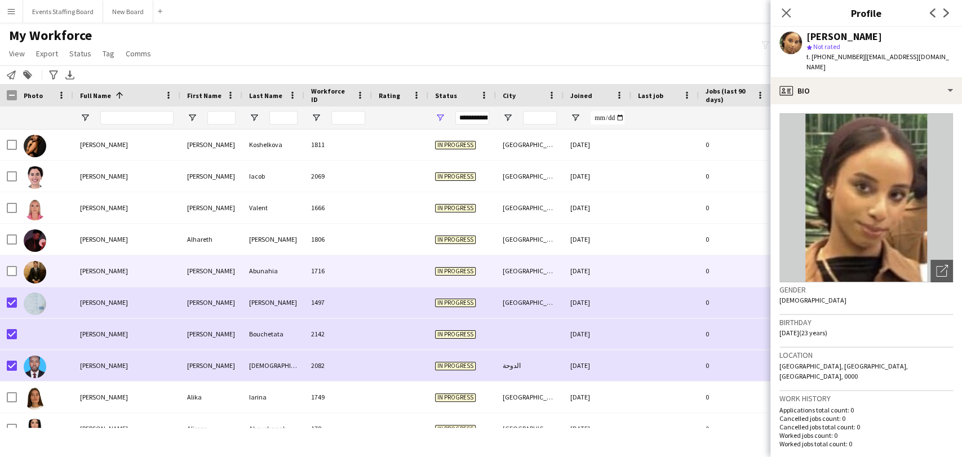
click at [96, 270] on span "[PERSON_NAME]" at bounding box center [104, 270] width 48 height 8
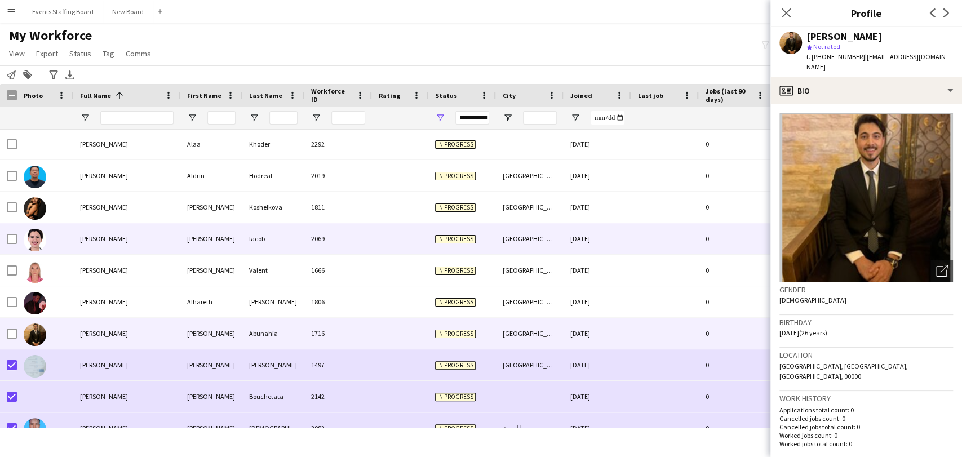
click at [75, 240] on div "[PERSON_NAME]" at bounding box center [126, 238] width 107 height 31
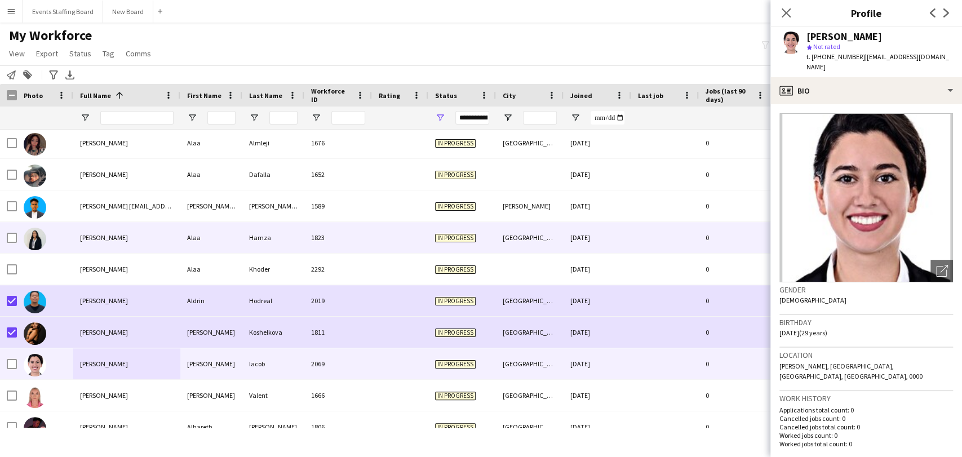
click at [50, 234] on div at bounding box center [45, 237] width 56 height 31
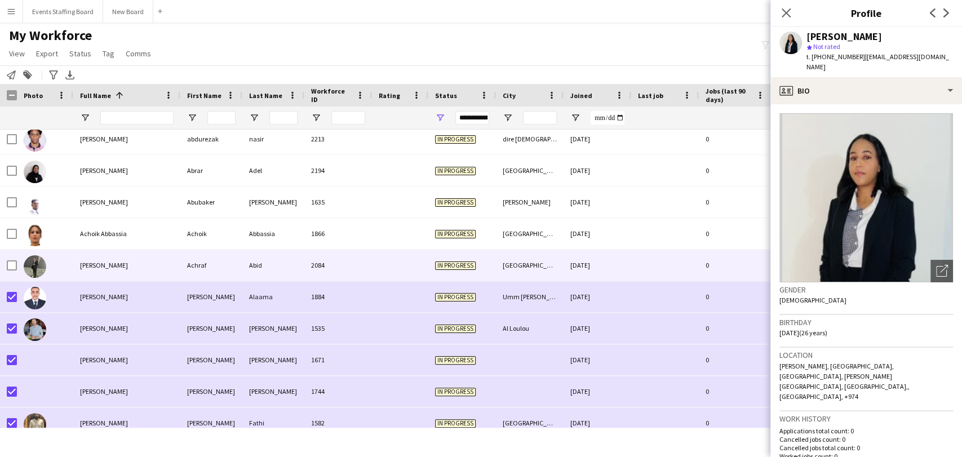
click at [36, 261] on img at bounding box center [35, 266] width 23 height 23
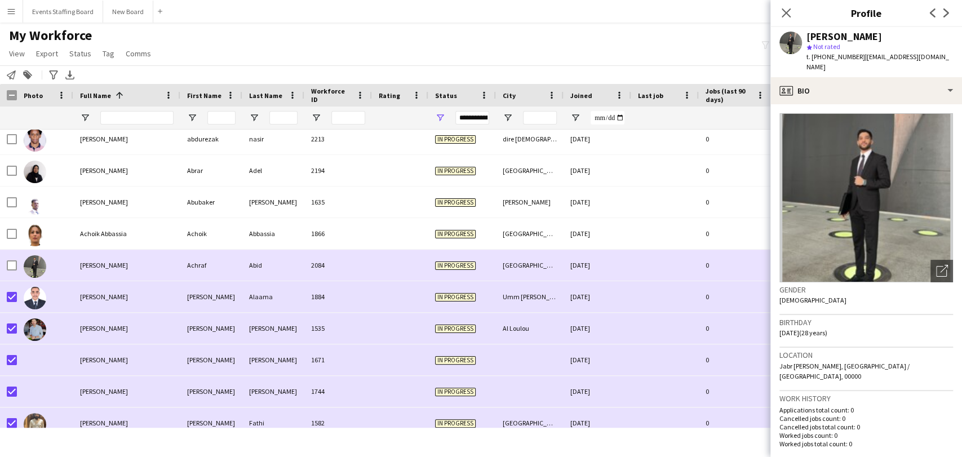
click at [15, 259] on div at bounding box center [12, 266] width 10 height 32
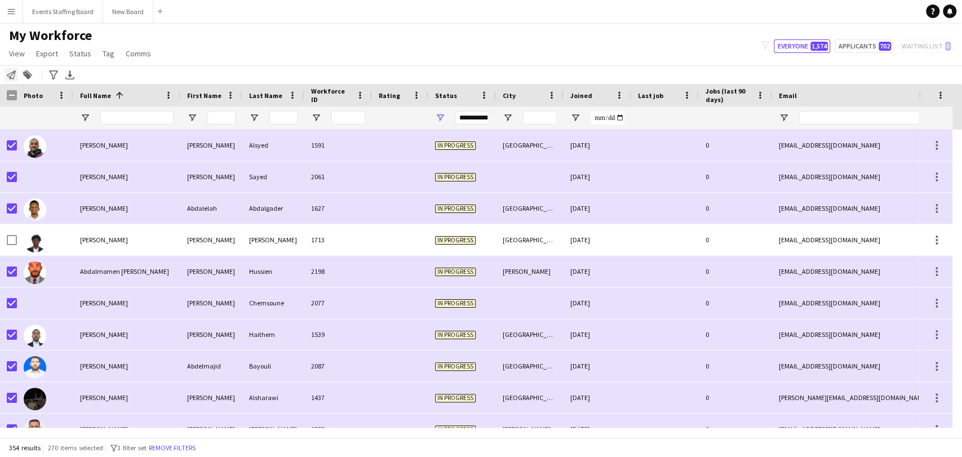
click at [10, 75] on icon at bounding box center [11, 74] width 9 height 9
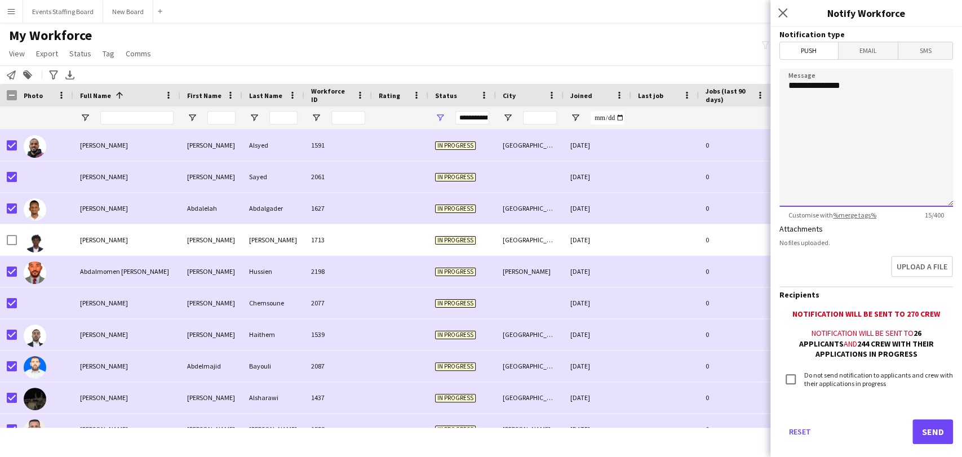
click at [897, 92] on textarea "**********" at bounding box center [866, 138] width 174 height 138
click at [868, 49] on span "Email" at bounding box center [868, 50] width 60 height 17
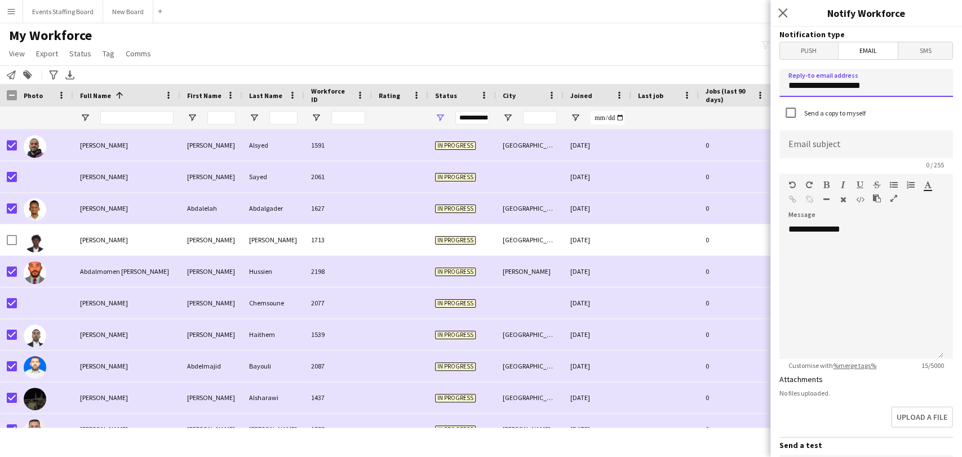
click at [876, 87] on input "**********" at bounding box center [866, 83] width 174 height 28
type input "**********"
click at [833, 249] on div "**********" at bounding box center [861, 291] width 164 height 135
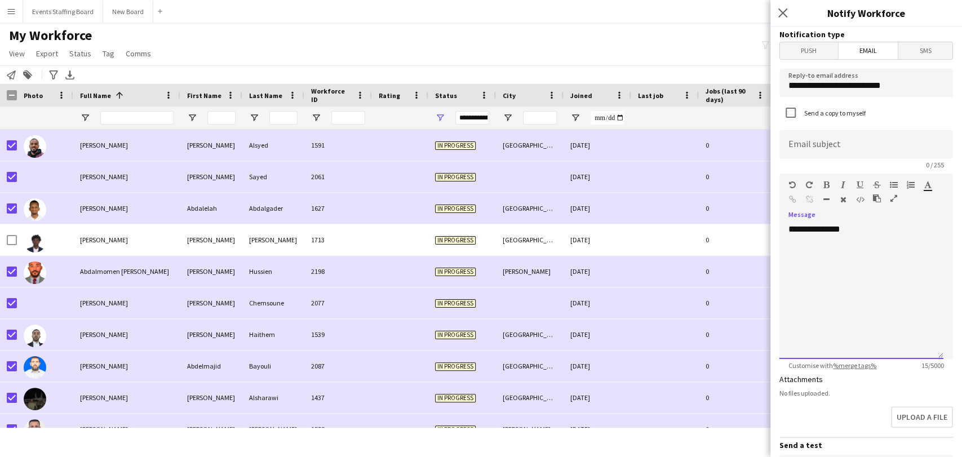
click at [865, 235] on div "**********" at bounding box center [861, 291] width 164 height 135
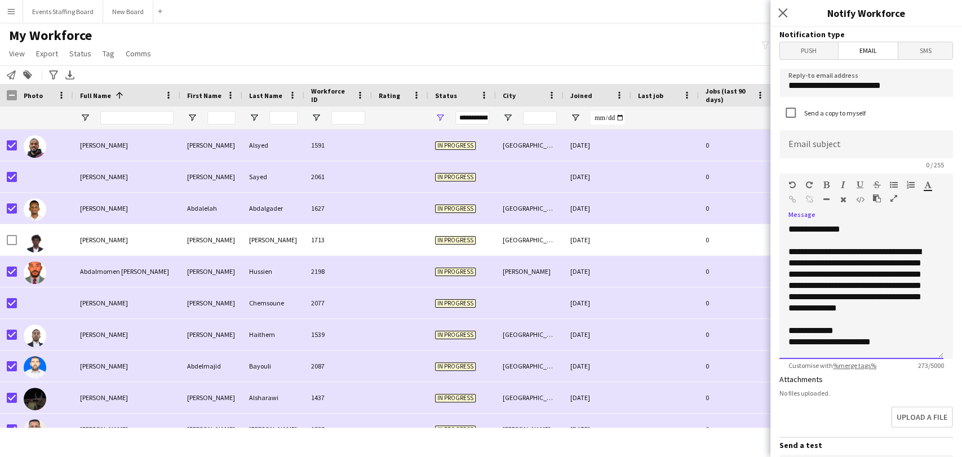
scroll to position [1, 0]
click at [828, 141] on input at bounding box center [866, 144] width 174 height 28
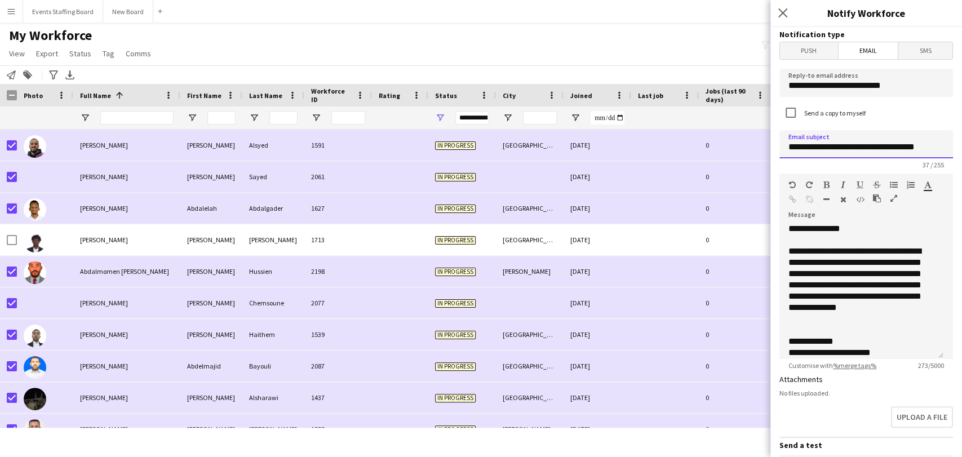
click at [842, 149] on input "**********" at bounding box center [866, 144] width 174 height 28
type input "*"
paste input "**********"
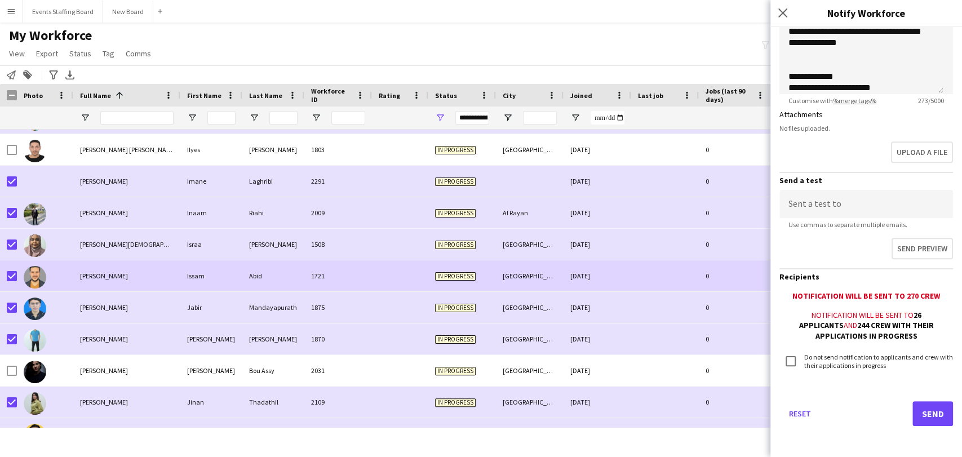
scroll to position [4796, 0]
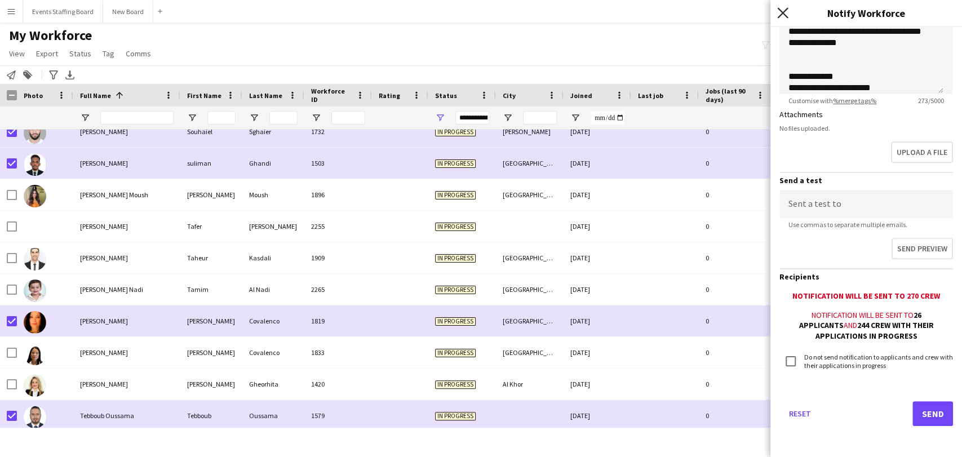
type input "**********"
drag, startPoint x: 782, startPoint y: 10, endPoint x: 771, endPoint y: 15, distance: 12.4
click at [782, 10] on icon "Close pop-in" at bounding box center [782, 12] width 9 height 9
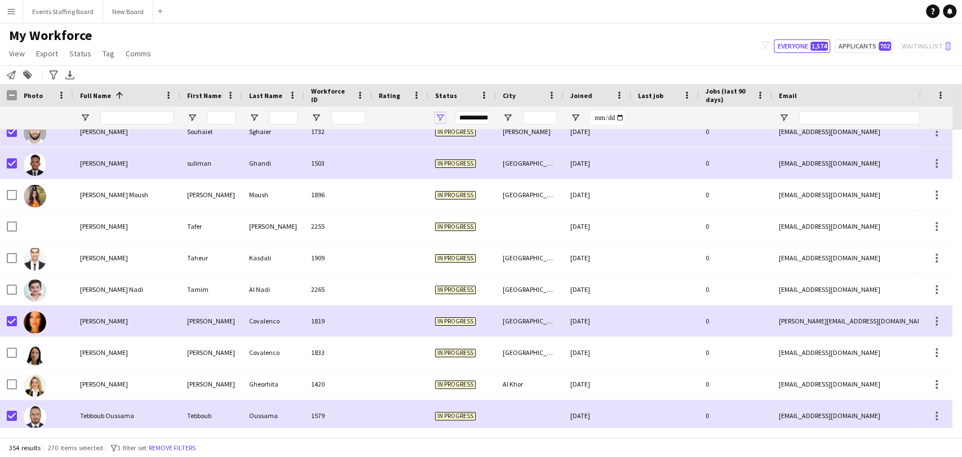
click at [443, 113] on span "Open Filter Menu" at bounding box center [440, 118] width 10 height 10
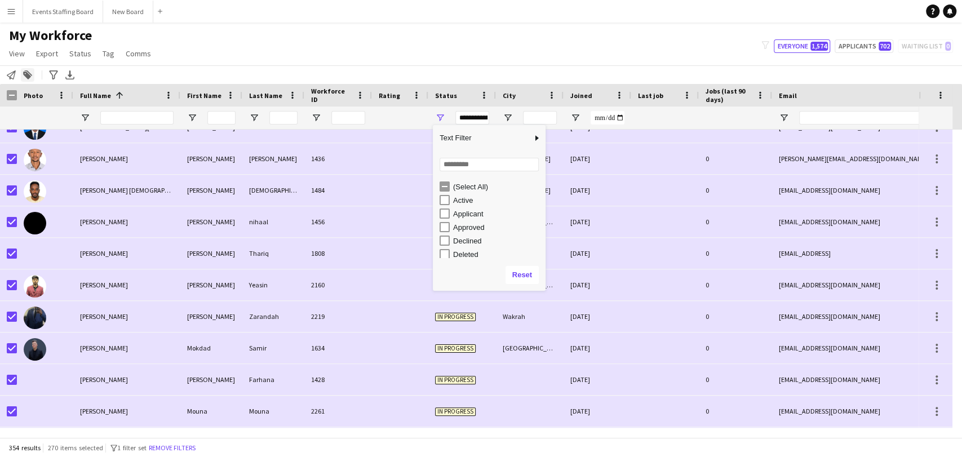
click at [31, 70] on icon "Add to tag" at bounding box center [27, 74] width 9 height 9
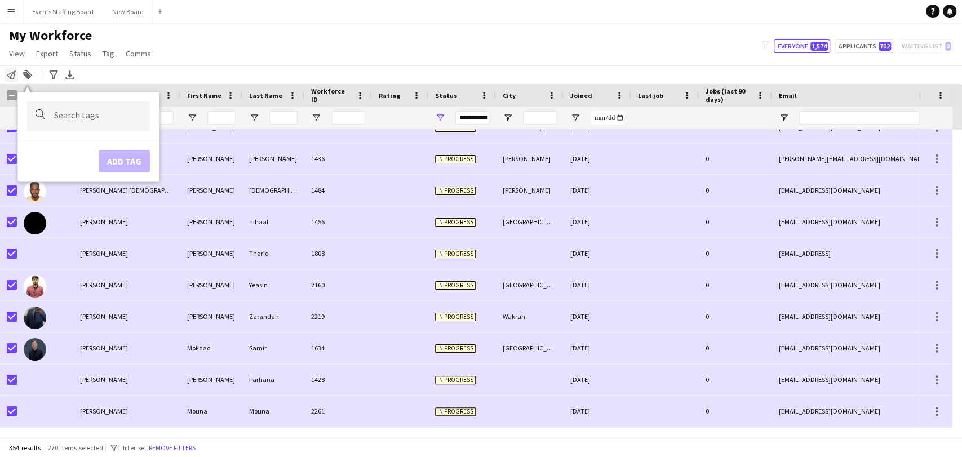
click at [13, 75] on icon "Notify workforce" at bounding box center [11, 74] width 9 height 9
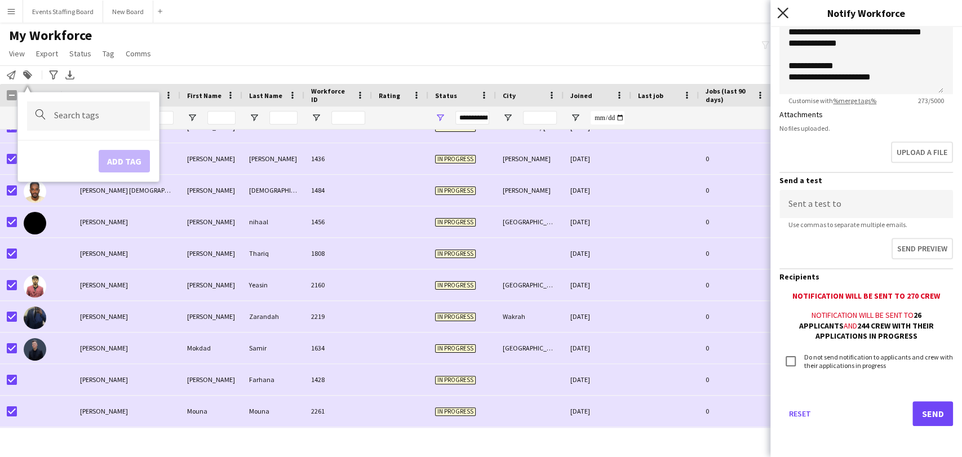
click at [783, 15] on icon at bounding box center [782, 12] width 11 height 11
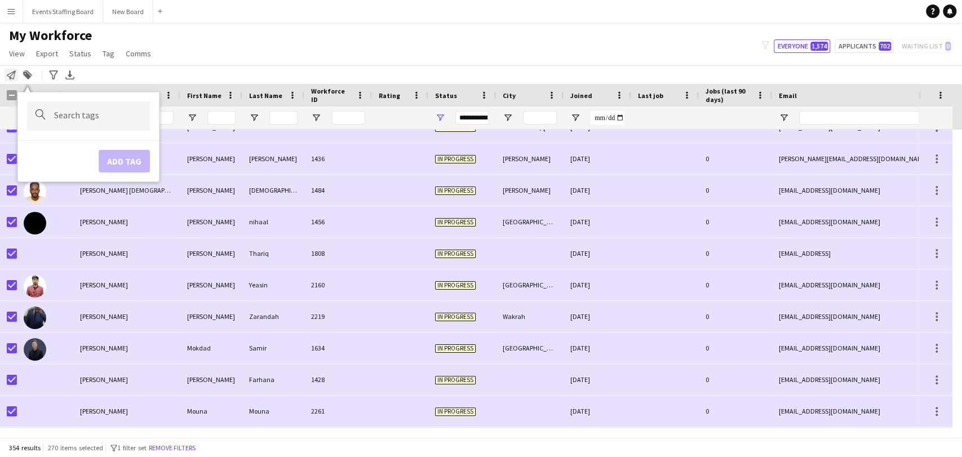
click at [5, 76] on div "Notify workforce" at bounding box center [12, 75] width 14 height 14
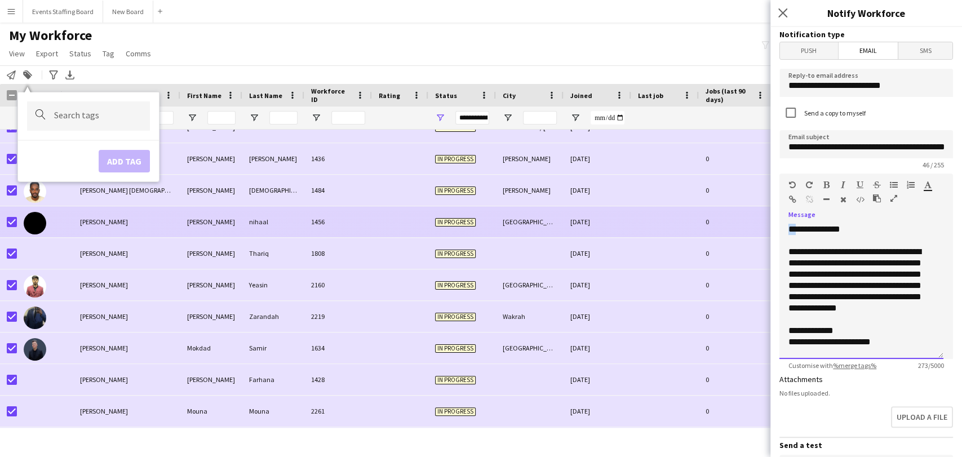
drag, startPoint x: 795, startPoint y: 225, endPoint x: 767, endPoint y: 226, distance: 28.2
click at [767, 226] on body "Menu Boards Boards Boards All jobs Status Workforce Workforce My Workforce Recr…" at bounding box center [481, 228] width 962 height 457
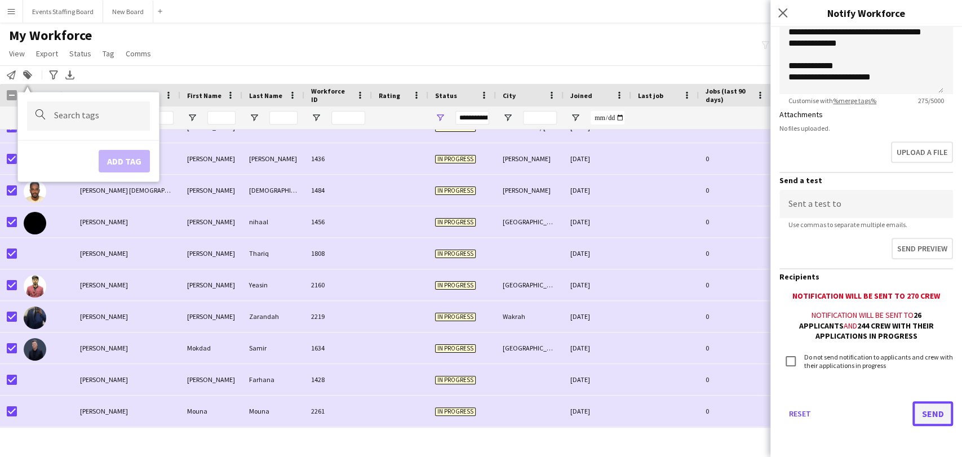
click at [924, 416] on button "Send" at bounding box center [932, 413] width 41 height 25
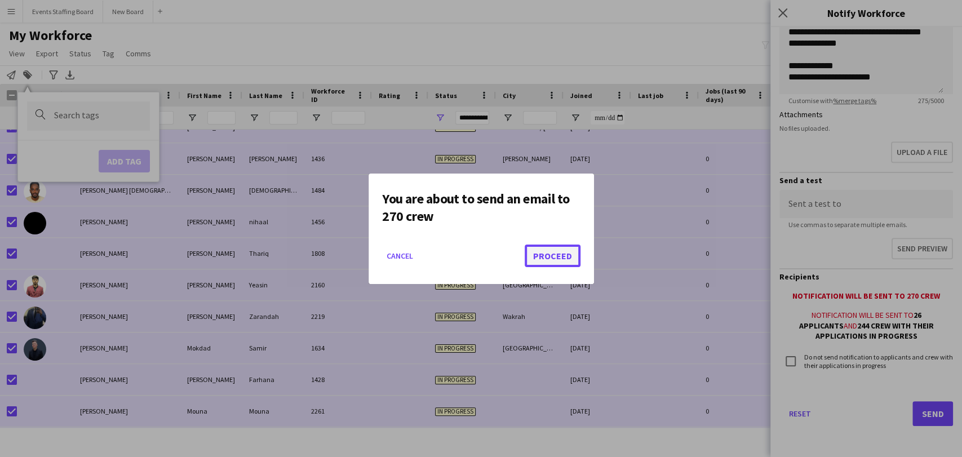
click at [562, 256] on button "Proceed" at bounding box center [552, 255] width 56 height 23
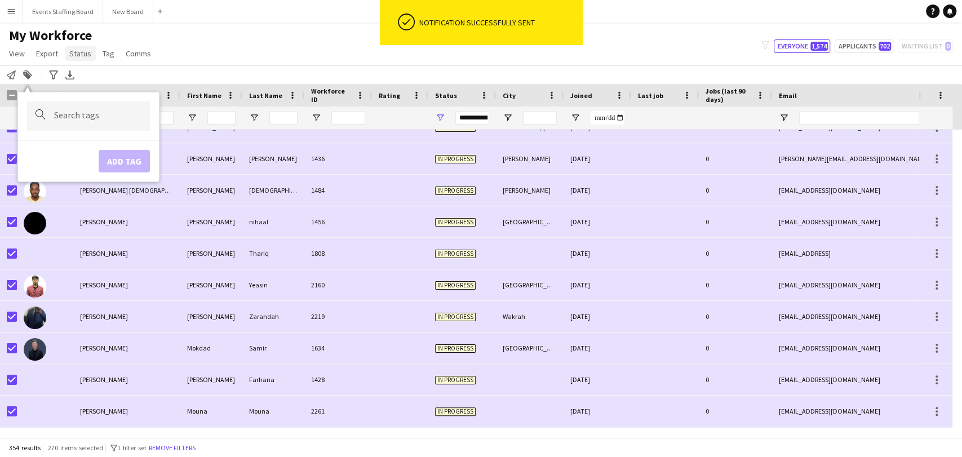
click at [88, 51] on span "Status" at bounding box center [80, 53] width 22 height 10
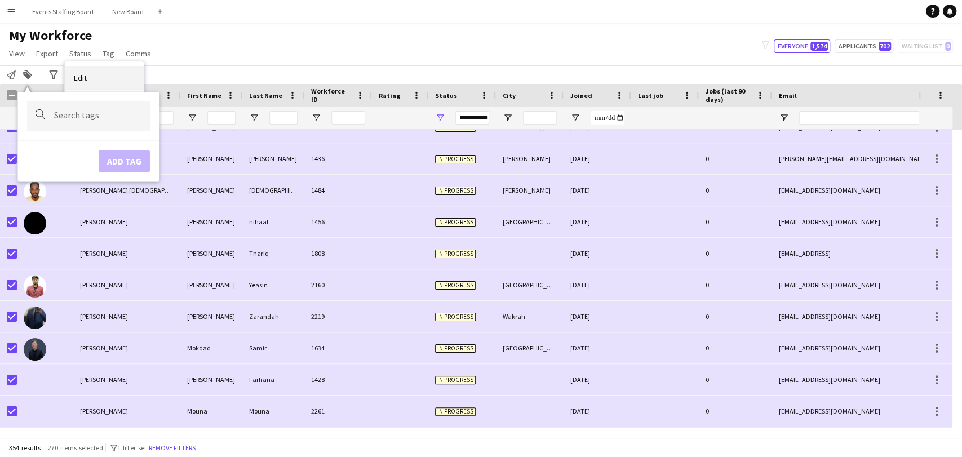
click at [82, 79] on span "Edit" at bounding box center [80, 78] width 13 height 10
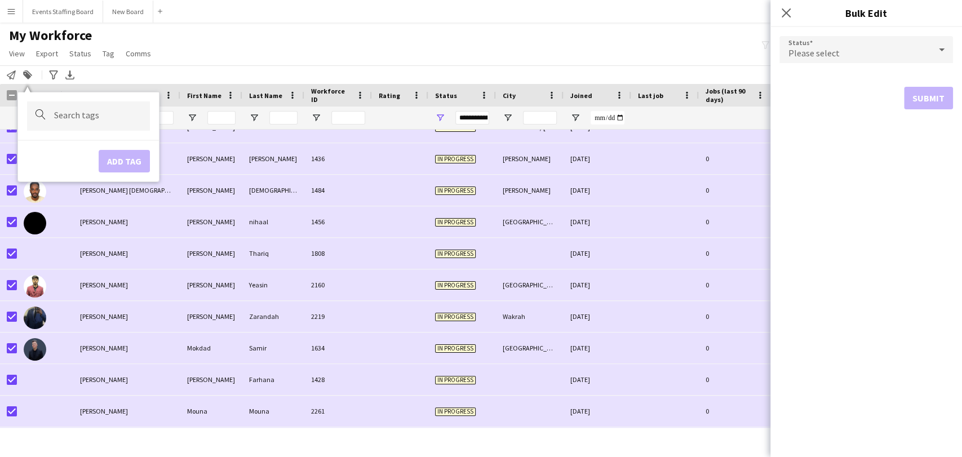
click at [849, 51] on div "Please select" at bounding box center [854, 49] width 151 height 27
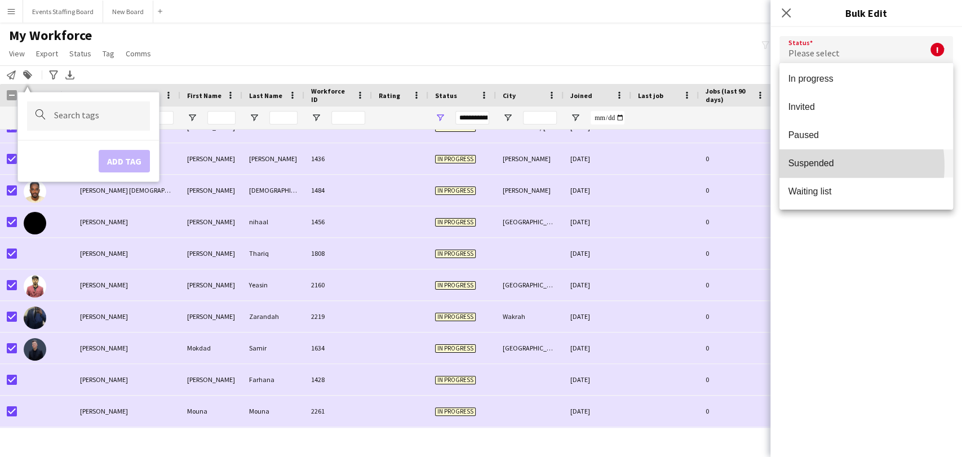
click at [818, 166] on span "Suspended" at bounding box center [865, 163] width 155 height 11
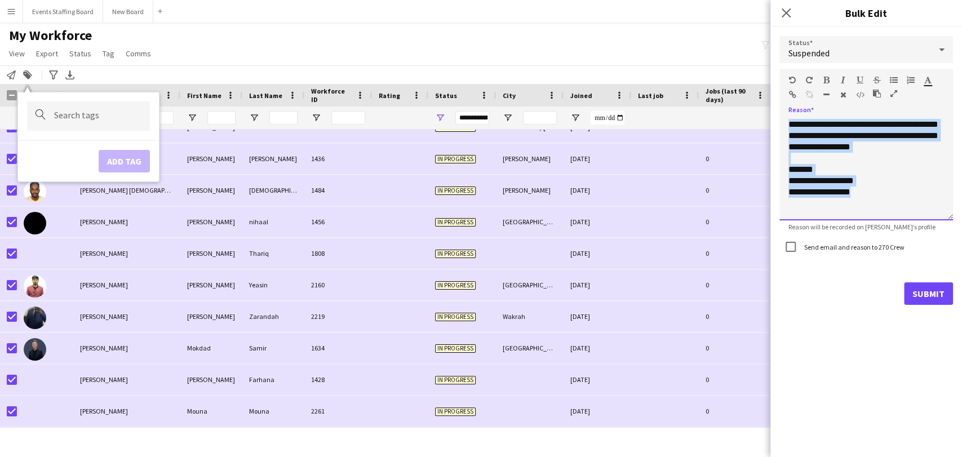
drag, startPoint x: 825, startPoint y: 155, endPoint x: 764, endPoint y: 118, distance: 71.1
click at [764, 118] on body "Menu Boards Boards Boards All jobs Status Workforce Workforce My Workforce Recr…" at bounding box center [481, 228] width 962 height 457
click at [882, 188] on div "**********" at bounding box center [866, 169] width 174 height 101
drag, startPoint x: 870, startPoint y: 198, endPoint x: 767, endPoint y: 109, distance: 135.8
click at [767, 109] on body "Menu Boards Boards Boards All jobs Status Workforce Workforce My Workforce Recr…" at bounding box center [481, 228] width 962 height 457
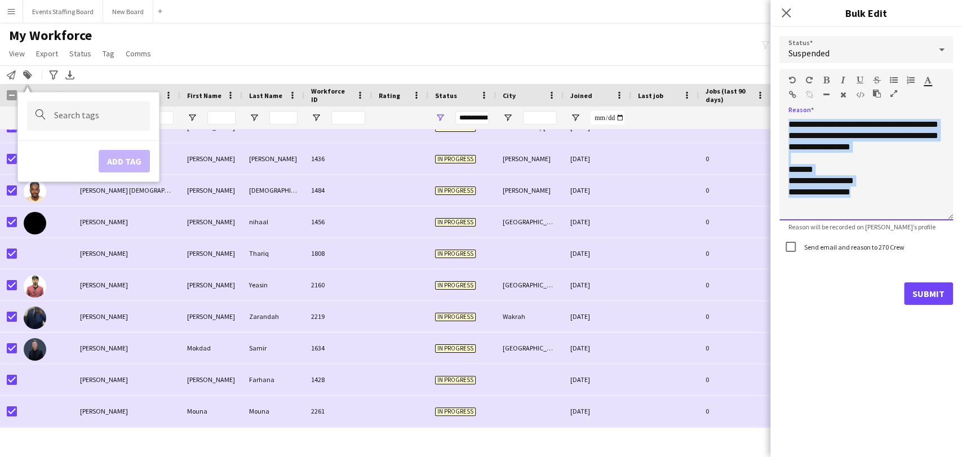
paste div
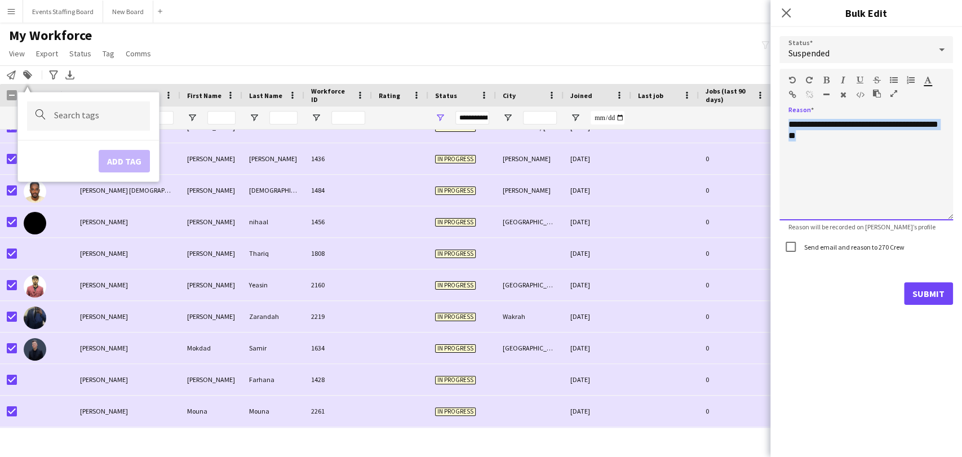
drag, startPoint x: 847, startPoint y: 143, endPoint x: 746, endPoint y: 94, distance: 112.4
click at [746, 94] on body "Menu Boards Boards Boards All jobs Status Workforce Workforce My Workforce Recr…" at bounding box center [481, 228] width 962 height 457
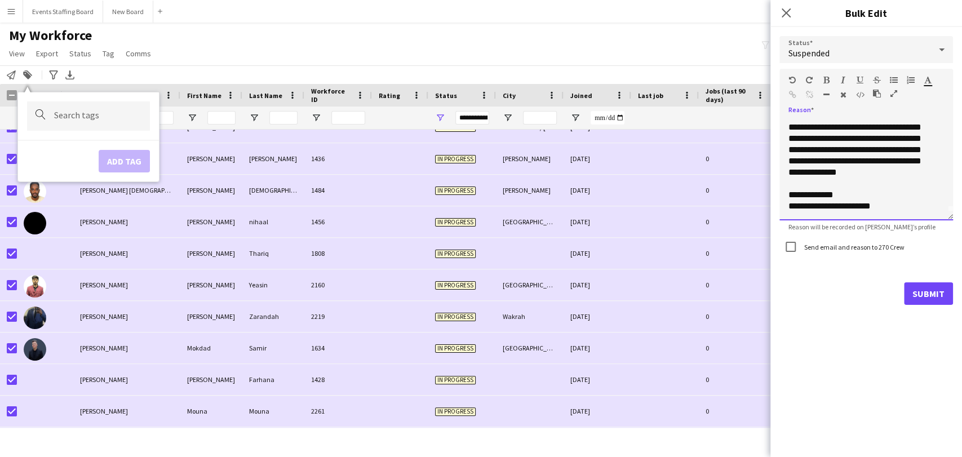
scroll to position [0, 0]
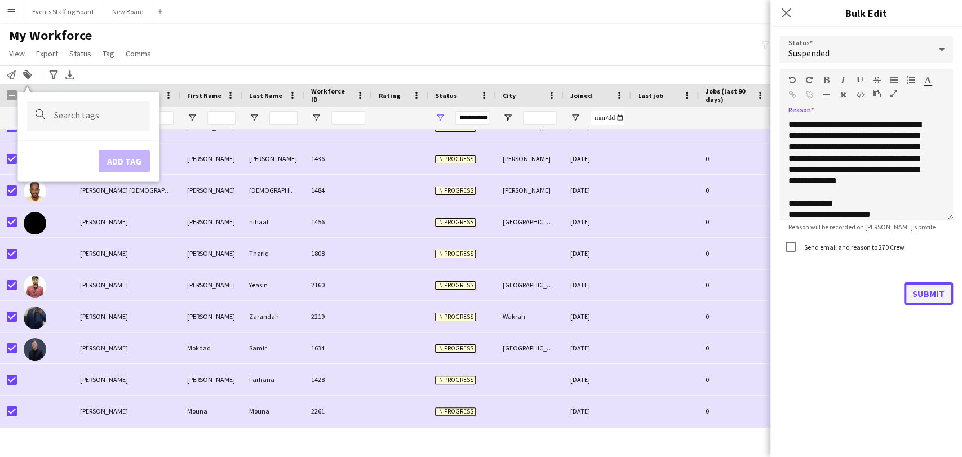
click at [930, 300] on button "Submit" at bounding box center [928, 293] width 49 height 23
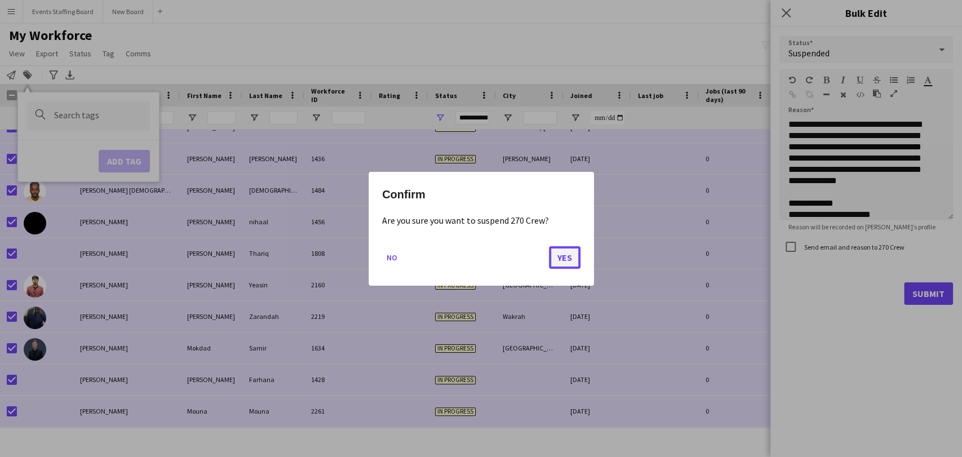
click at [568, 258] on button "Yes" at bounding box center [565, 257] width 32 height 23
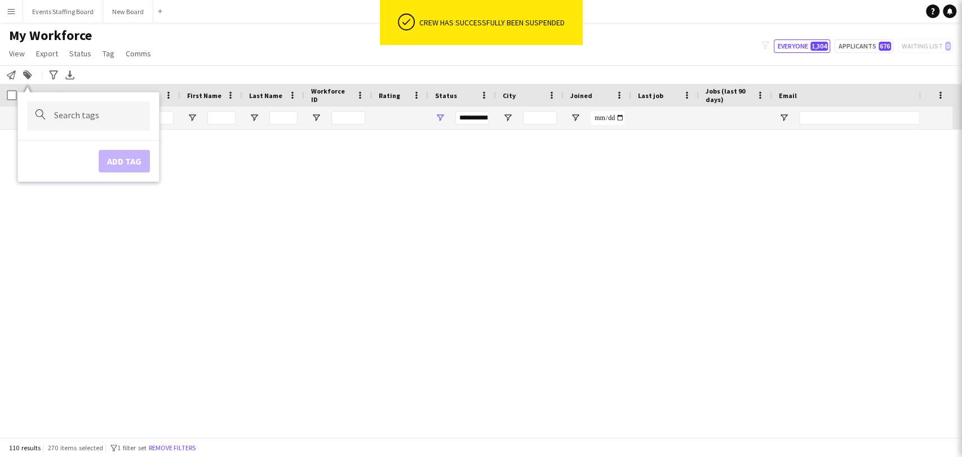
scroll to position [3172, 0]
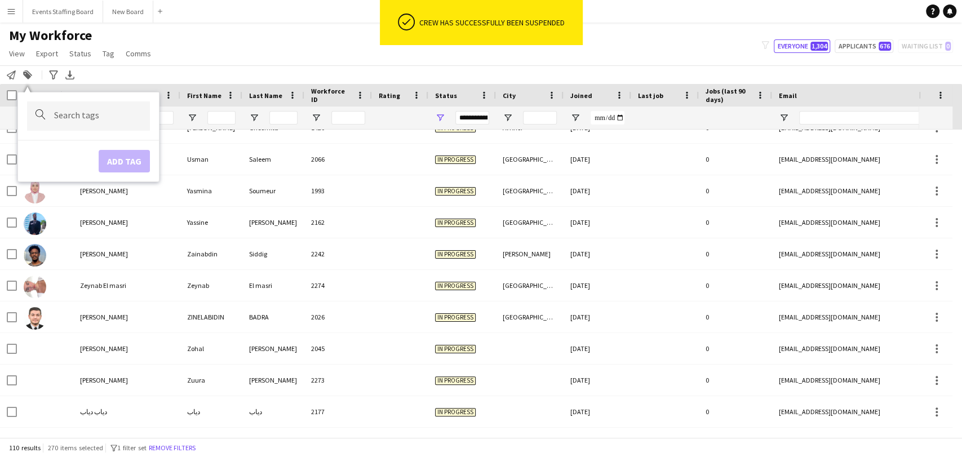
click at [194, 51] on div "My Workforce View Views Default view [PERSON_NAME] View April Live Force Tracki…" at bounding box center [481, 46] width 962 height 38
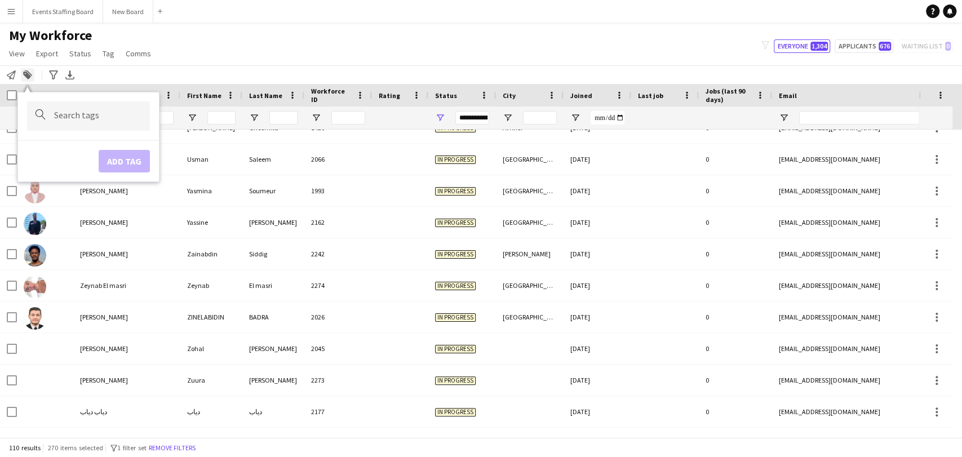
click at [25, 77] on icon "Add to tag" at bounding box center [27, 74] width 9 height 9
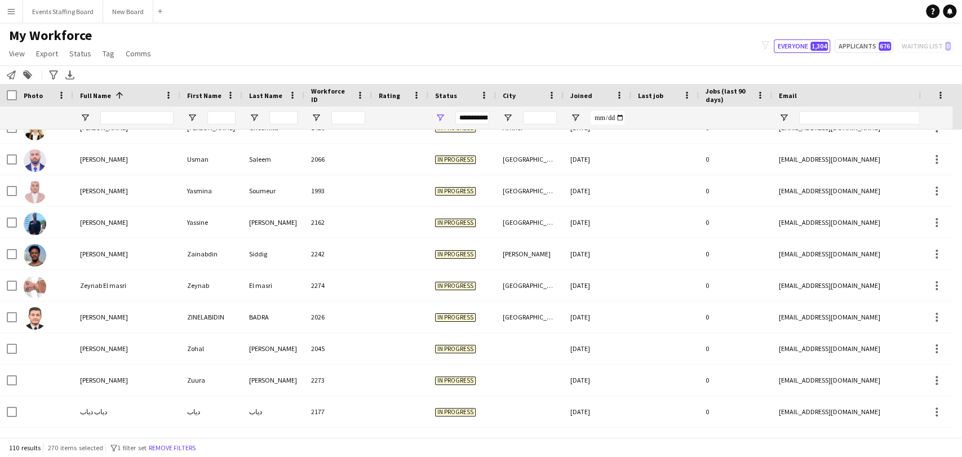
click at [217, 69] on div "Notify workforce Add to tag Search tags magnifier Add tag Advanced filters Adva…" at bounding box center [481, 74] width 962 height 19
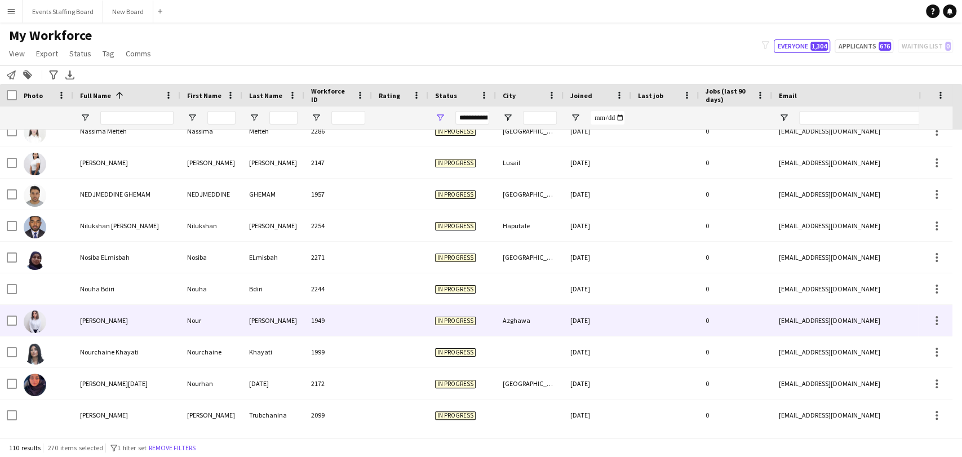
scroll to position [1844, 0]
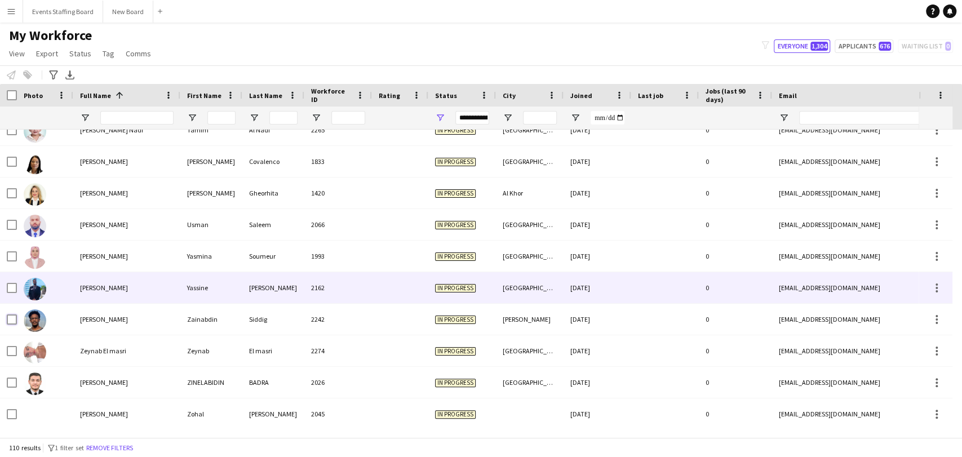
scroll to position [3046, 0]
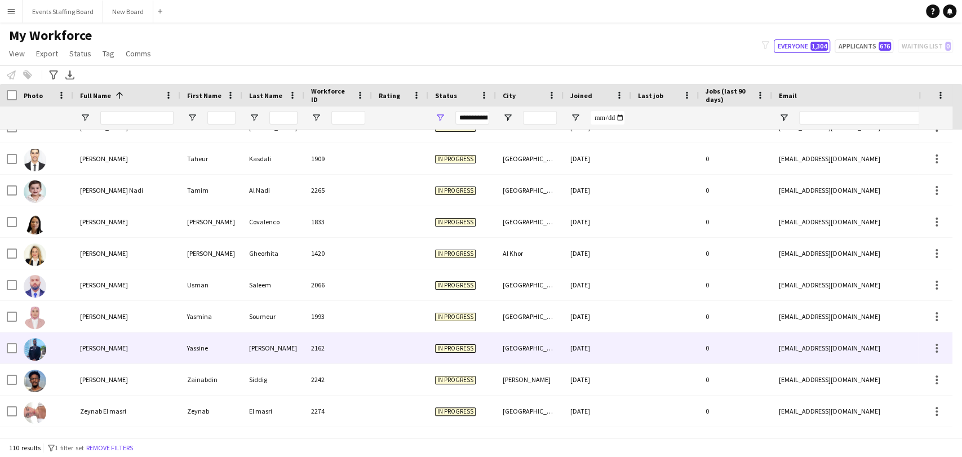
click at [61, 354] on div at bounding box center [45, 347] width 56 height 31
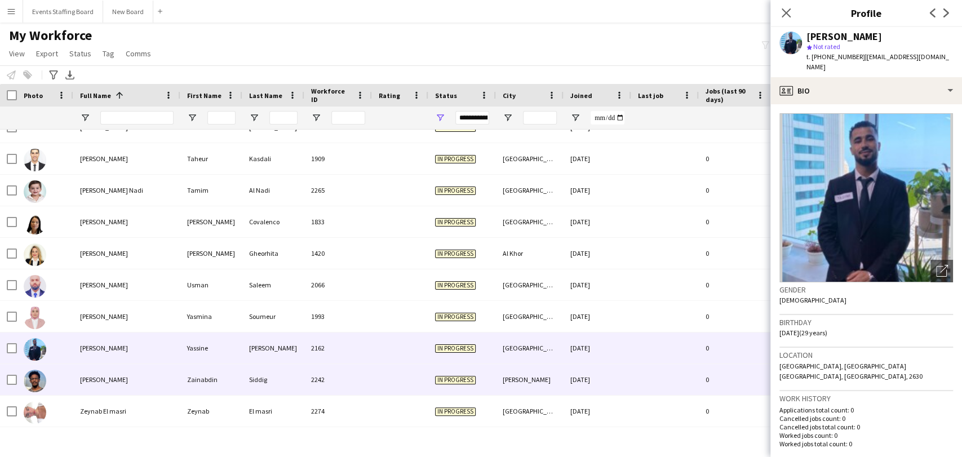
click at [86, 380] on span "[PERSON_NAME]" at bounding box center [104, 379] width 48 height 8
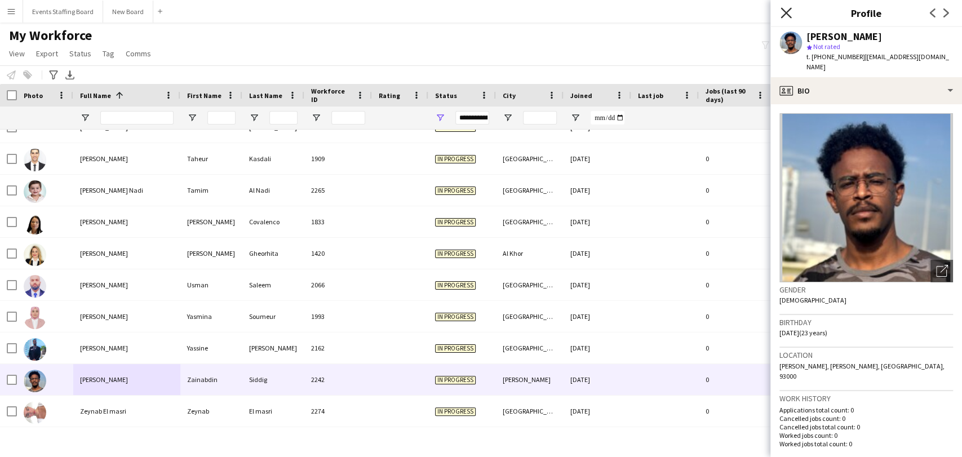
click at [784, 14] on icon "Close pop-in" at bounding box center [785, 12] width 11 height 11
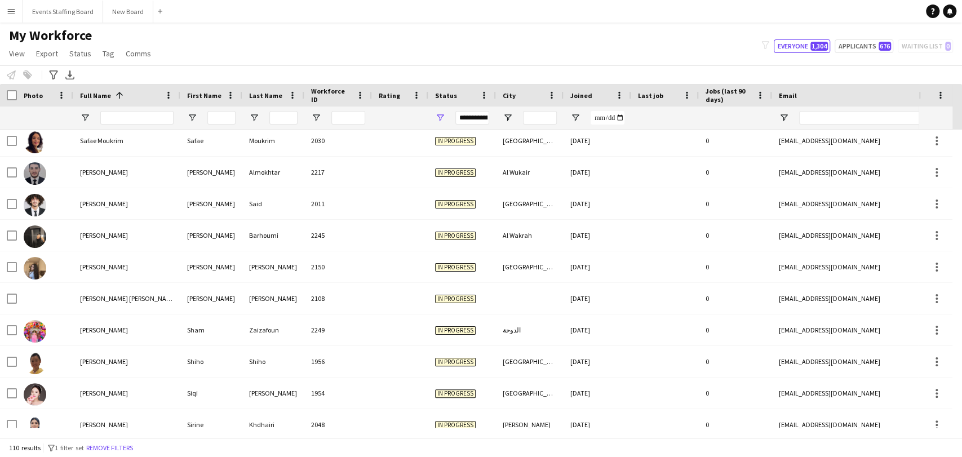
scroll to position [2609, 0]
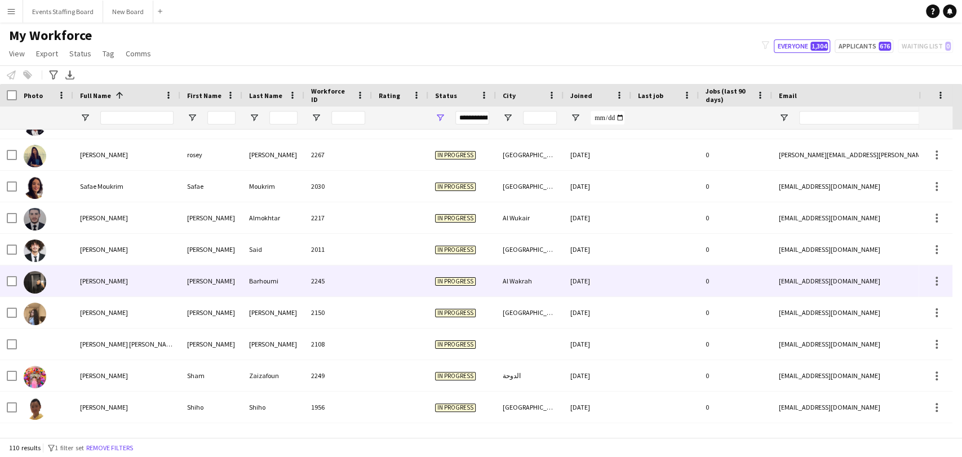
click at [78, 240] on div "[PERSON_NAME]" at bounding box center [126, 249] width 107 height 31
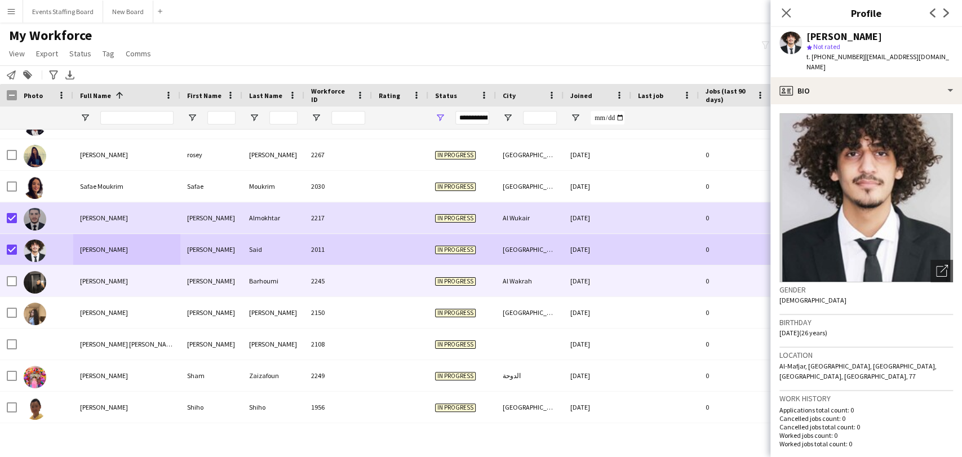
click at [96, 287] on div "[PERSON_NAME]" at bounding box center [126, 280] width 107 height 31
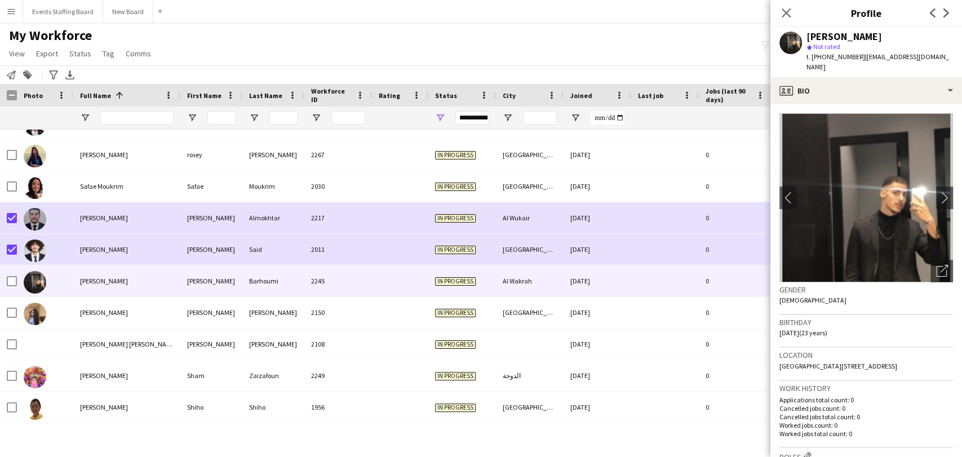
click at [793, 10] on div "Close pop-in" at bounding box center [786, 13] width 32 height 26
click at [785, 8] on icon "Close pop-in" at bounding box center [785, 12] width 11 height 11
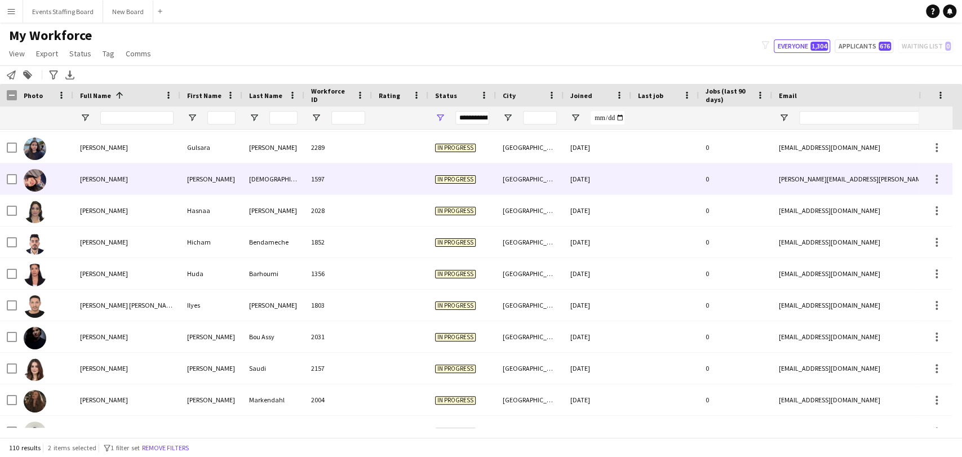
scroll to position [0, 0]
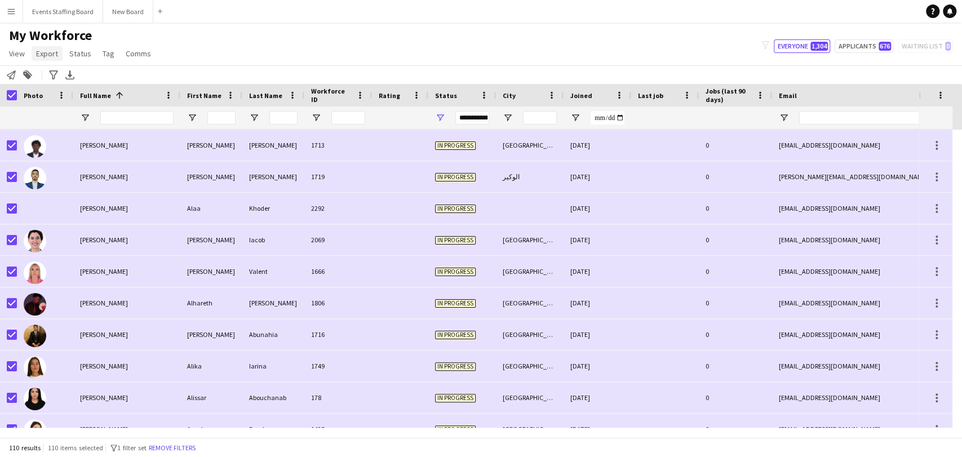
click at [42, 57] on link "Export" at bounding box center [47, 53] width 31 height 15
click at [72, 112] on span "Export as XLSX" at bounding box center [65, 111] width 49 height 10
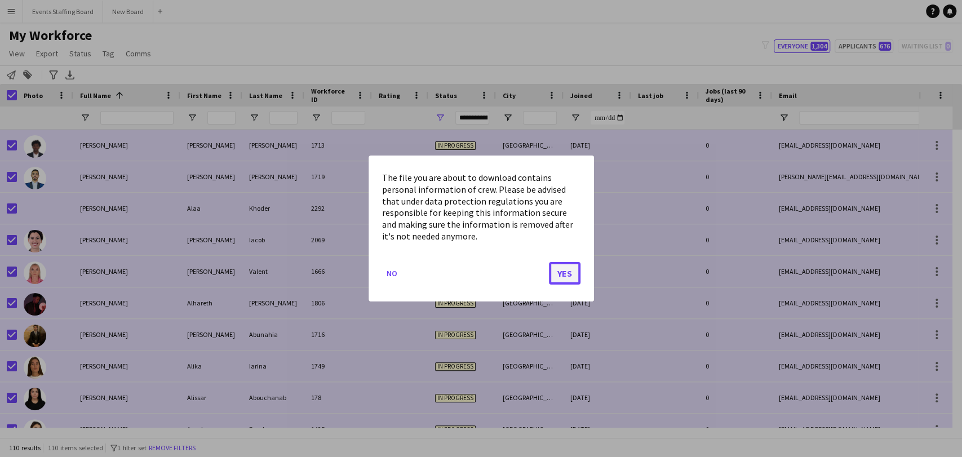
click at [561, 268] on button "Yes" at bounding box center [565, 273] width 32 height 23
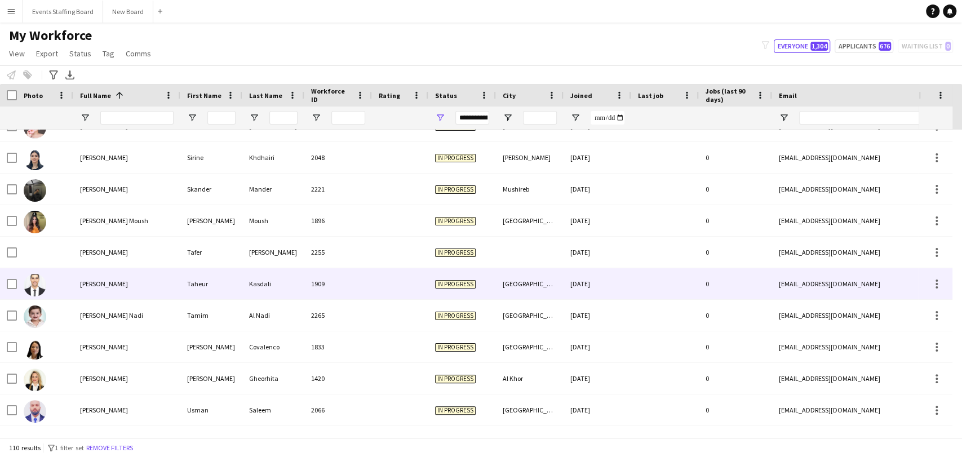
click at [110, 286] on span "[PERSON_NAME]" at bounding box center [104, 283] width 48 height 8
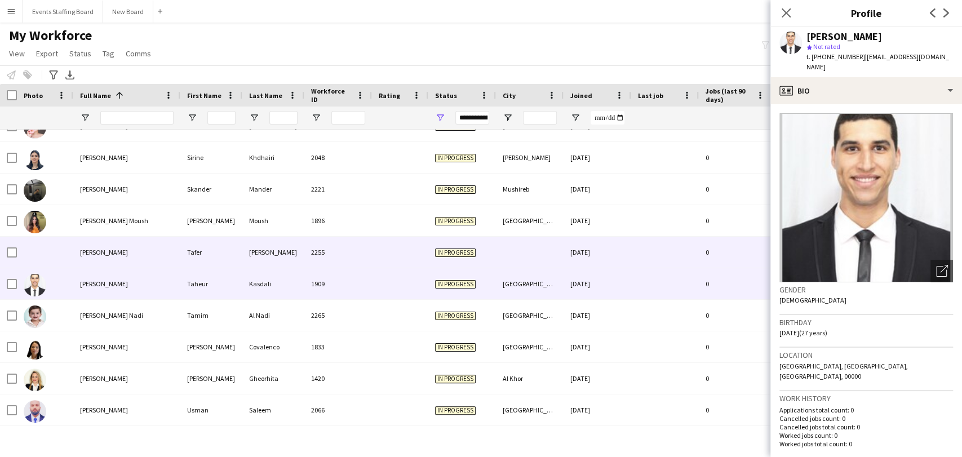
click at [85, 253] on span "[PERSON_NAME]" at bounding box center [104, 252] width 48 height 8
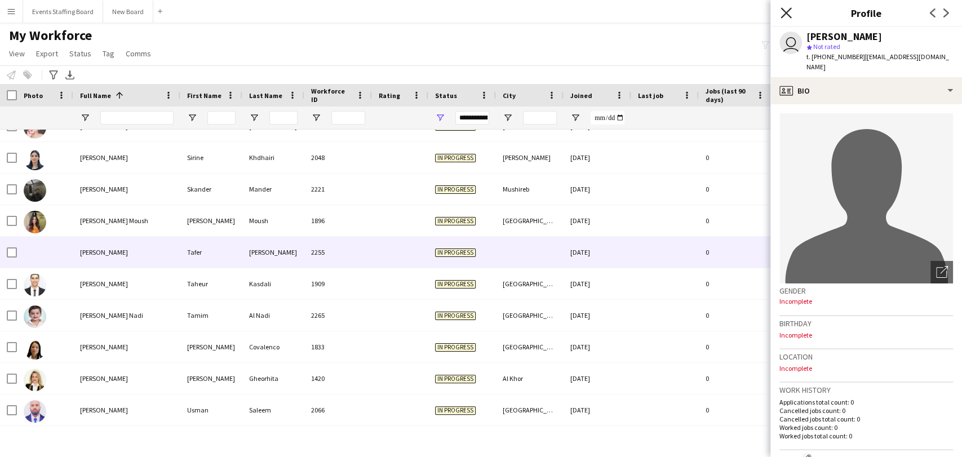
click at [788, 10] on icon at bounding box center [785, 12] width 11 height 11
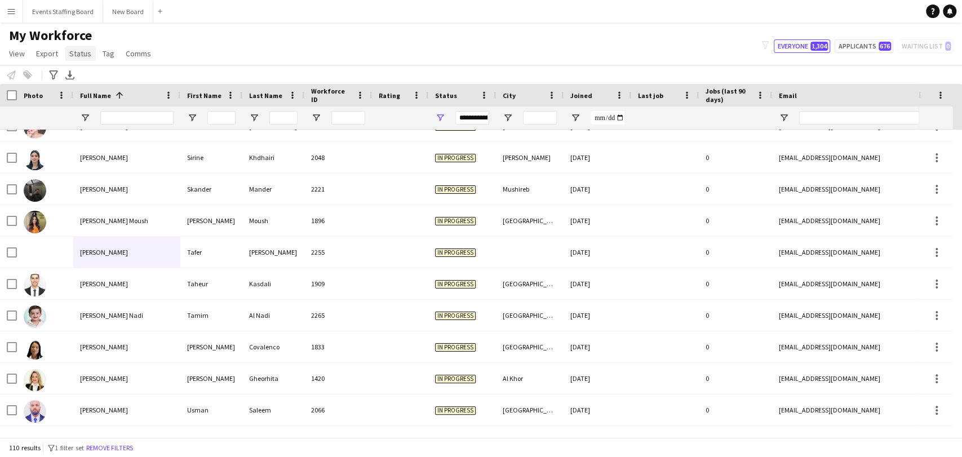
click at [77, 60] on link "Status" at bounding box center [80, 53] width 31 height 15
click at [51, 47] on link "Export" at bounding box center [47, 53] width 31 height 15
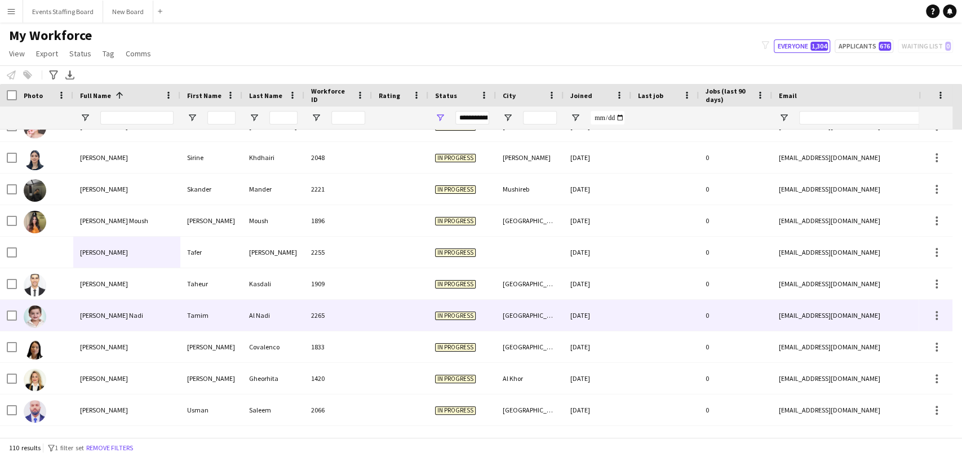
click at [126, 313] on div "[PERSON_NAME] Nadi" at bounding box center [126, 315] width 107 height 31
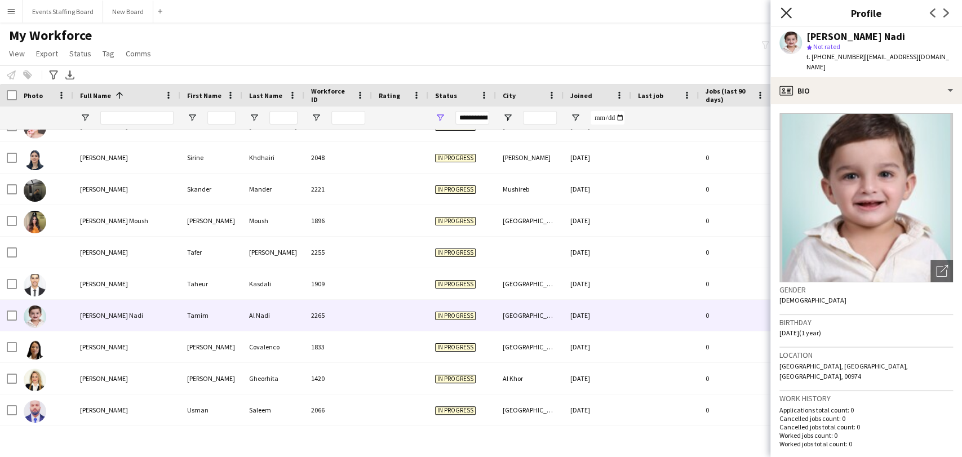
click at [784, 9] on icon "Close pop-in" at bounding box center [785, 12] width 11 height 11
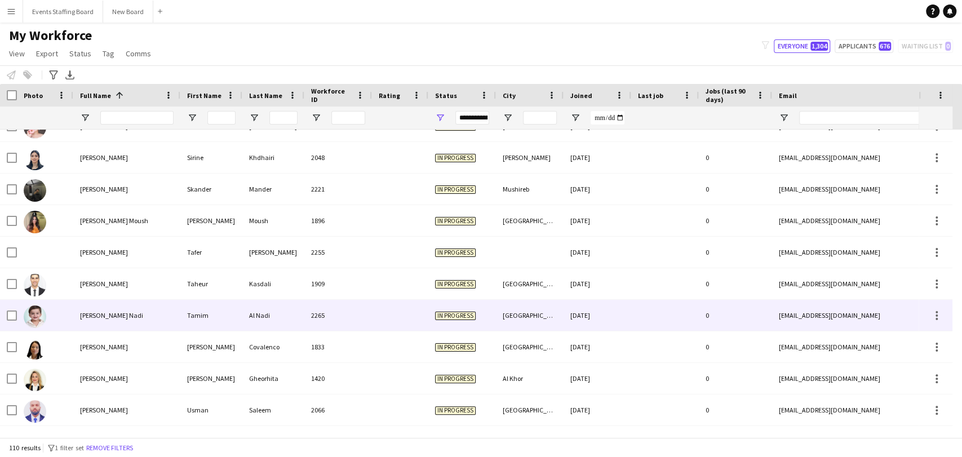
click at [92, 313] on span "[PERSON_NAME] Nadi" at bounding box center [111, 315] width 63 height 8
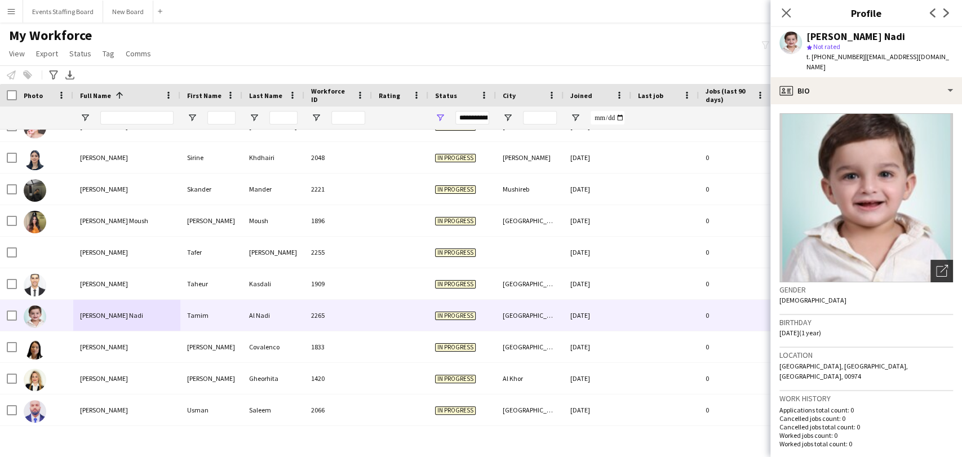
click at [930, 264] on div "Open photos pop-in" at bounding box center [941, 271] width 23 height 23
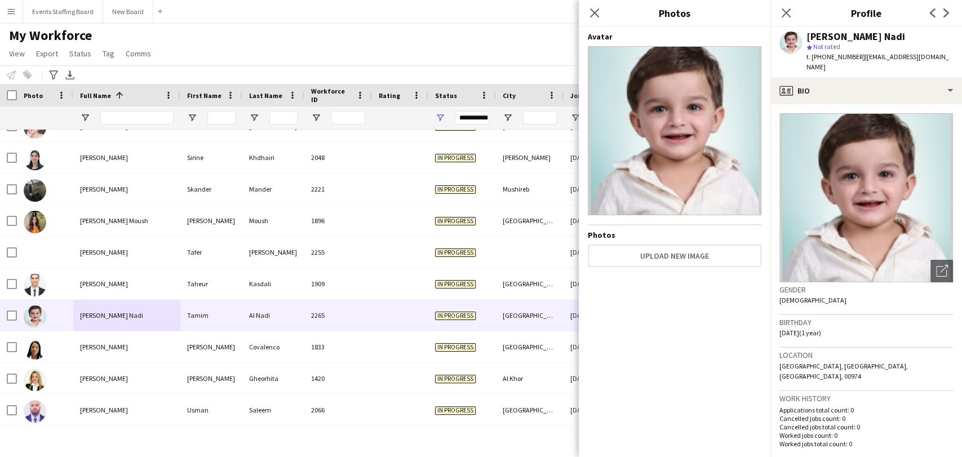
click at [833, 35] on div "[PERSON_NAME] Nadi" at bounding box center [855, 37] width 99 height 10
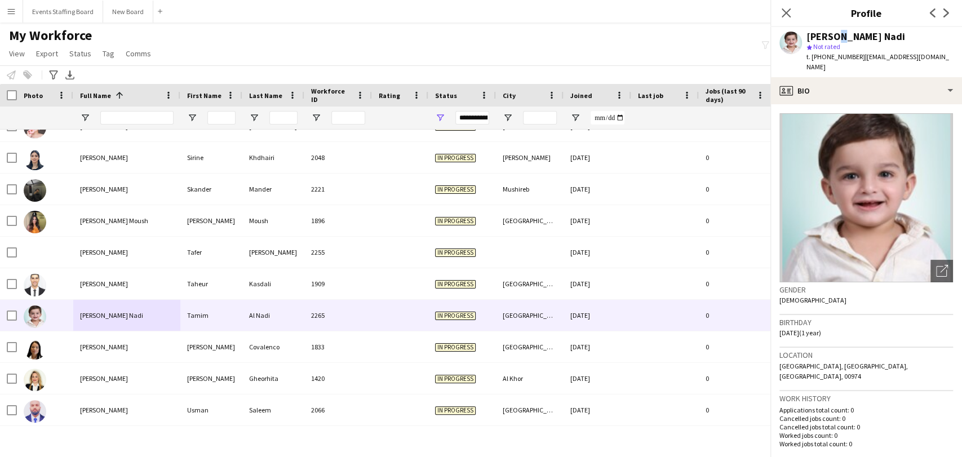
click at [833, 35] on div "[PERSON_NAME] Nadi" at bounding box center [855, 37] width 99 height 10
copy div "[PERSON_NAME] Nadi"
click at [823, 54] on span "t. +97477010282" at bounding box center [835, 56] width 59 height 8
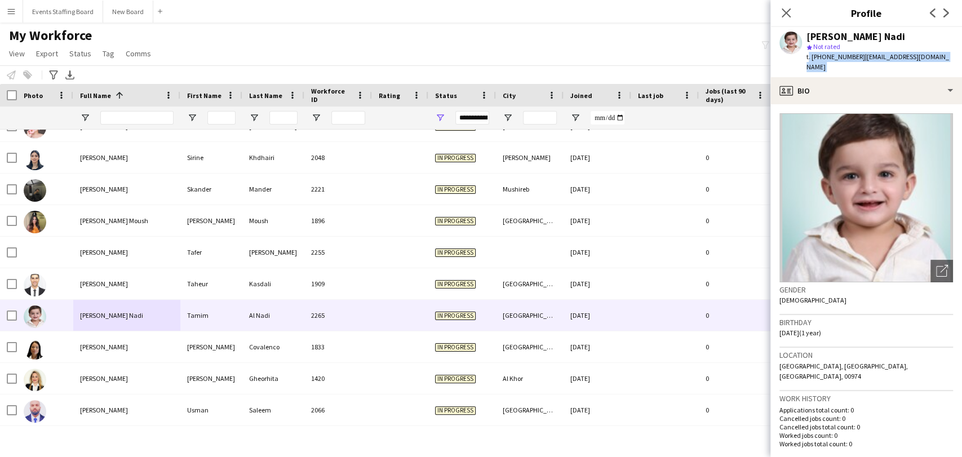
click at [823, 54] on span "t. +97477010282" at bounding box center [835, 56] width 59 height 8
copy app-crew-profile "t. +97477010282 | ajajqst@gmail.com profile"
click at [900, 152] on img at bounding box center [866, 197] width 174 height 169
click at [864, 185] on img at bounding box center [866, 197] width 174 height 169
click at [930, 260] on div "Open photos pop-in" at bounding box center [941, 271] width 23 height 23
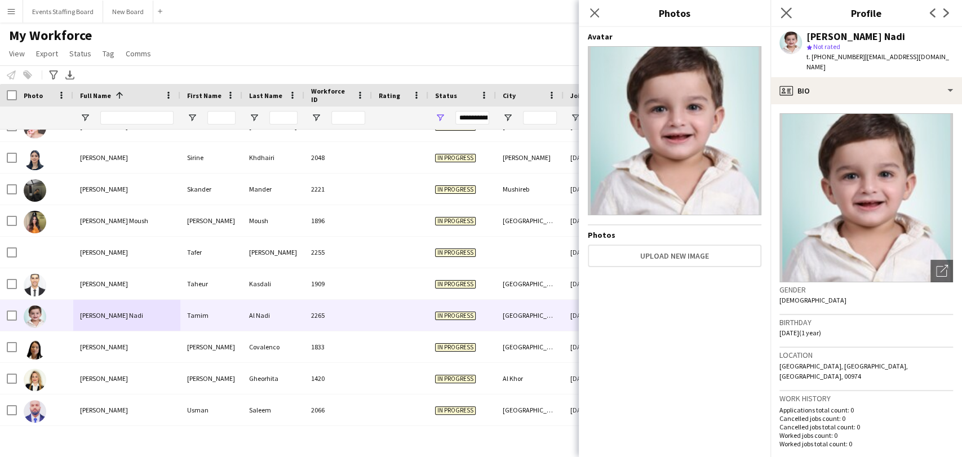
click at [791, 10] on app-icon "Close pop-in" at bounding box center [786, 13] width 16 height 16
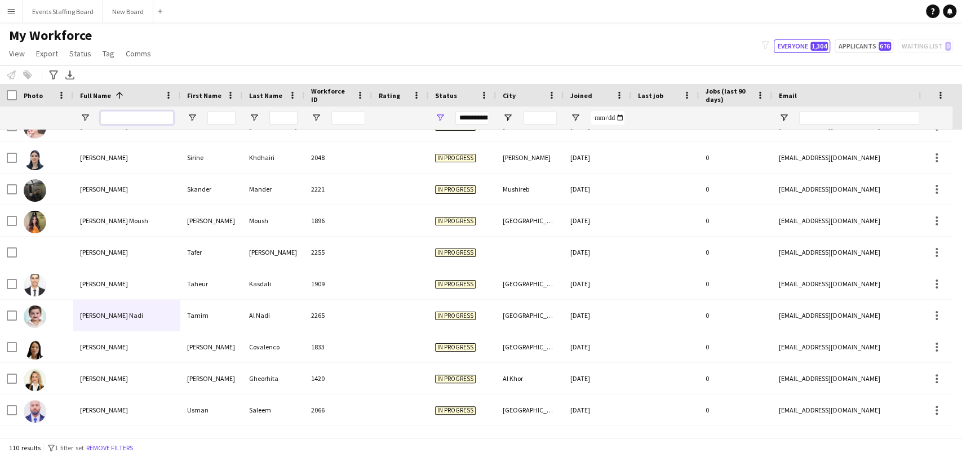
click at [108, 121] on input "Full Name Filter Input" at bounding box center [136, 118] width 73 height 14
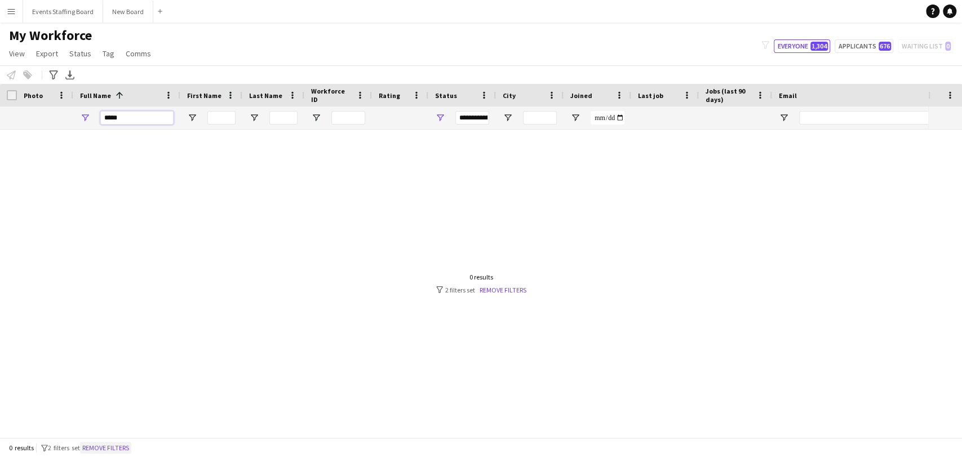
type input "*****"
click at [113, 446] on button "Remove filters" at bounding box center [105, 448] width 51 height 12
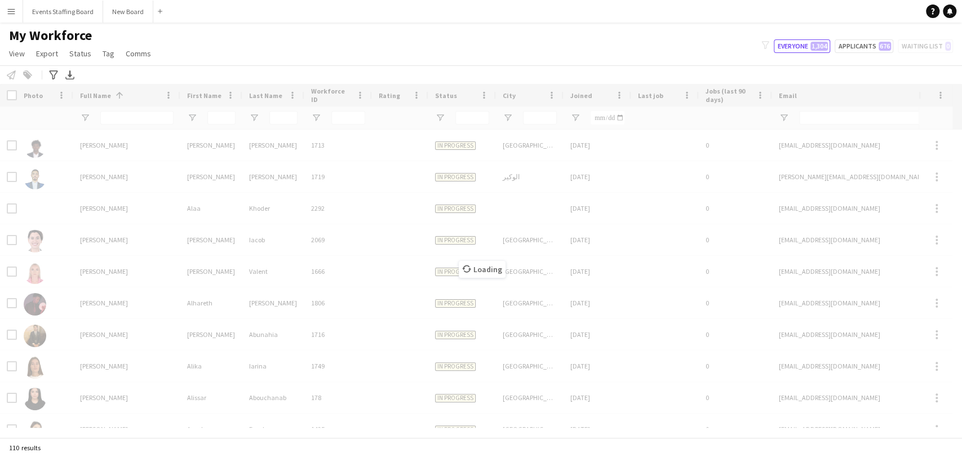
click at [124, 117] on div "Loading" at bounding box center [481, 260] width 962 height 353
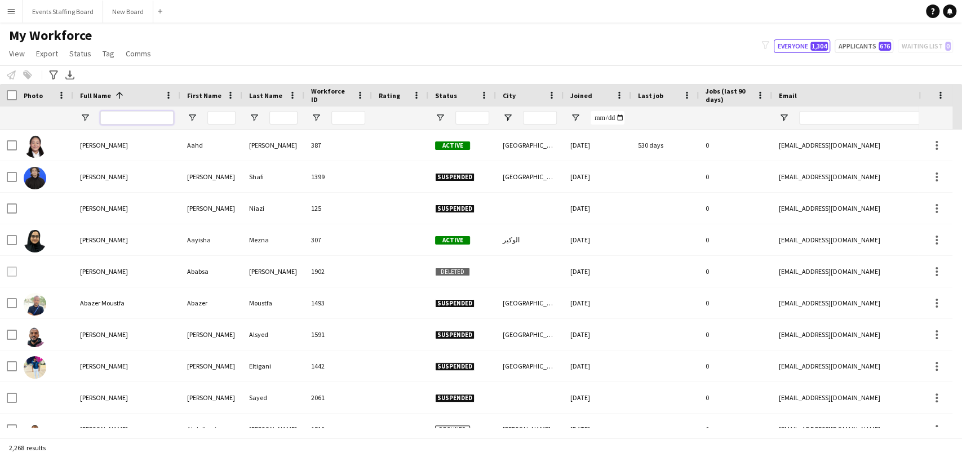
click at [125, 118] on input "Full Name Filter Input" at bounding box center [136, 118] width 73 height 14
type input "*"
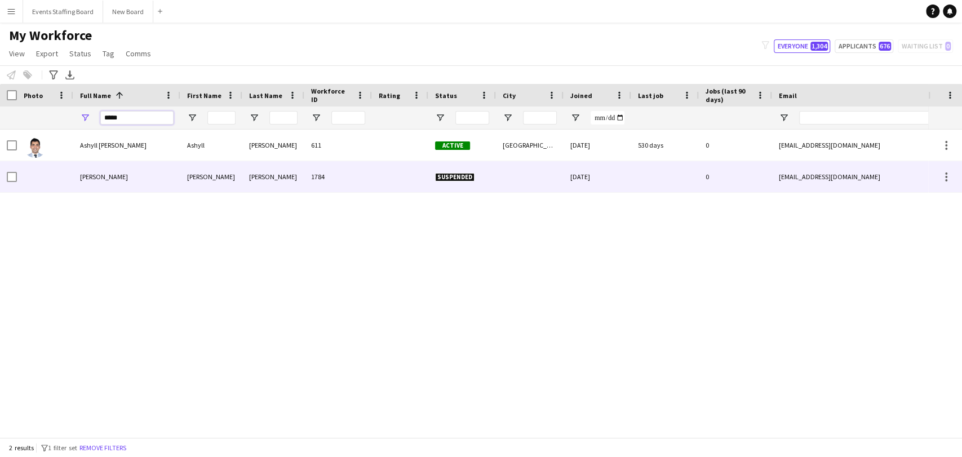
type input "*****"
click at [97, 168] on div "[PERSON_NAME]" at bounding box center [126, 176] width 107 height 31
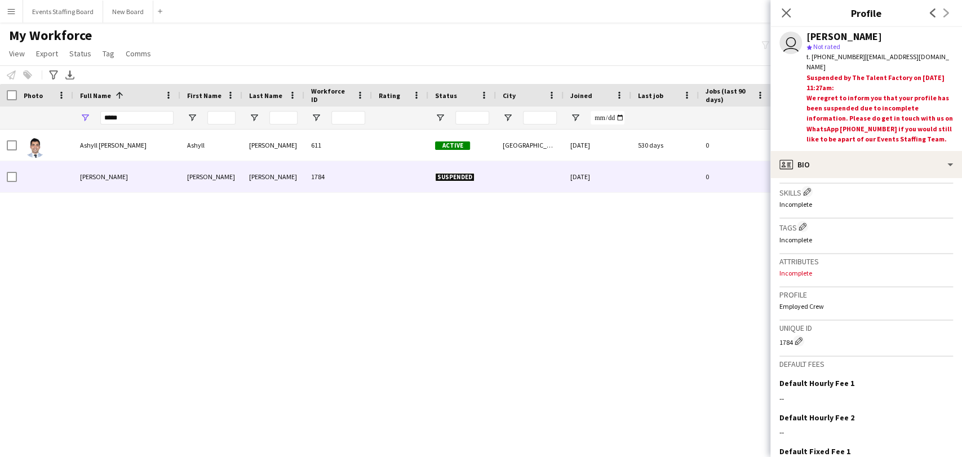
scroll to position [474, 0]
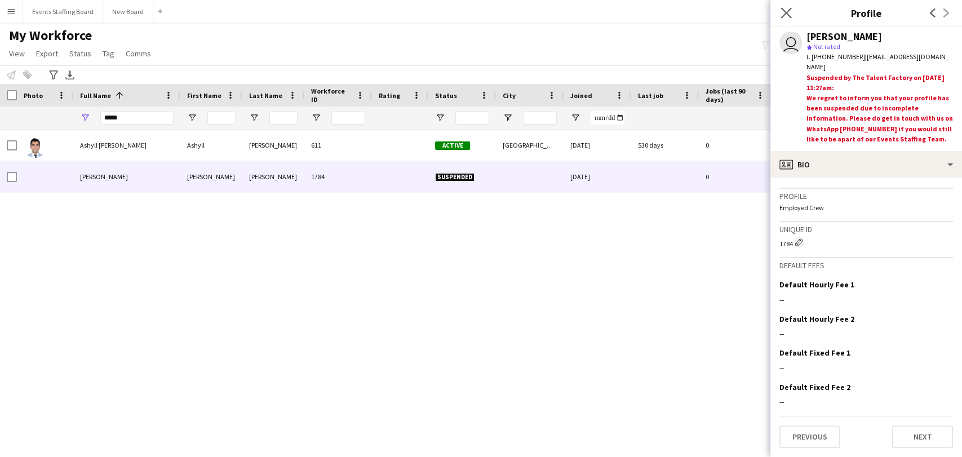
click at [785, 6] on app-icon "Close pop-in" at bounding box center [786, 13] width 16 height 16
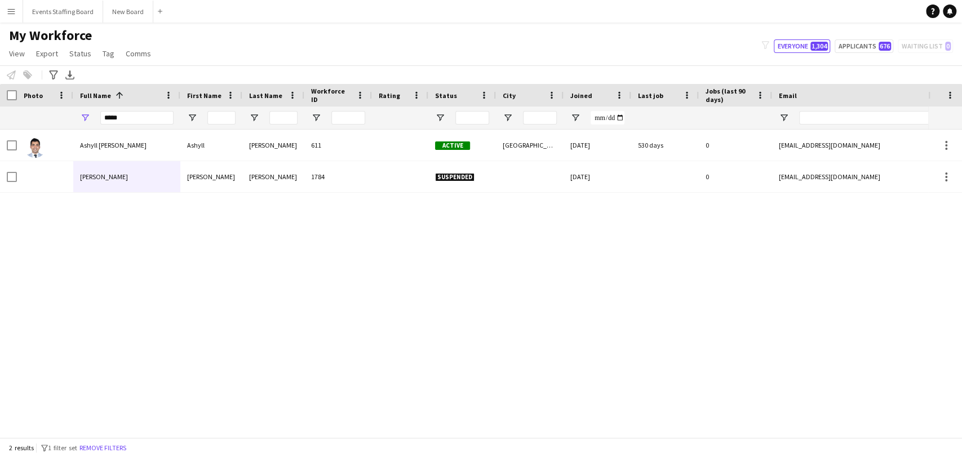
drag, startPoint x: 277, startPoint y: 300, endPoint x: 76, endPoint y: 181, distance: 232.8
click at [276, 299] on div "Ashyll D’souza Ashyll D’souza 611 Active Doha 22-02-2024 530 days 0 ashylldsouz…" at bounding box center [464, 279] width 928 height 298
click at [127, 113] on input "*****" at bounding box center [136, 118] width 73 height 14
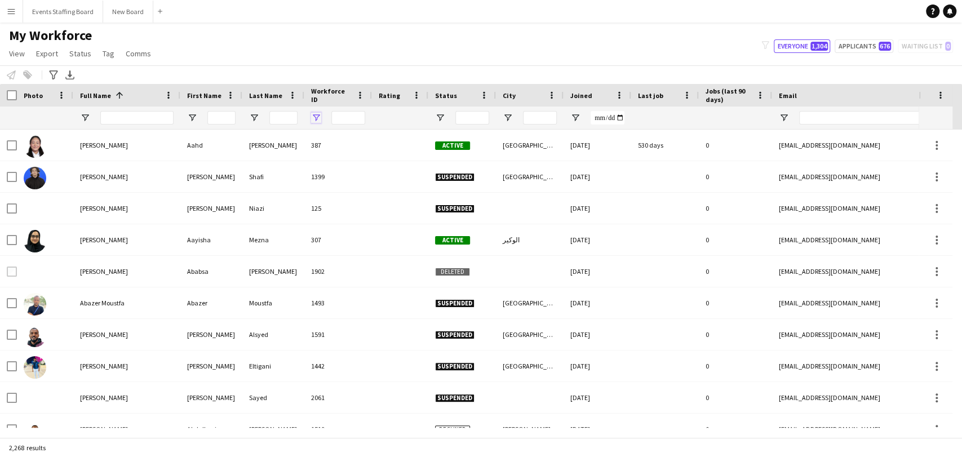
click at [311, 119] on span "Open Filter Menu" at bounding box center [316, 118] width 10 height 10
click at [264, 112] on div at bounding box center [273, 117] width 62 height 23
click at [254, 115] on span "Open Filter Menu" at bounding box center [254, 118] width 10 height 10
click at [436, 113] on span "Open Filter Menu" at bounding box center [440, 118] width 10 height 10
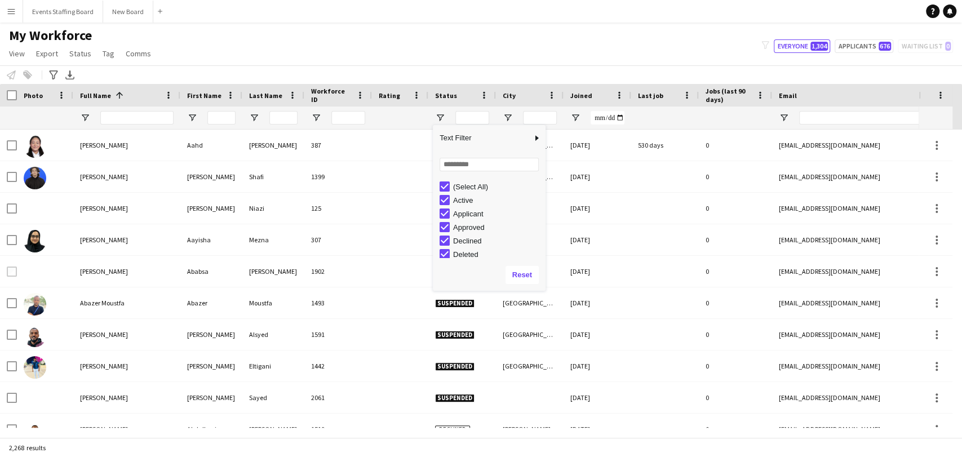
click at [466, 188] on div "(Select All)" at bounding box center [497, 187] width 89 height 8
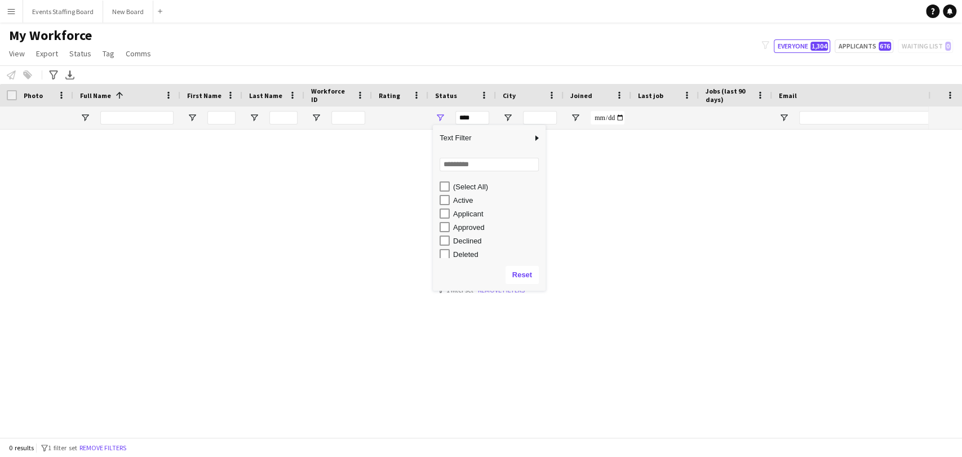
click at [461, 216] on div "Applicant" at bounding box center [497, 214] width 89 height 8
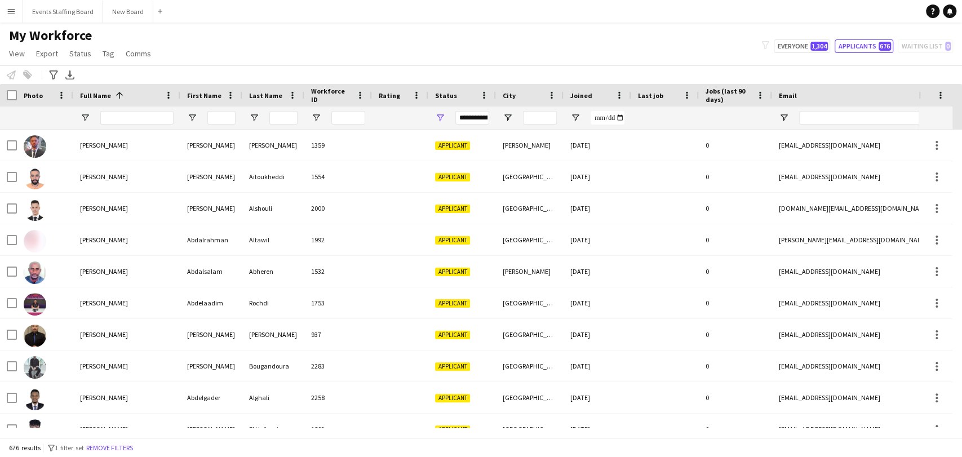
click at [450, 55] on div "My Workforce View Views Default view [PERSON_NAME] View April Live Force Tracki…" at bounding box center [481, 46] width 962 height 38
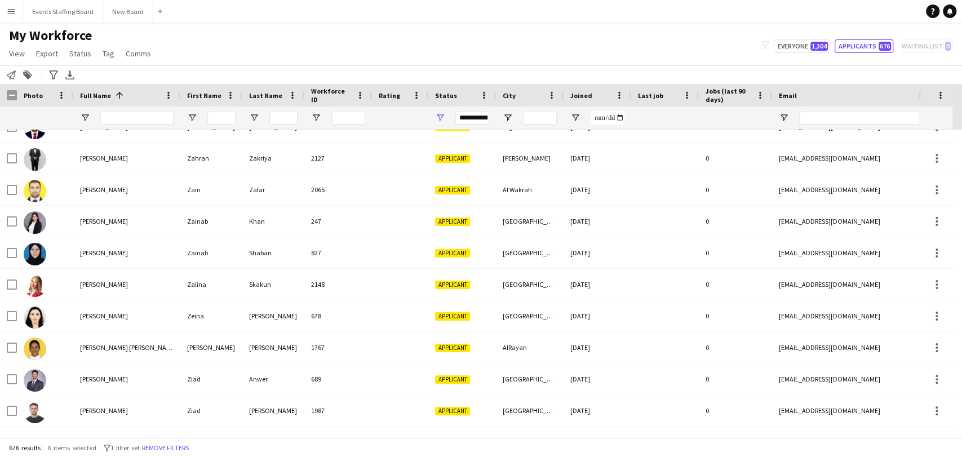
scroll to position [21027, 0]
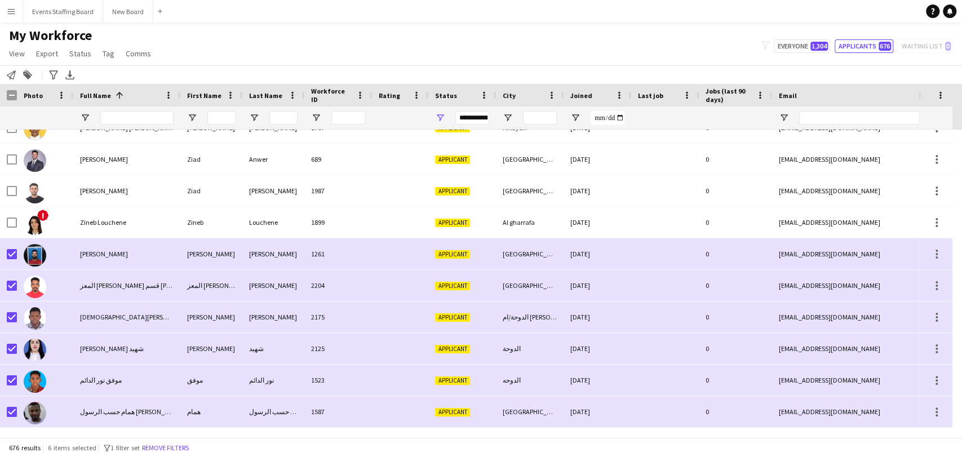
click at [18, 93] on div "Photo" at bounding box center [45, 95] width 56 height 23
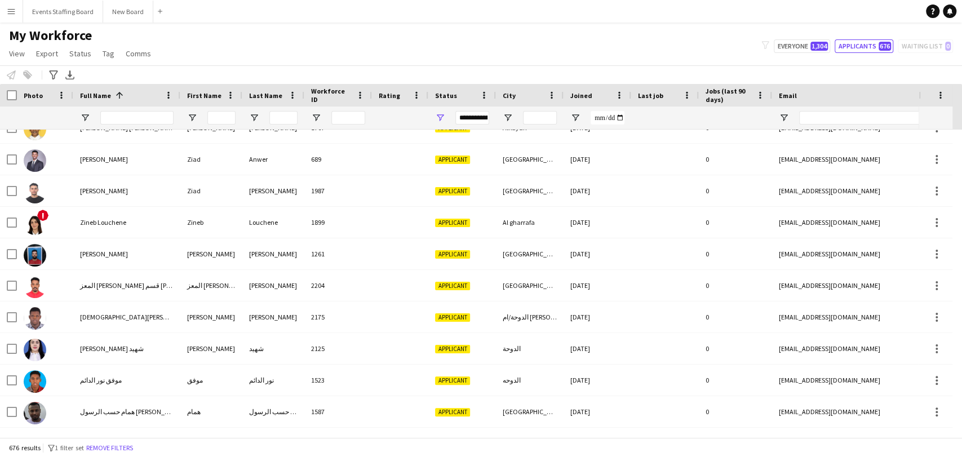
click at [448, 115] on div "**********" at bounding box center [462, 117] width 68 height 23
click at [441, 115] on span "Open Filter Menu" at bounding box center [440, 118] width 10 height 10
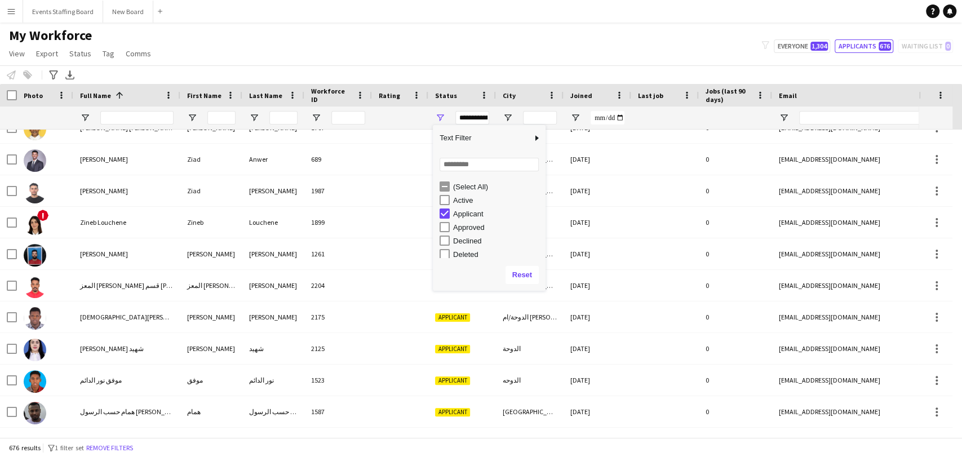
click at [462, 225] on div "Approved" at bounding box center [497, 227] width 89 height 8
click at [464, 205] on div "Active" at bounding box center [492, 200] width 106 height 14
click at [462, 202] on div "Active" at bounding box center [497, 200] width 89 height 8
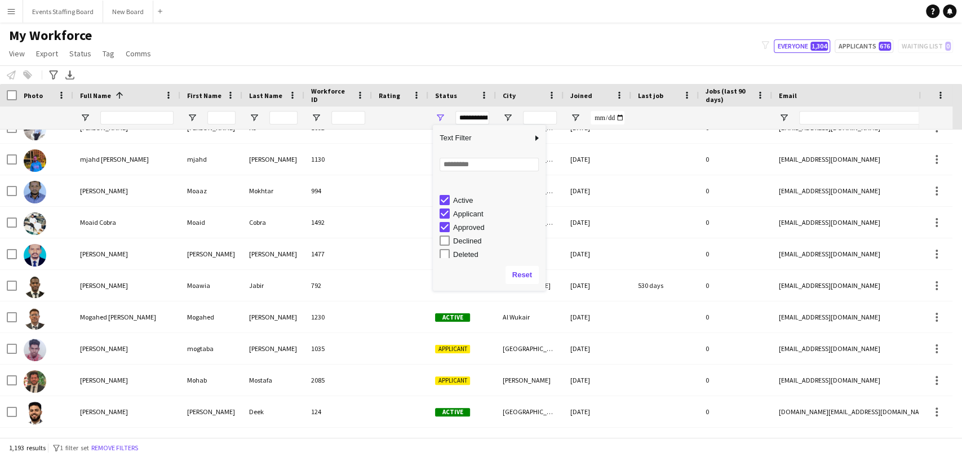
scroll to position [71, 0]
click at [461, 197] on div "In progress" at bounding box center [497, 197] width 89 height 8
type input "**********"
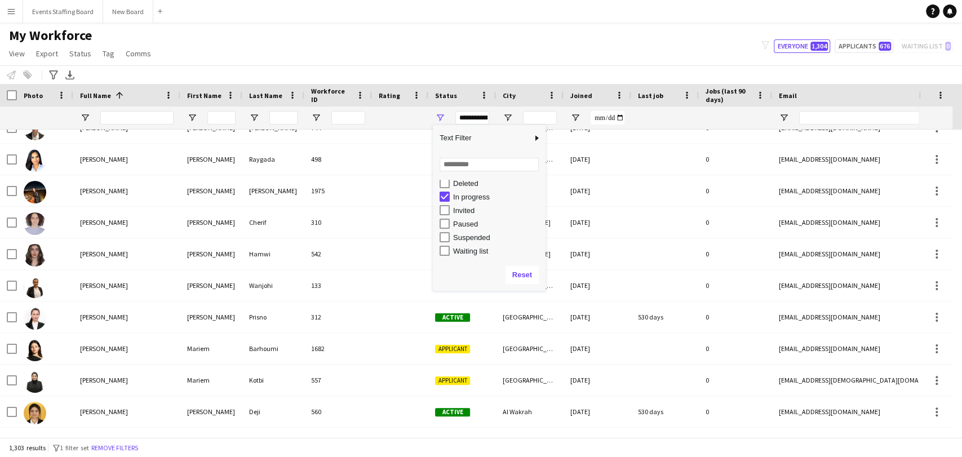
drag, startPoint x: 453, startPoint y: 51, endPoint x: 468, endPoint y: 126, distance: 76.9
click at [453, 50] on div "My Workforce View Views Default view [PERSON_NAME] View April Live Force Tracki…" at bounding box center [481, 46] width 962 height 38
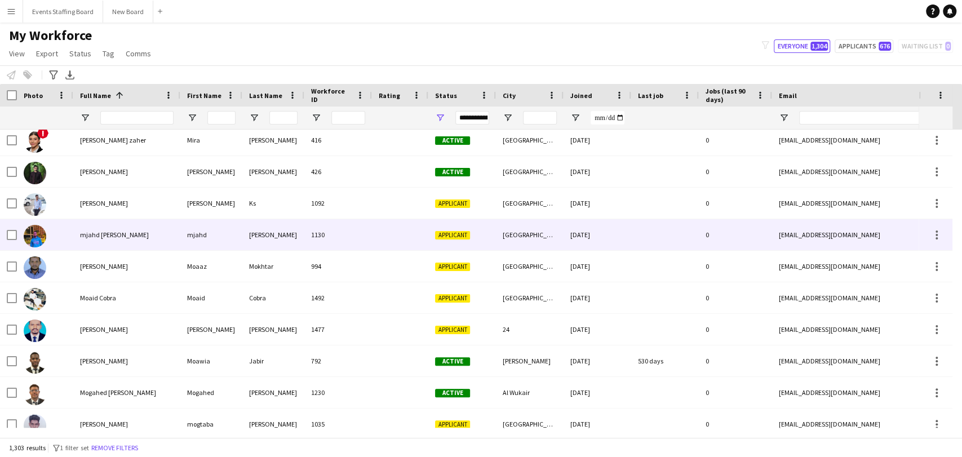
scroll to position [0, 0]
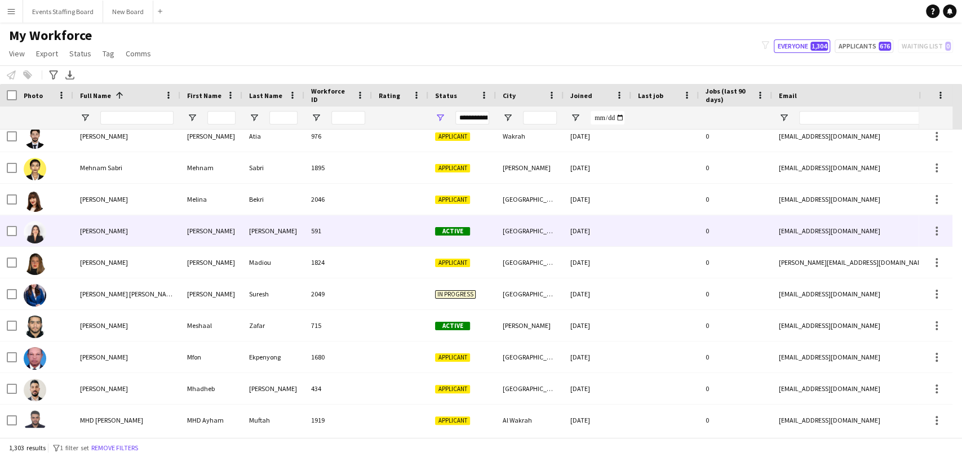
click at [46, 207] on div at bounding box center [45, 199] width 56 height 31
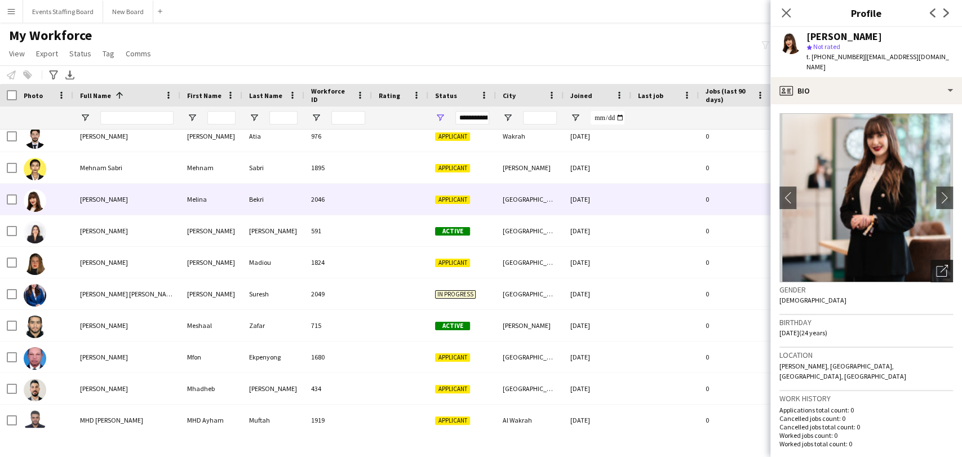
click at [937, 264] on div "Open photos pop-in" at bounding box center [941, 271] width 23 height 23
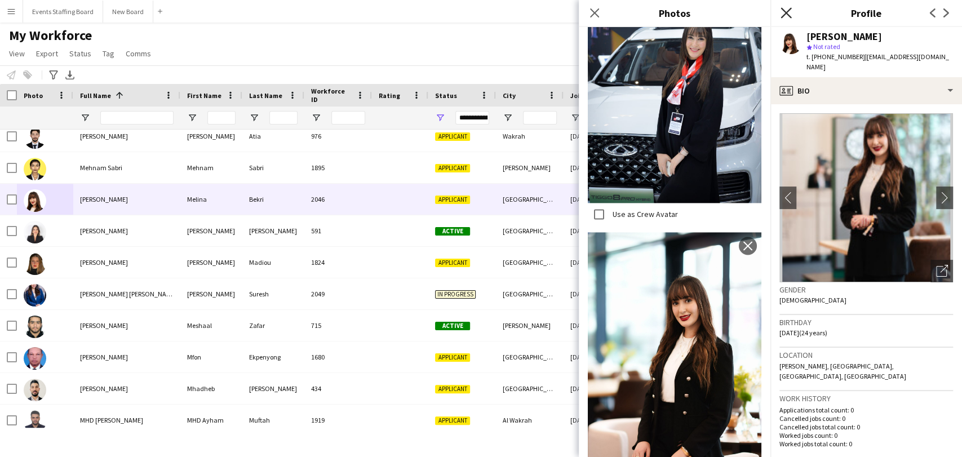
click at [784, 16] on icon at bounding box center [785, 12] width 11 height 11
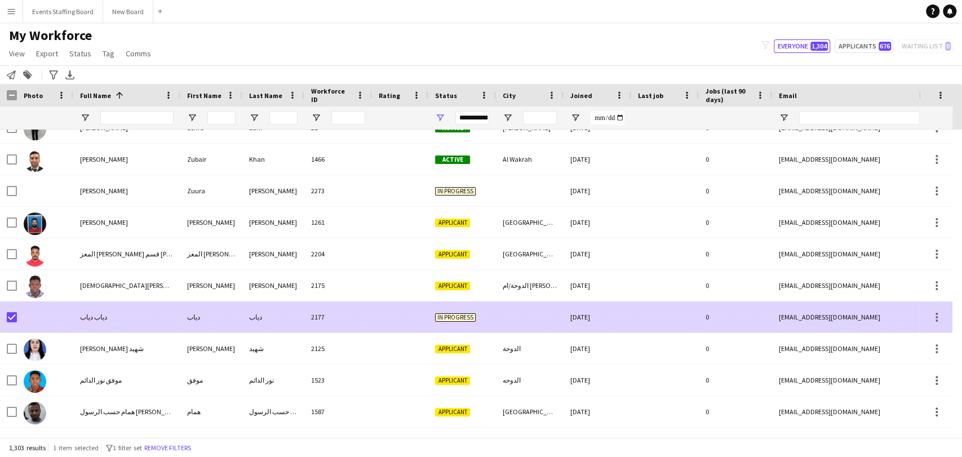
click at [131, 304] on div "دياب دياب" at bounding box center [126, 316] width 107 height 31
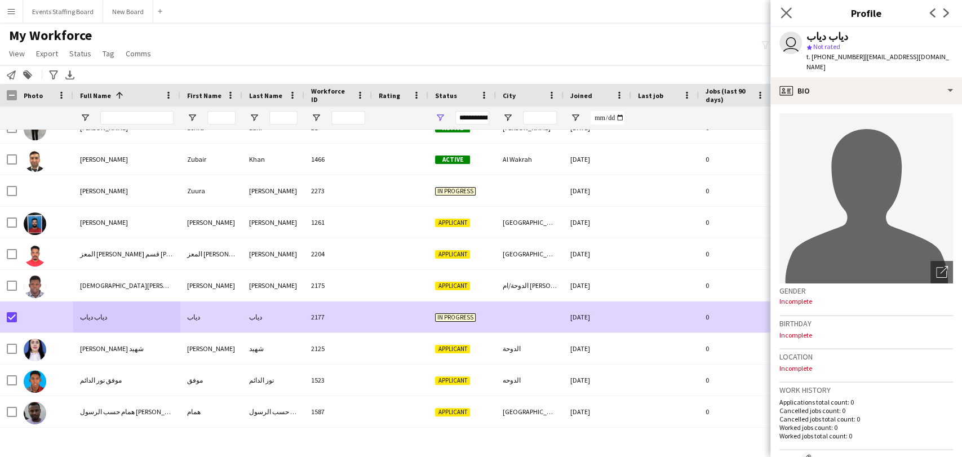
click at [790, 7] on app-icon "Close pop-in" at bounding box center [786, 13] width 16 height 16
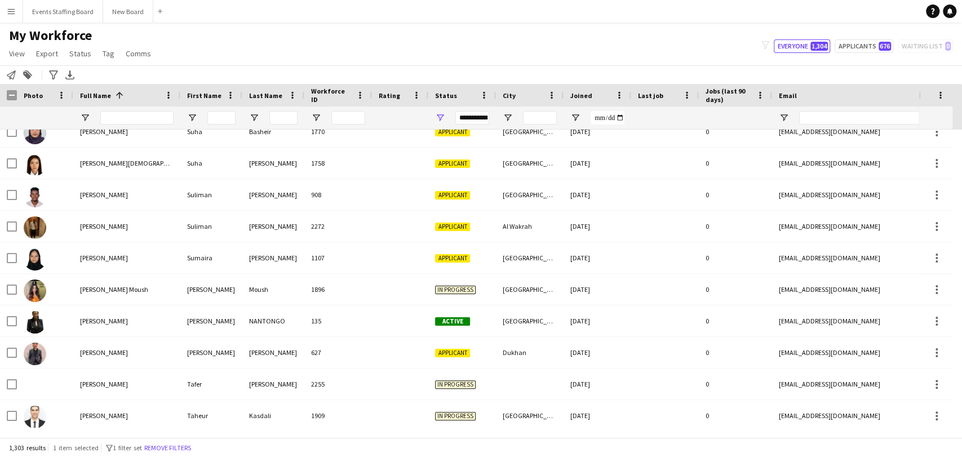
scroll to position [36988, 0]
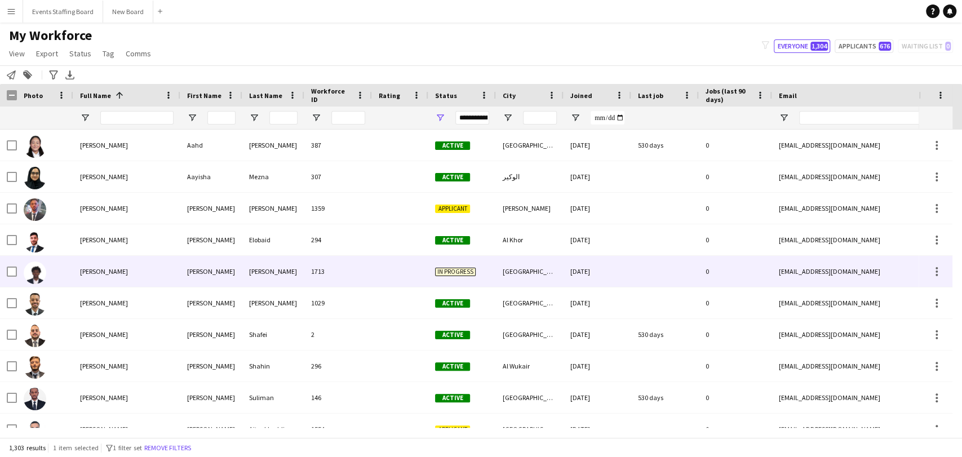
click at [48, 263] on div at bounding box center [45, 271] width 56 height 31
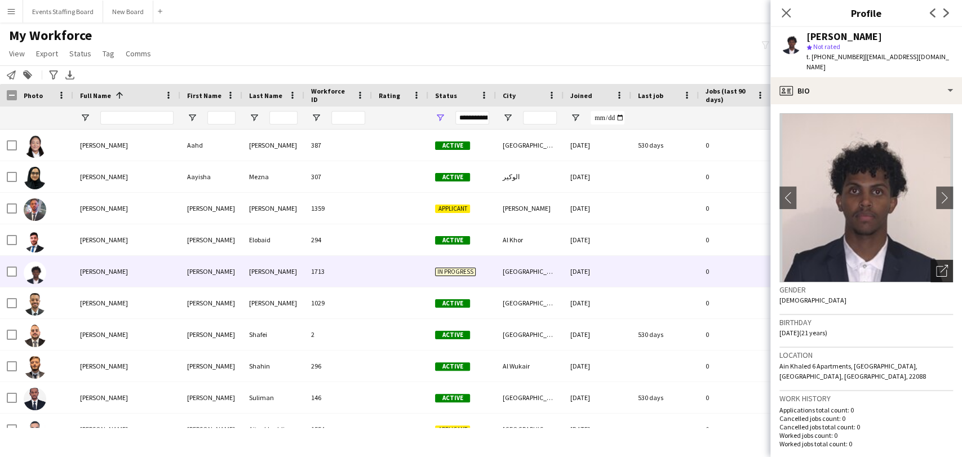
click at [936, 265] on icon "Open photos pop-in" at bounding box center [942, 271] width 12 height 12
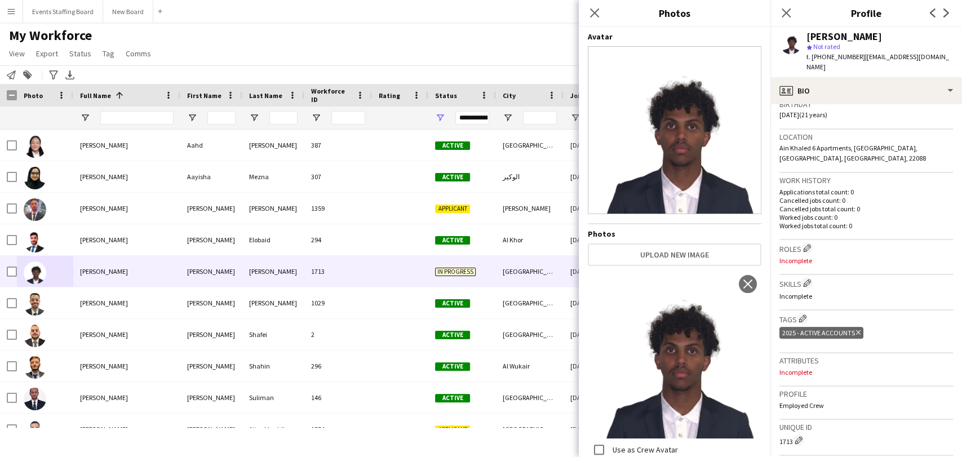
scroll to position [395, 0]
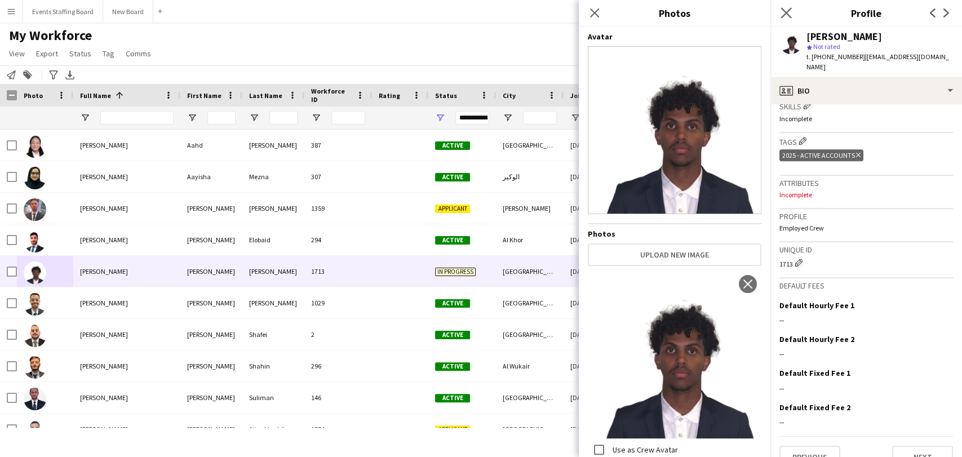
click at [789, 7] on app-icon "Close pop-in" at bounding box center [786, 13] width 16 height 16
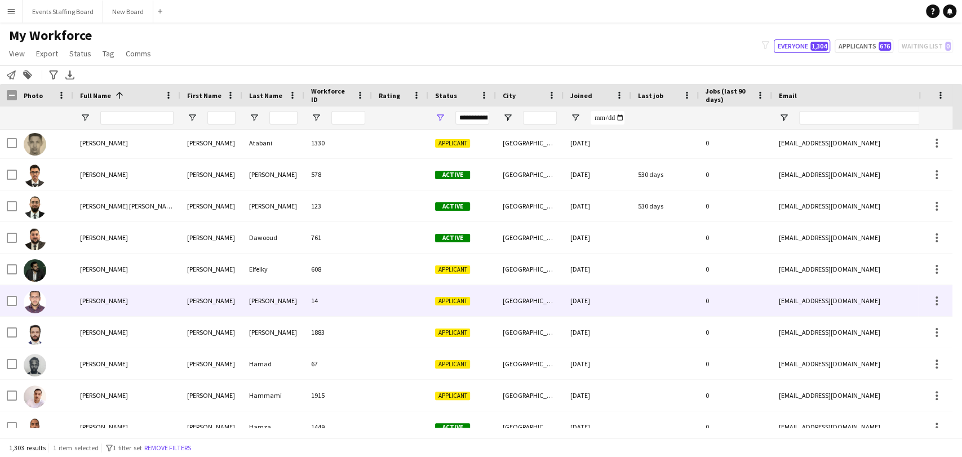
scroll to position [3925, 0]
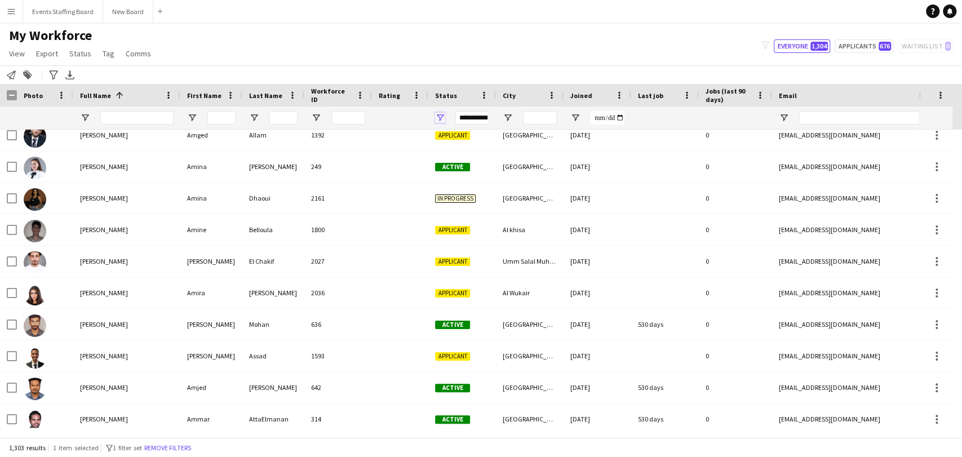
click at [439, 117] on span "Open Filter Menu" at bounding box center [440, 118] width 10 height 10
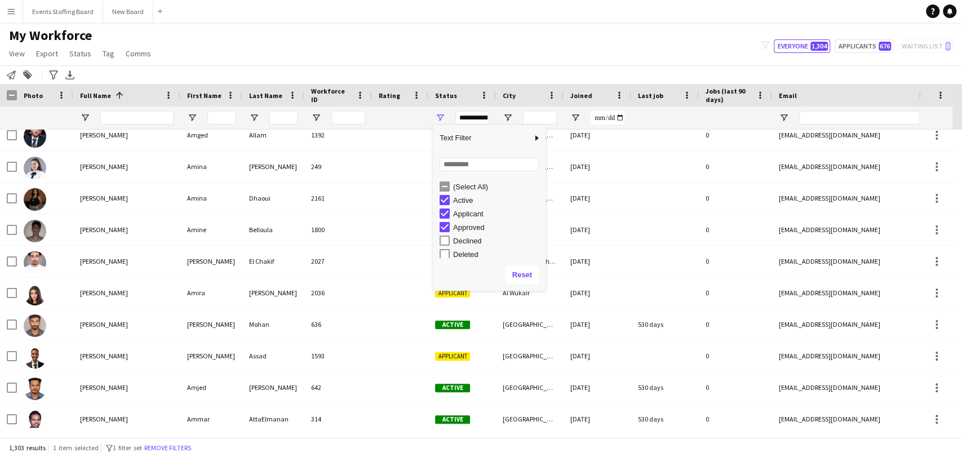
click at [465, 188] on div "(Select All)" at bounding box center [497, 187] width 89 height 8
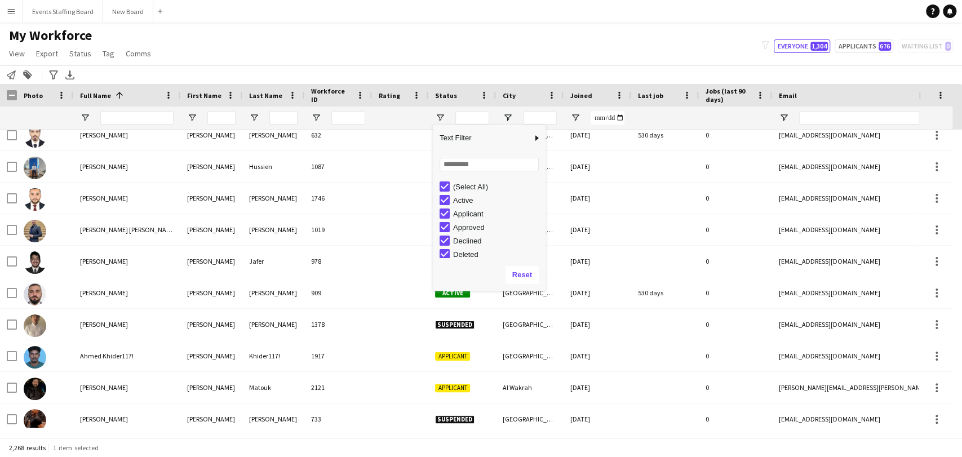
click at [465, 188] on div "(Select All)" at bounding box center [497, 187] width 89 height 8
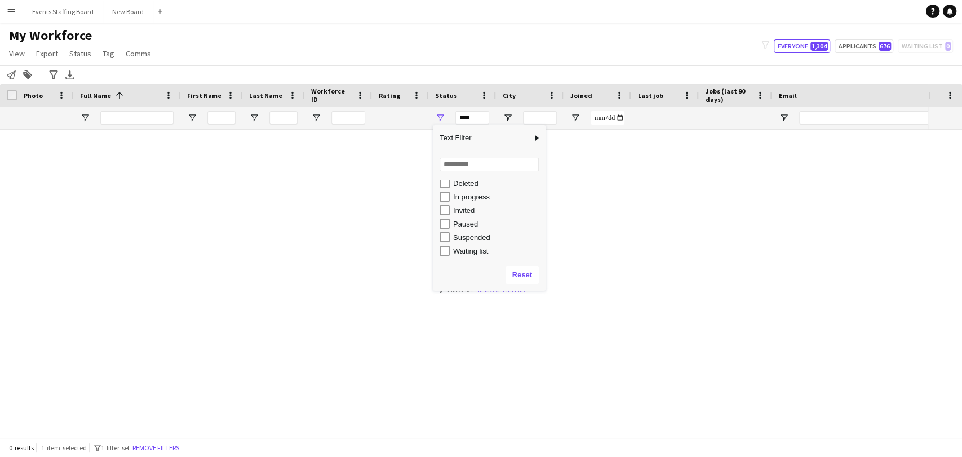
click at [481, 239] on div "Suspended" at bounding box center [497, 237] width 89 height 8
type input "**********"
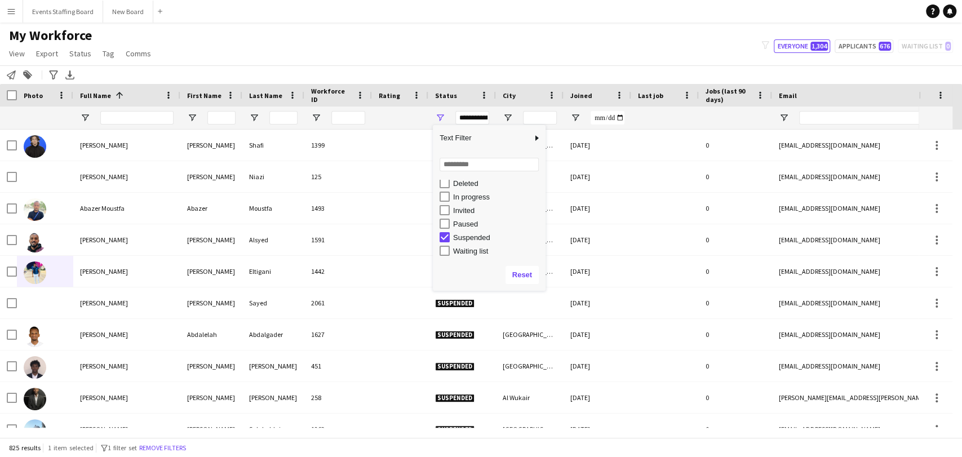
click at [324, 44] on div "My Workforce View Views Default view [PERSON_NAME] View April Live Force Tracki…" at bounding box center [481, 46] width 962 height 38
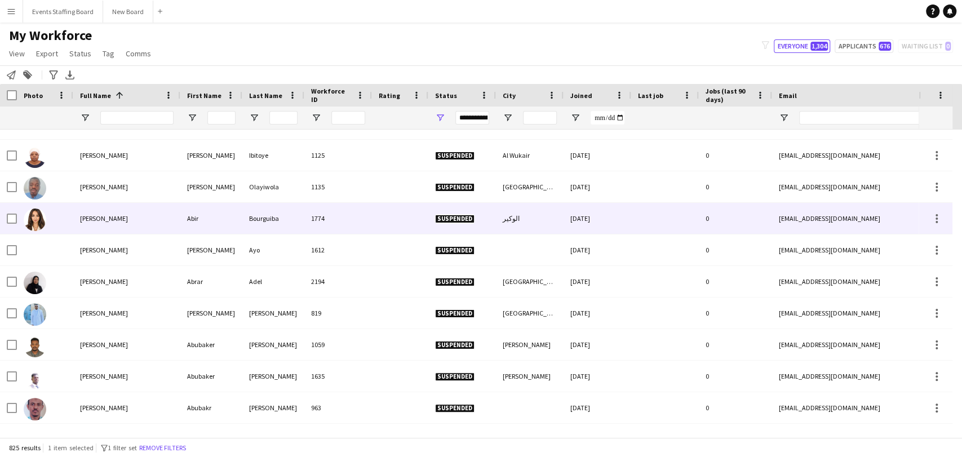
click at [44, 217] on img at bounding box center [35, 219] width 23 height 23
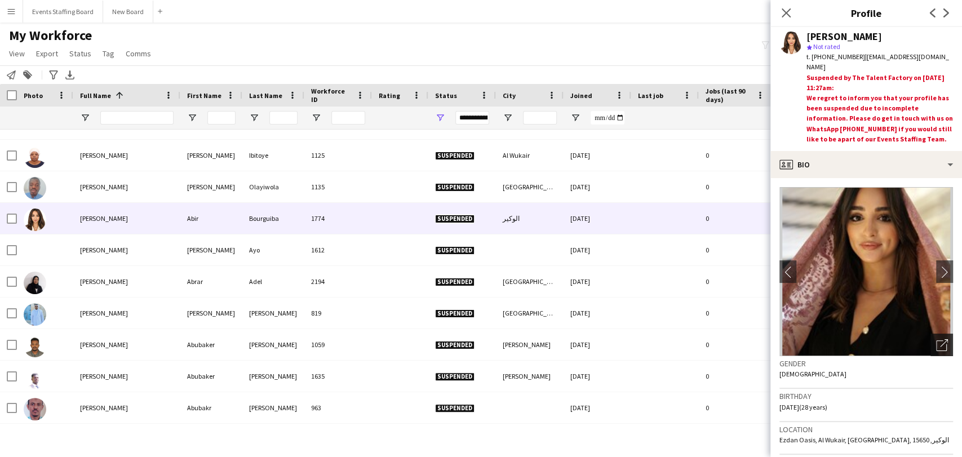
click at [936, 346] on icon "Open photos pop-in" at bounding box center [942, 345] width 12 height 12
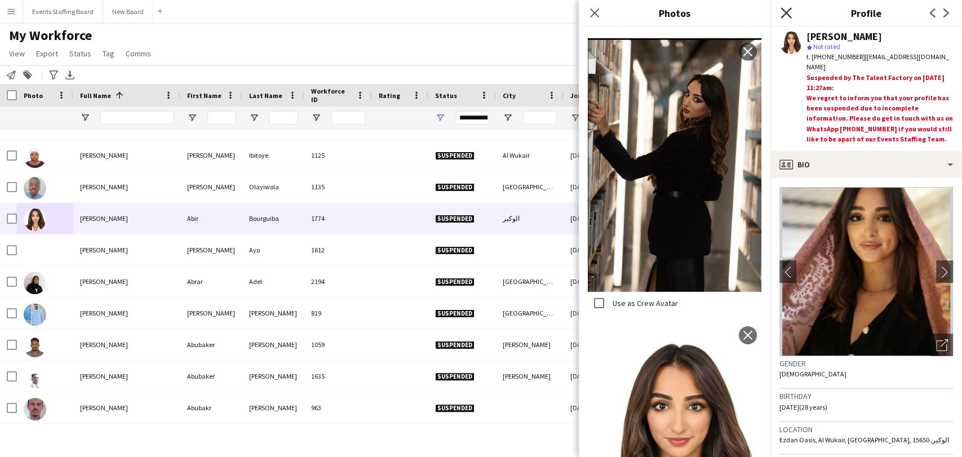
click at [782, 15] on icon "Close pop-in" at bounding box center [785, 12] width 11 height 11
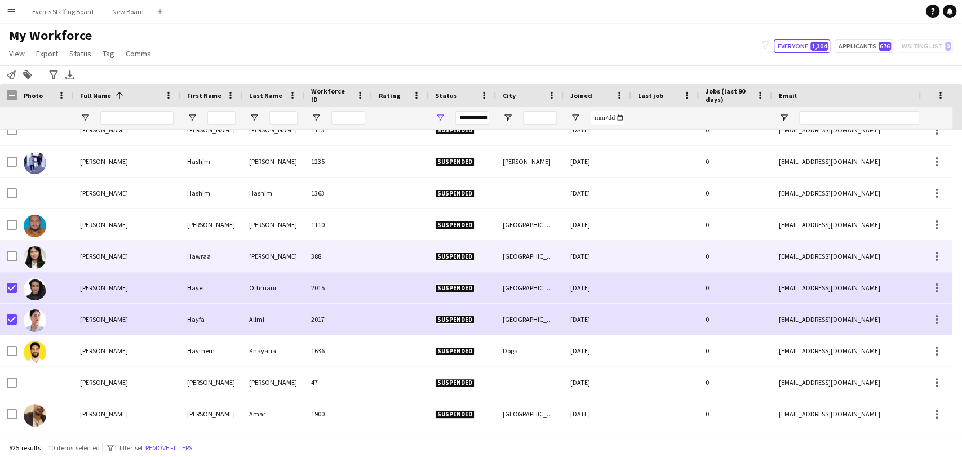
click at [29, 259] on img at bounding box center [35, 257] width 23 height 23
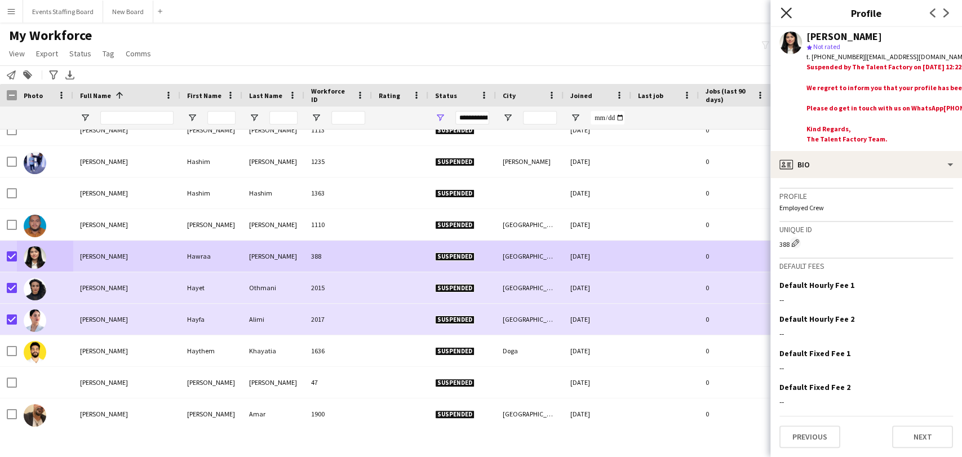
click at [784, 16] on icon "Close pop-in" at bounding box center [785, 12] width 11 height 11
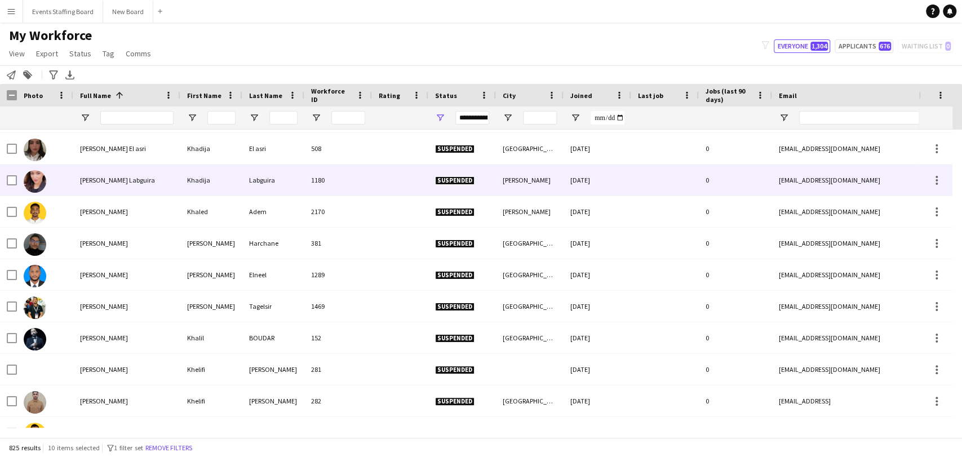
click at [88, 174] on div "[PERSON_NAME] Labguira" at bounding box center [126, 179] width 107 height 31
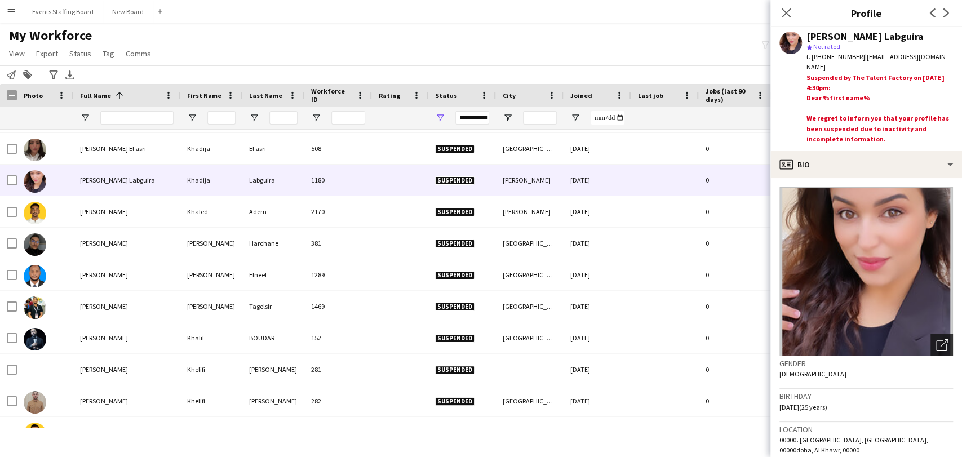
click at [936, 346] on icon "Open photos pop-in" at bounding box center [942, 345] width 12 height 12
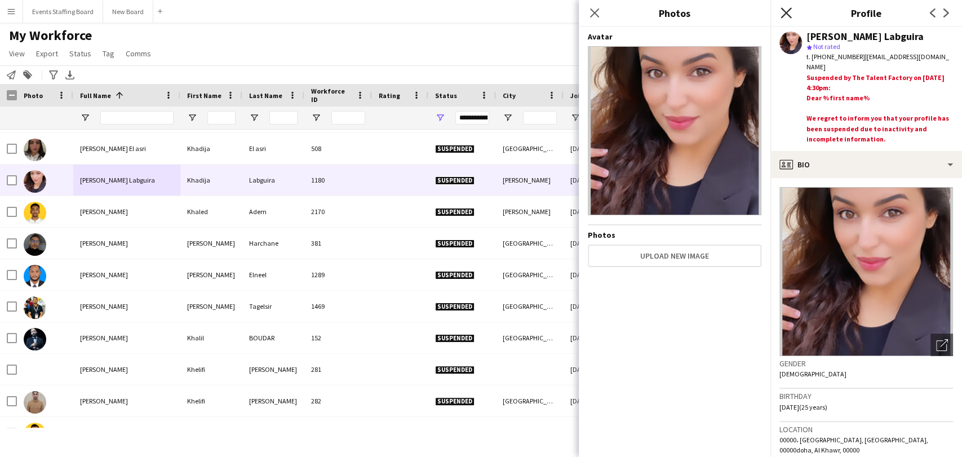
click at [781, 15] on icon "Close pop-in" at bounding box center [785, 12] width 11 height 11
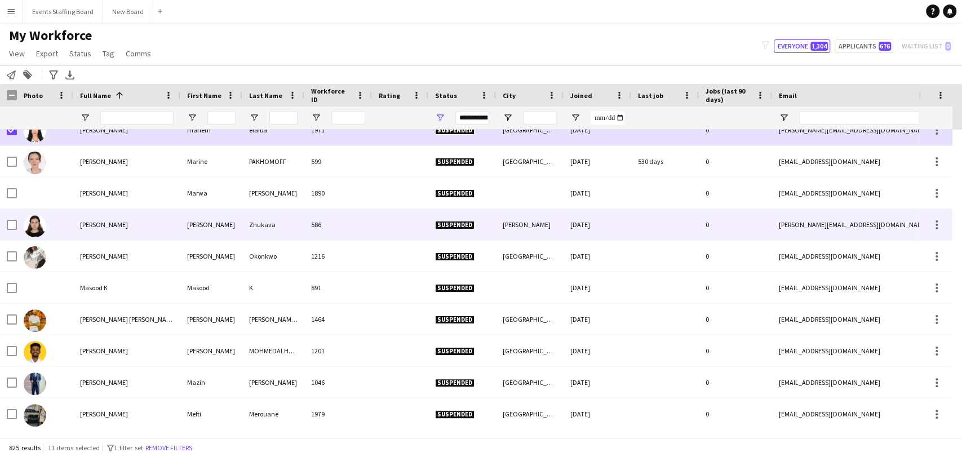
click at [107, 215] on div "[PERSON_NAME]" at bounding box center [126, 224] width 107 height 31
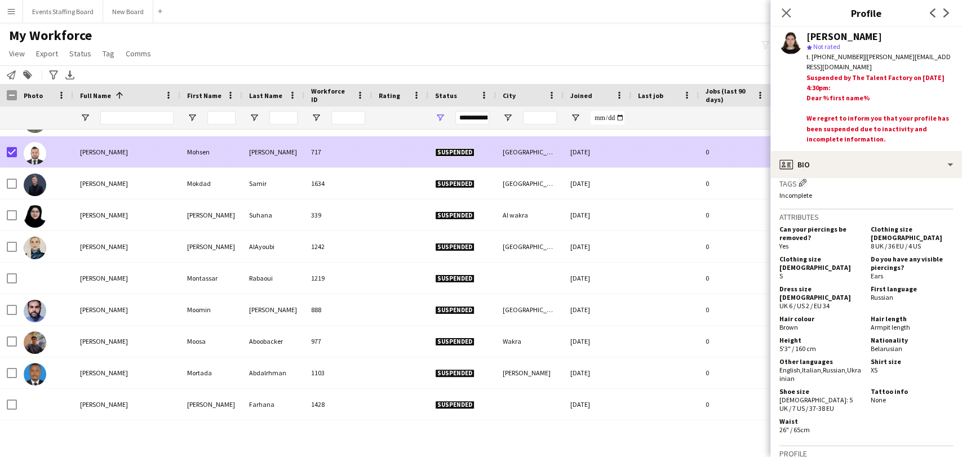
click at [82, 148] on span "[PERSON_NAME]" at bounding box center [104, 152] width 48 height 8
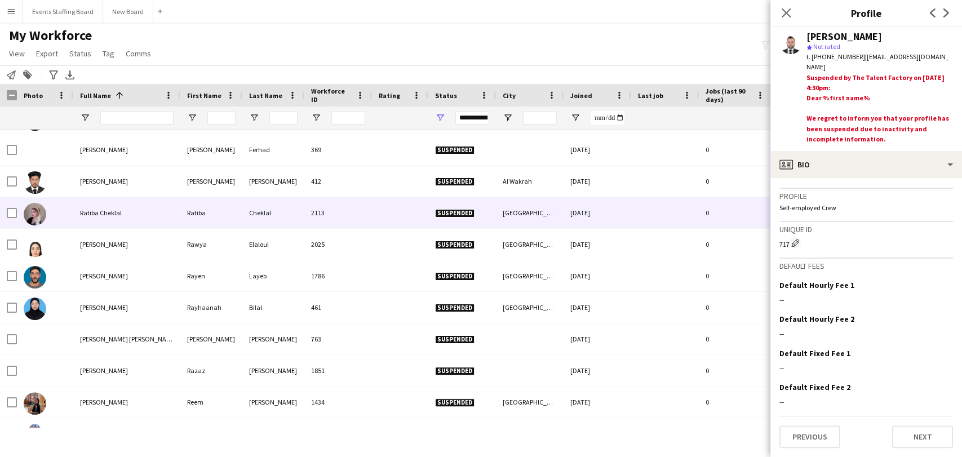
click at [88, 206] on div "Ratiba Cheklal" at bounding box center [126, 212] width 107 height 31
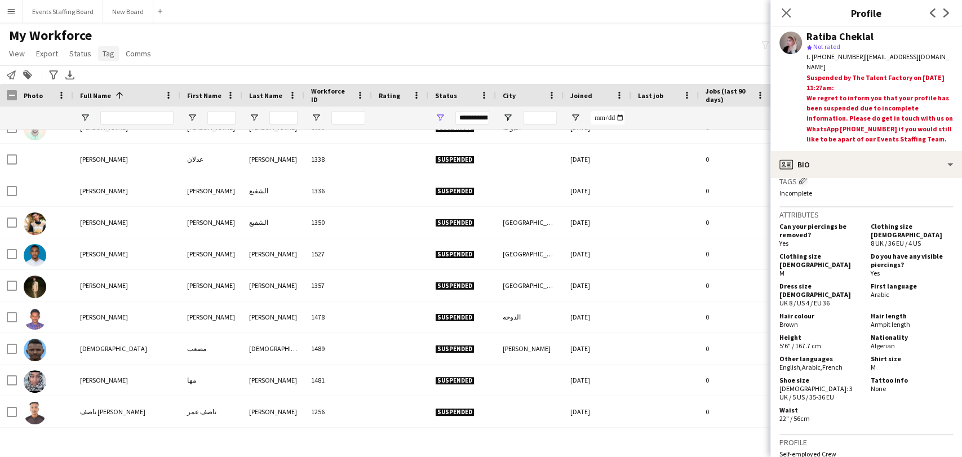
click at [104, 55] on span "Tag" at bounding box center [109, 53] width 12 height 10
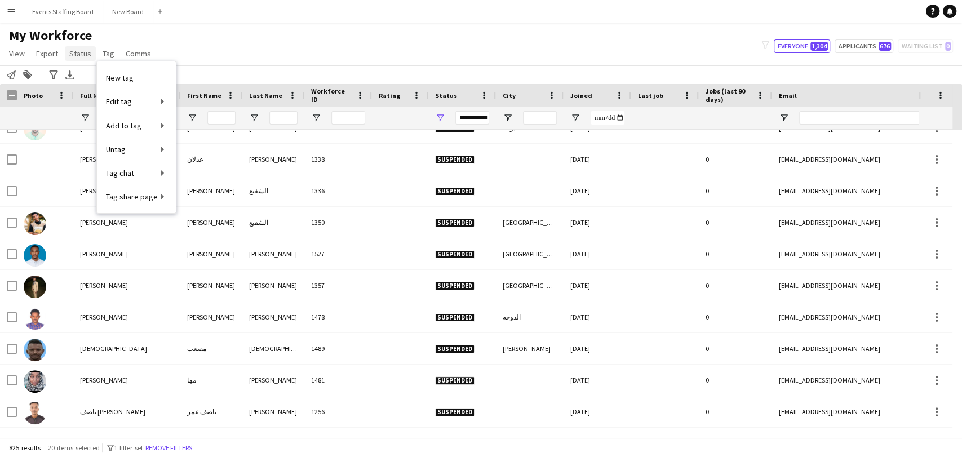
click at [73, 55] on span "Status" at bounding box center [80, 53] width 22 height 10
click at [79, 74] on span "Edit" at bounding box center [80, 78] width 13 height 10
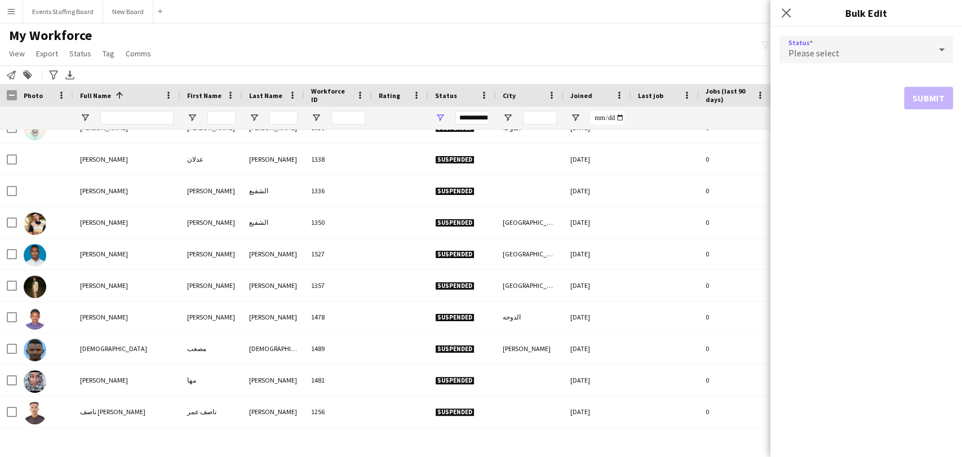
click at [855, 39] on div "Please select" at bounding box center [854, 49] width 151 height 27
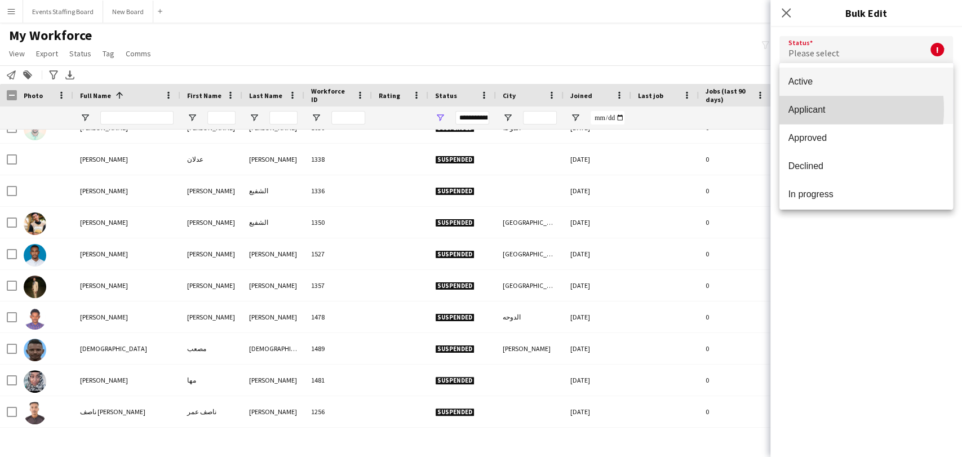
click at [810, 109] on span "Applicant" at bounding box center [865, 109] width 155 height 11
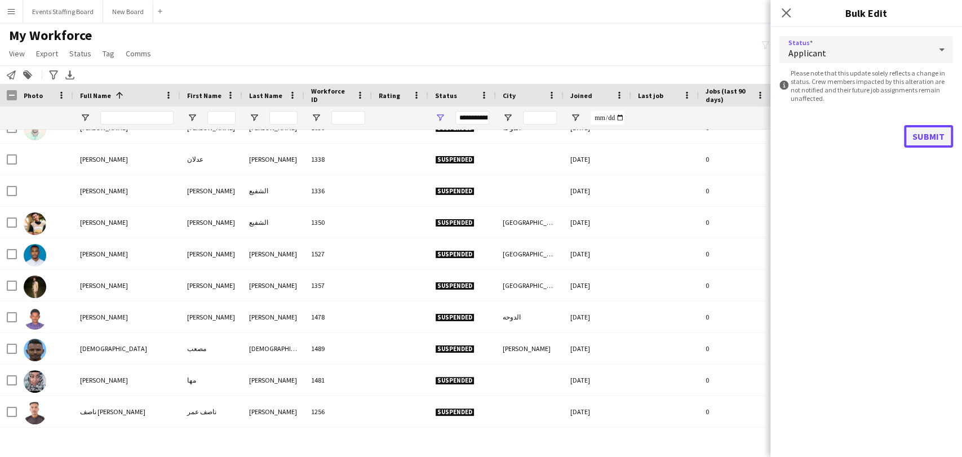
click at [922, 143] on button "Submit" at bounding box center [928, 136] width 49 height 23
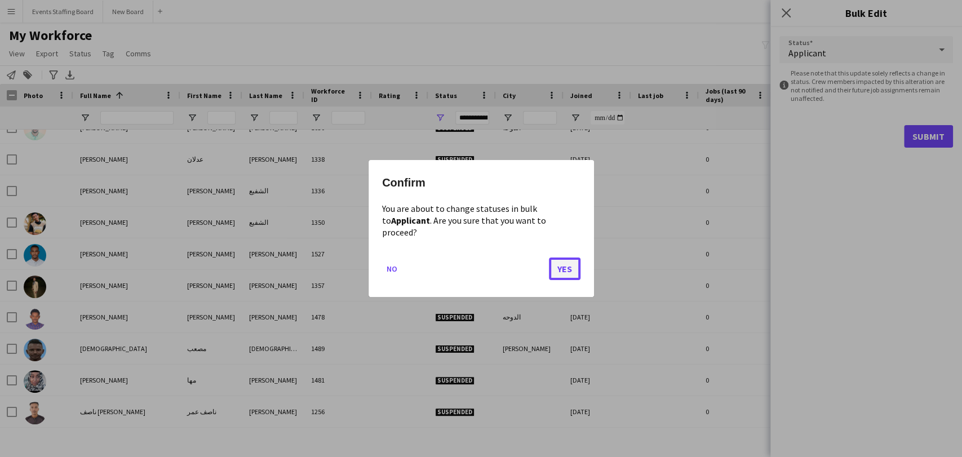
click at [563, 262] on button "Yes" at bounding box center [565, 268] width 32 height 23
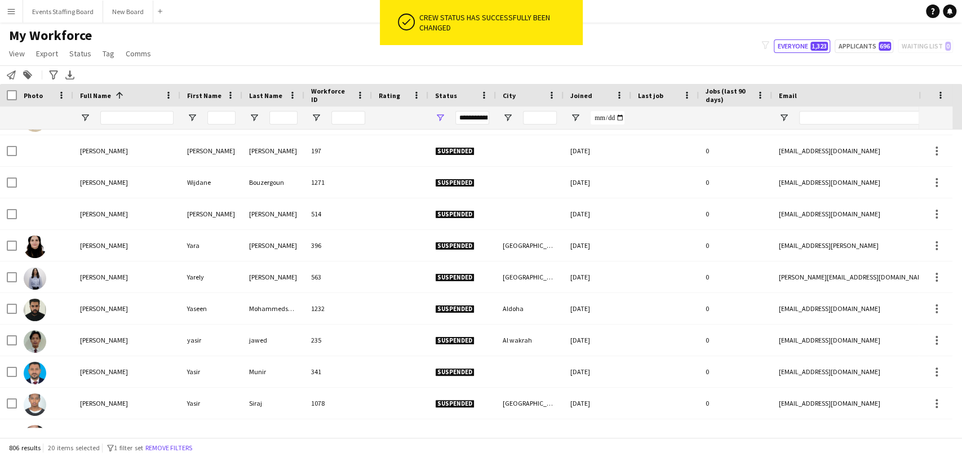
click at [432, 116] on div "**********" at bounding box center [462, 117] width 68 height 23
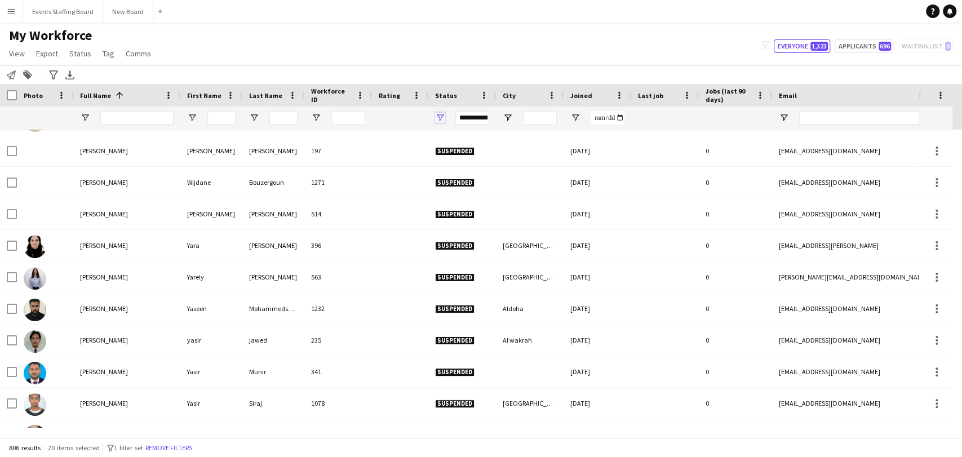
click at [443, 115] on span "Open Filter Menu" at bounding box center [440, 118] width 10 height 10
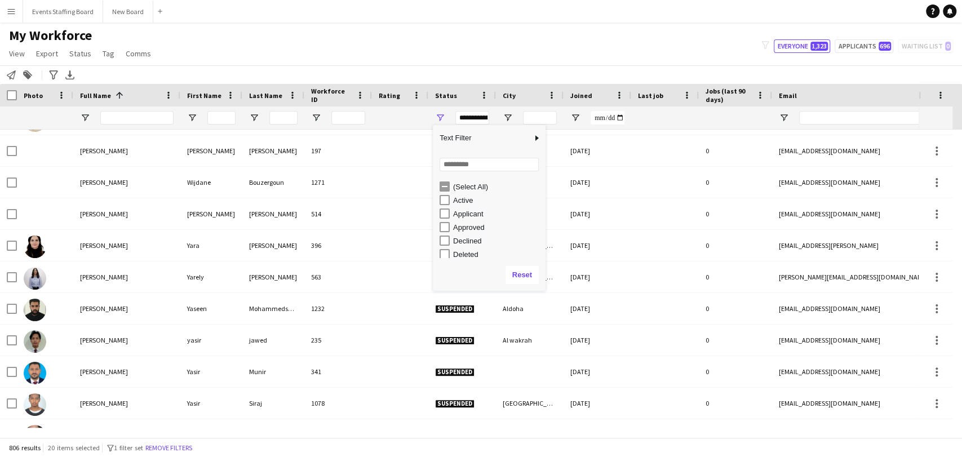
click at [457, 186] on div "(Select All)" at bounding box center [497, 187] width 89 height 8
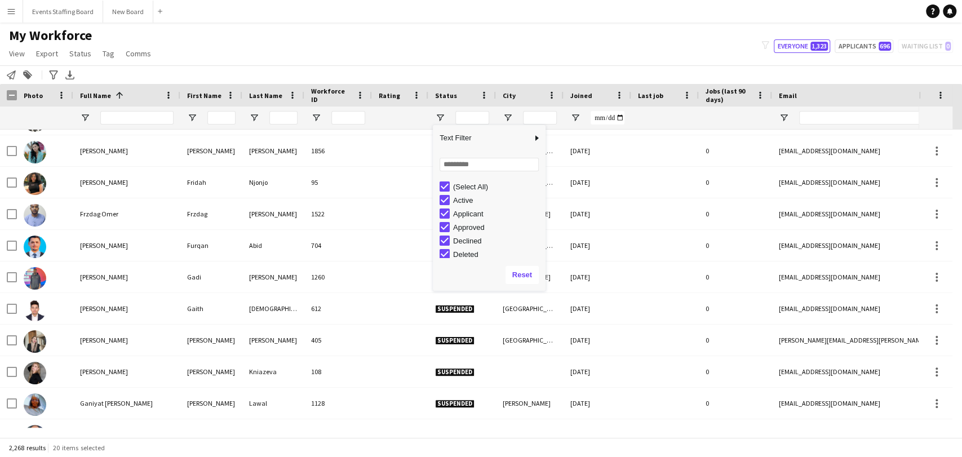
click at [457, 186] on div "(Select All)" at bounding box center [497, 187] width 89 height 8
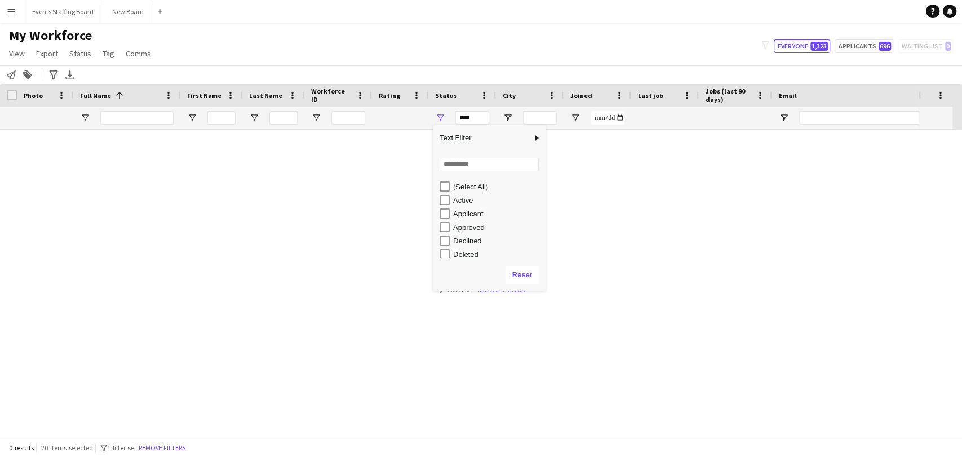
click at [468, 214] on div "Applicant" at bounding box center [497, 214] width 89 height 8
type input "**********"
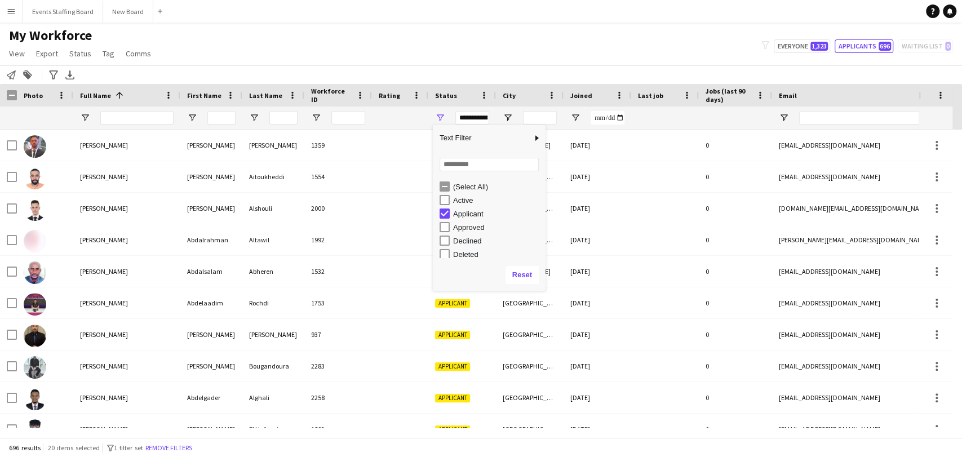
click at [229, 46] on div "My Workforce View Views Default view [PERSON_NAME] View April Live Force Tracki…" at bounding box center [481, 46] width 962 height 38
